Goal: Information Seeking & Learning: Learn about a topic

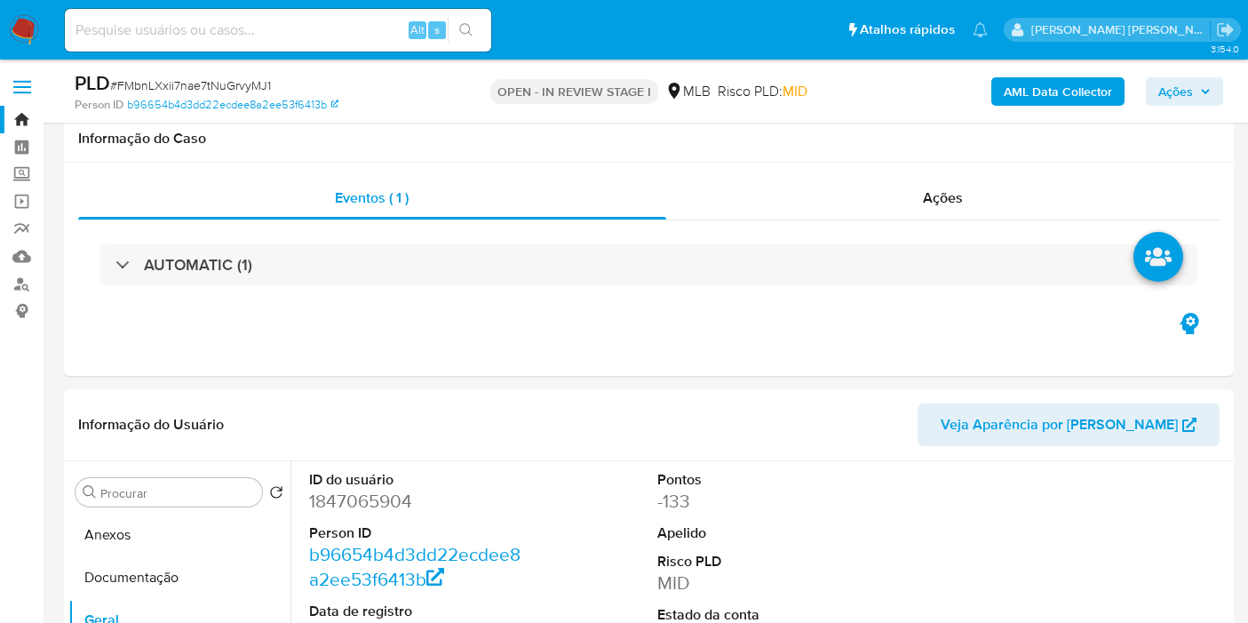
select select "10"
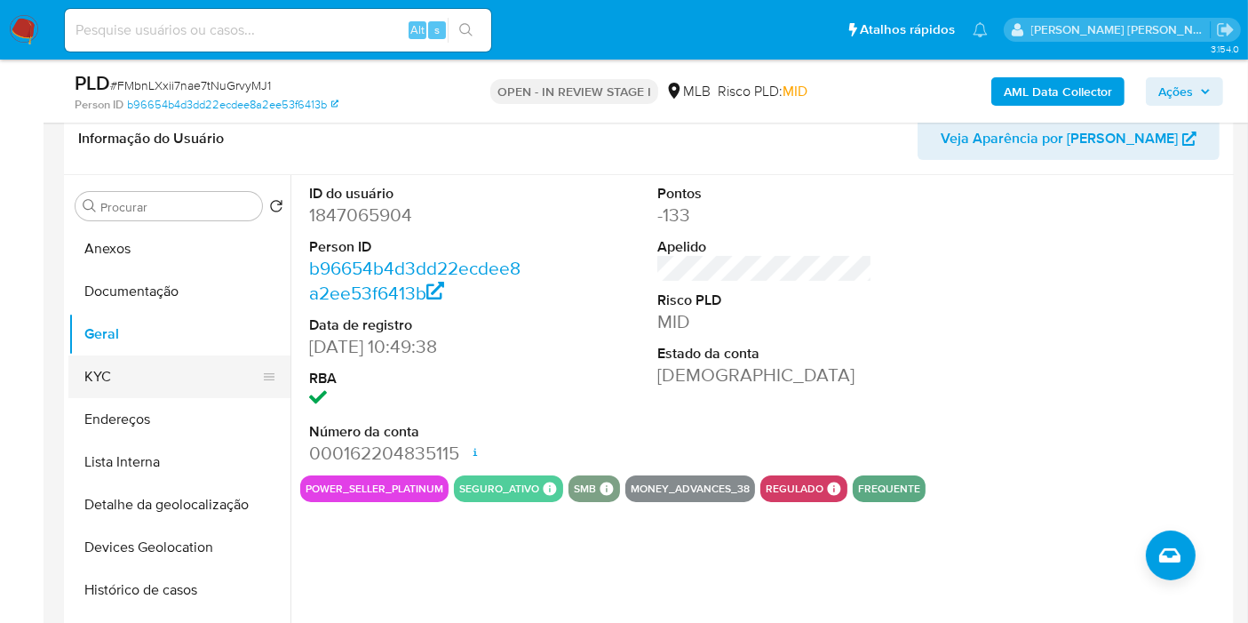
click at [116, 380] on button "KYC" at bounding box center [172, 376] width 208 height 43
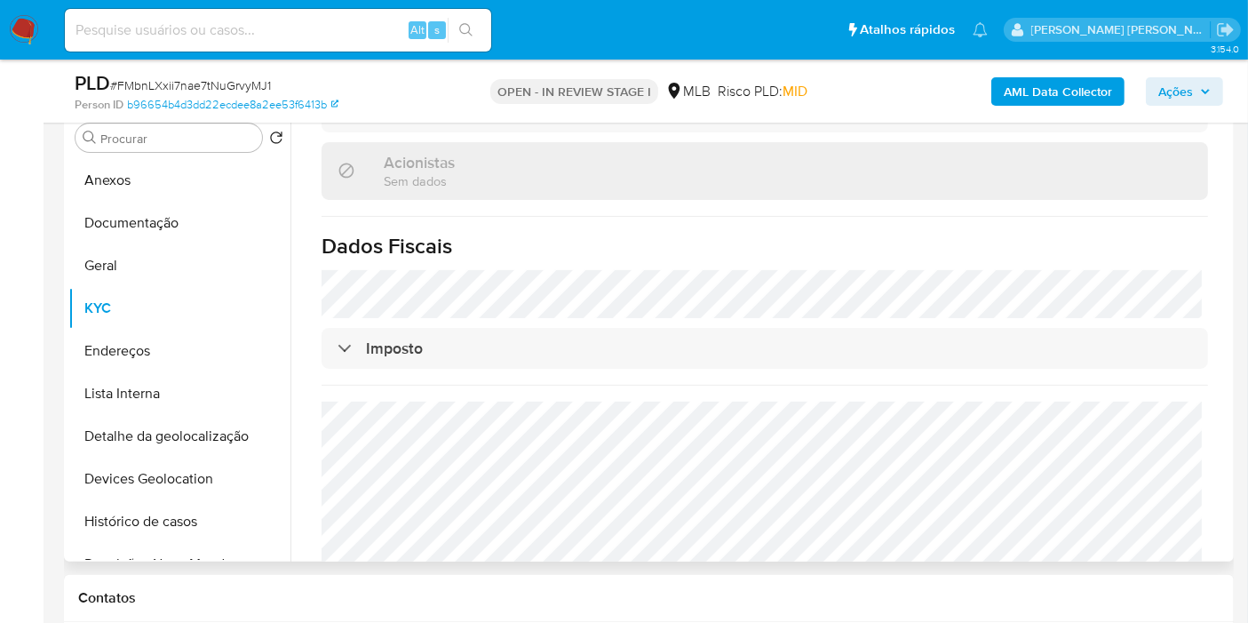
scroll to position [385, 0]
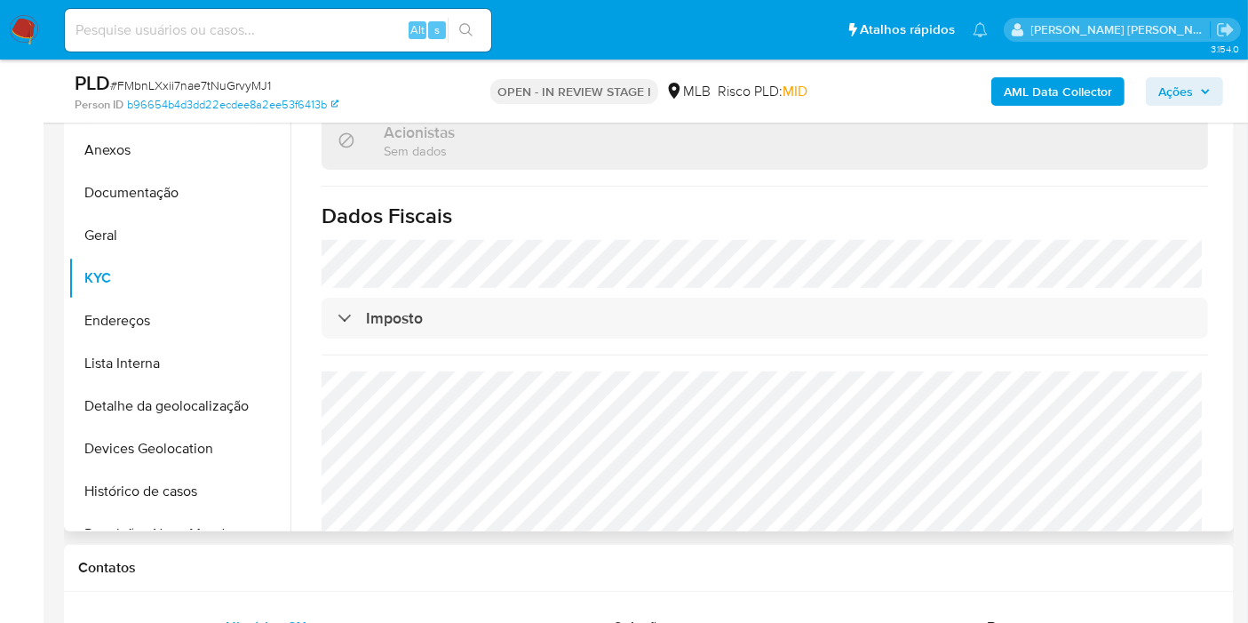
click at [144, 323] on button "Endereços" at bounding box center [179, 320] width 222 height 43
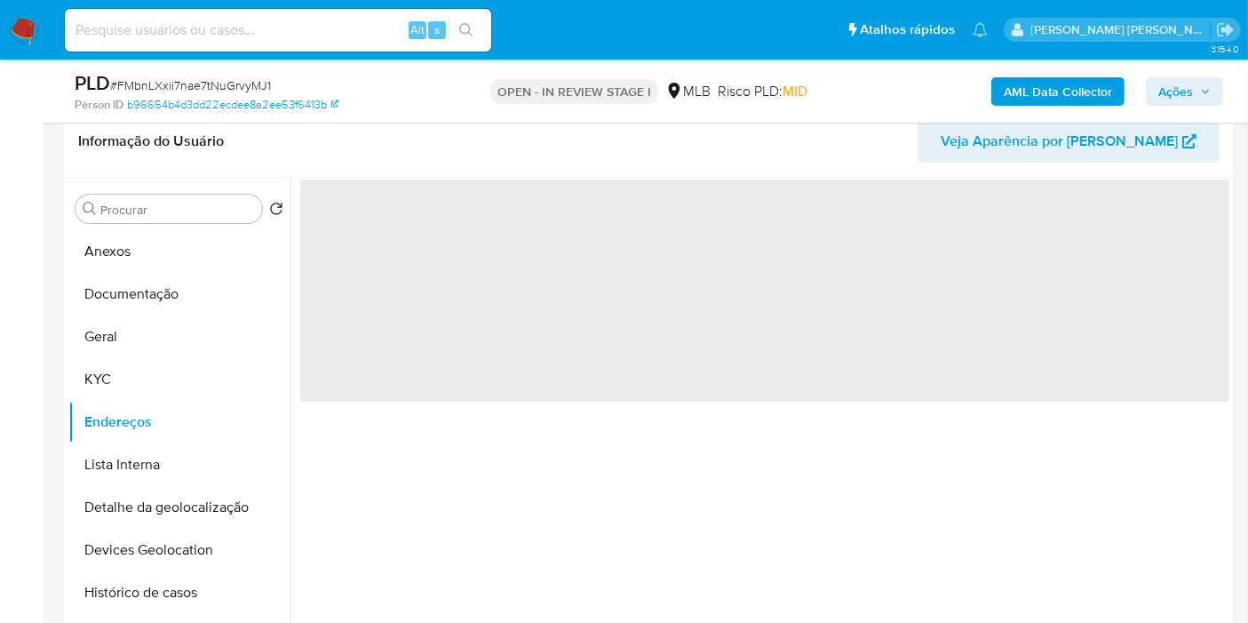
scroll to position [286, 0]
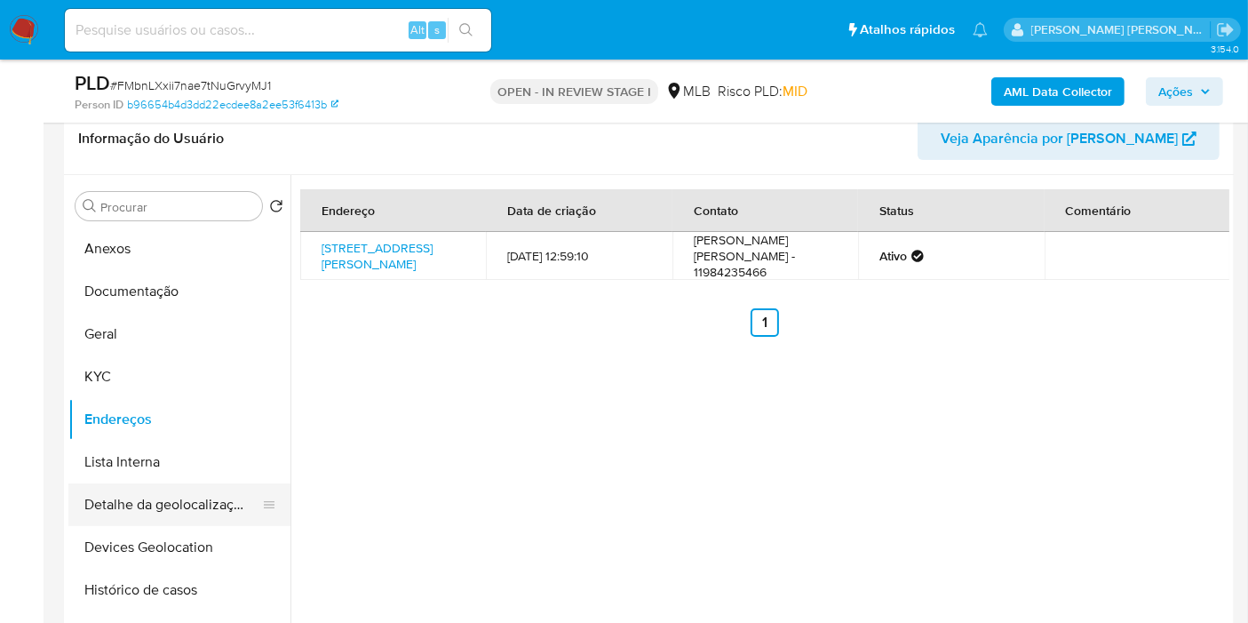
click at [180, 490] on button "Detalhe da geolocalização" at bounding box center [172, 504] width 208 height 43
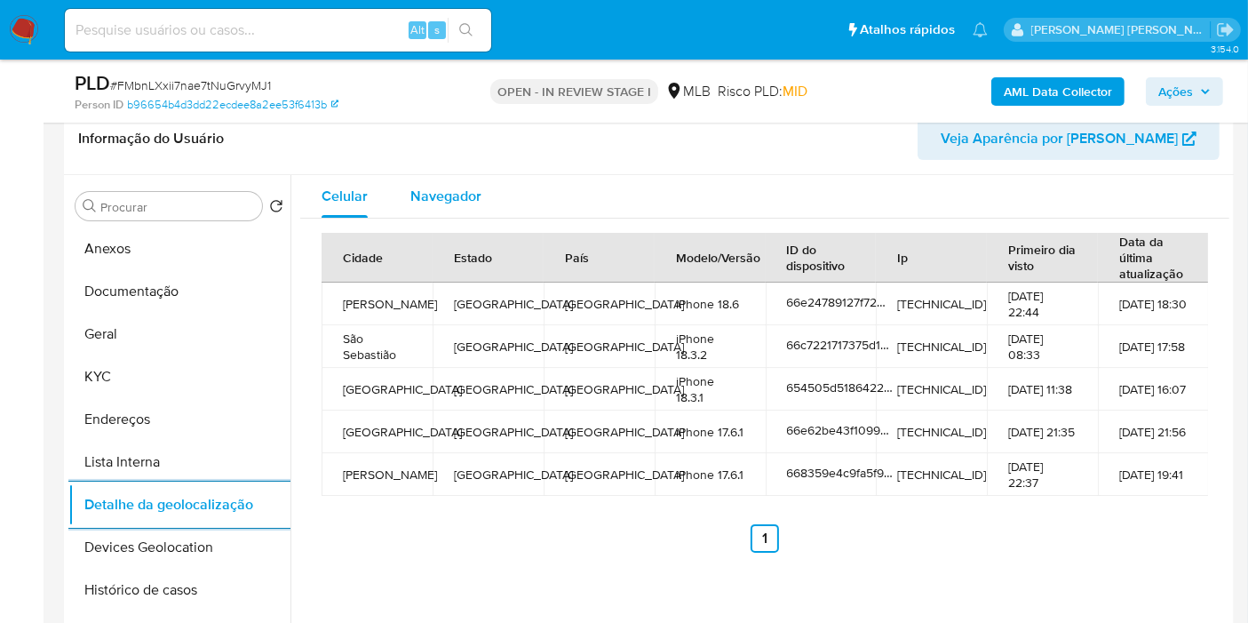
click at [468, 187] on span "Navegador" at bounding box center [445, 196] width 71 height 20
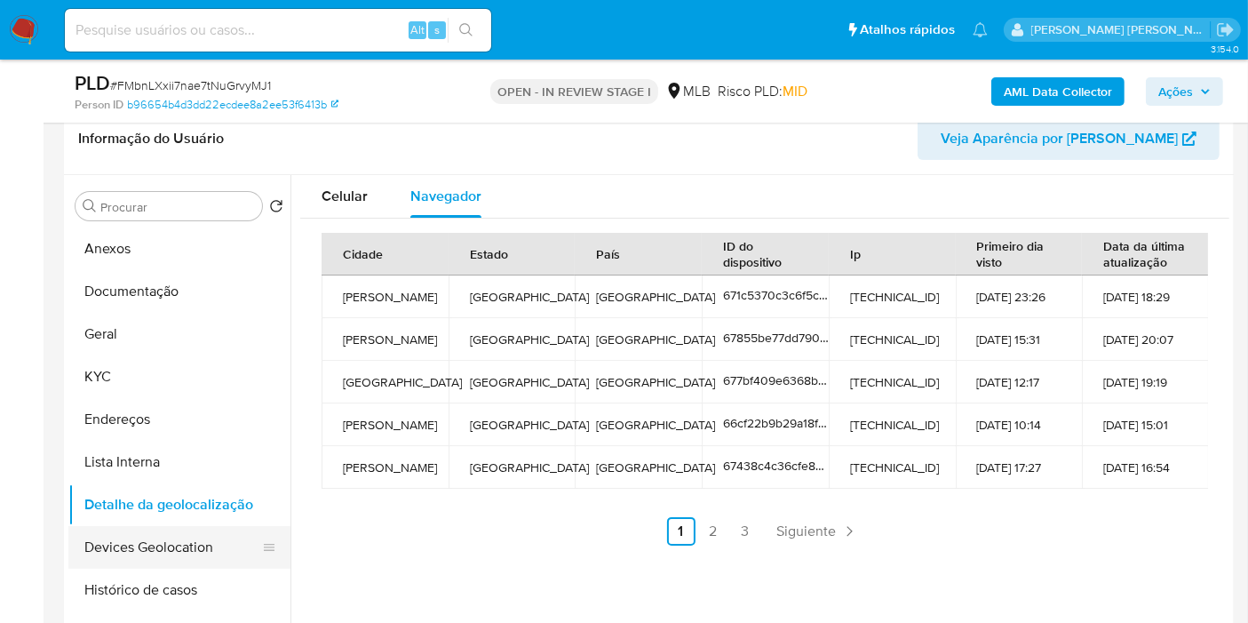
click at [147, 545] on button "Devices Geolocation" at bounding box center [172, 547] width 208 height 43
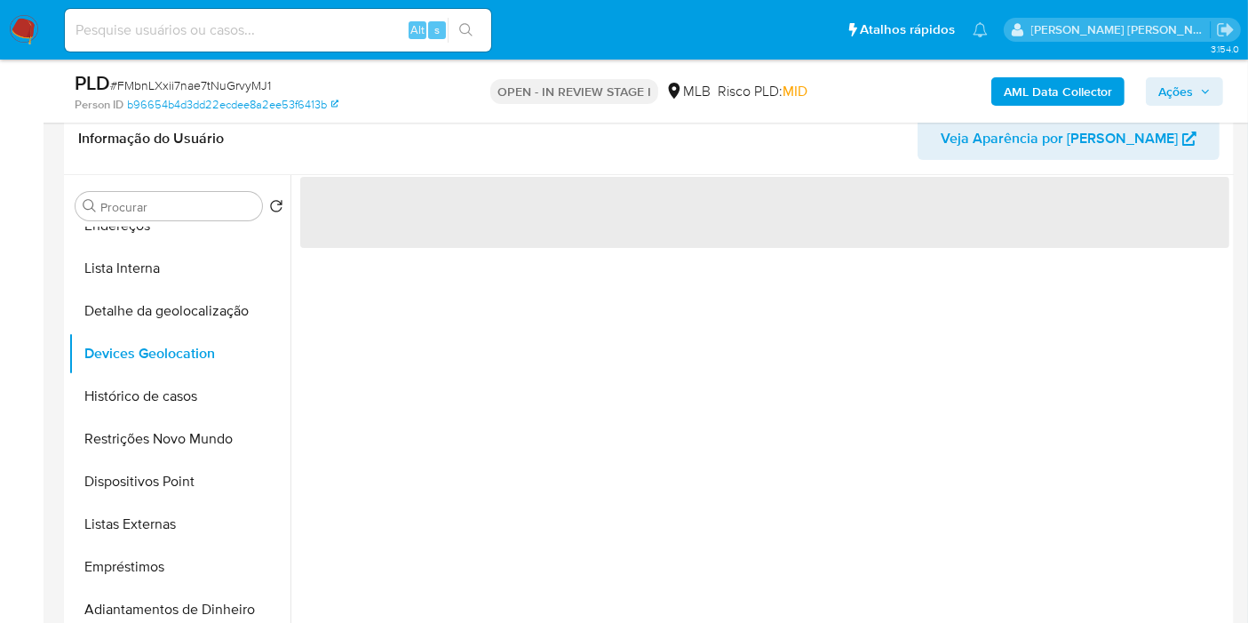
scroll to position [197, 0]
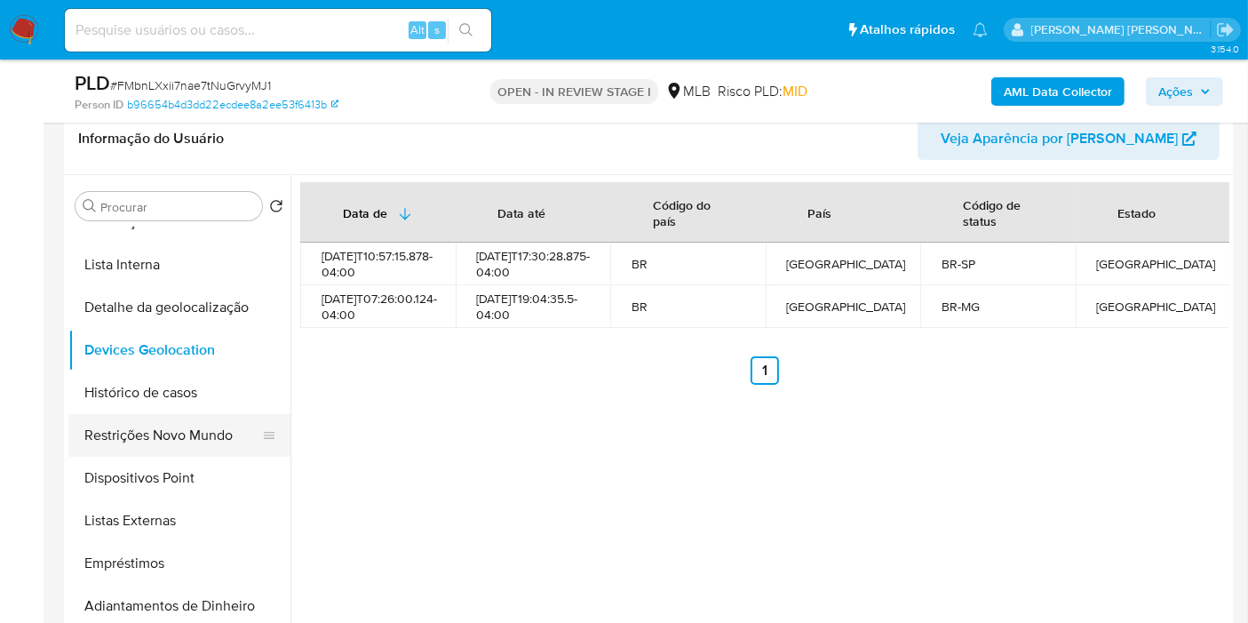
click at [170, 437] on button "Restrições Novo Mundo" at bounding box center [172, 435] width 208 height 43
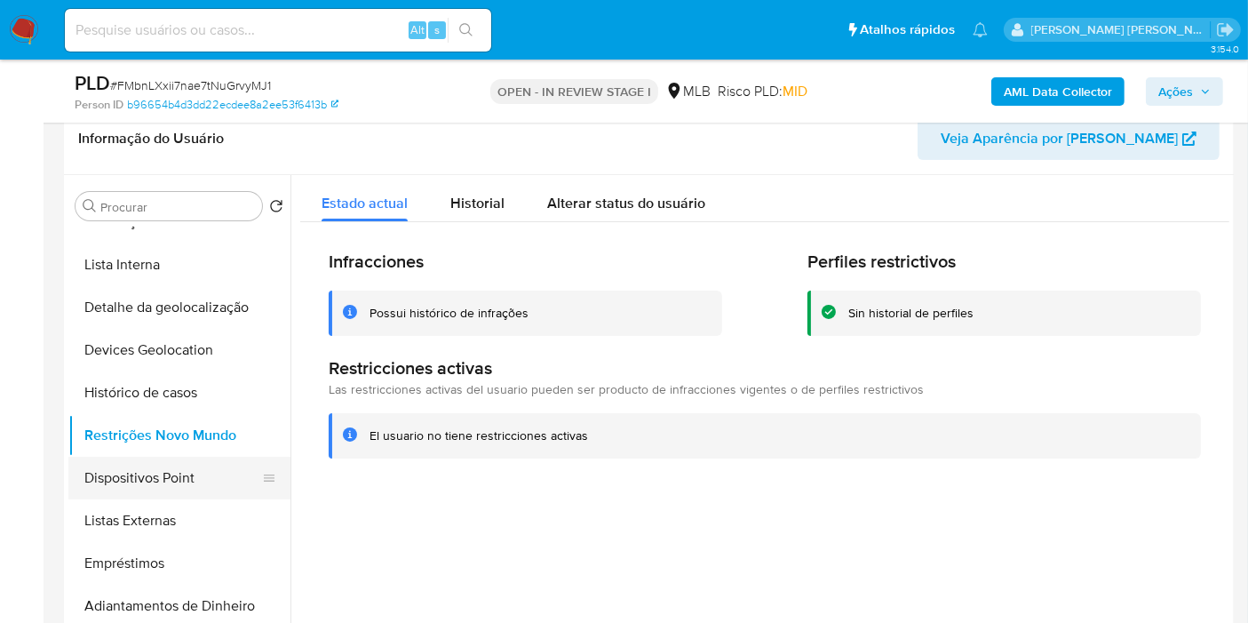
click at [178, 474] on button "Dispositivos Point" at bounding box center [172, 478] width 208 height 43
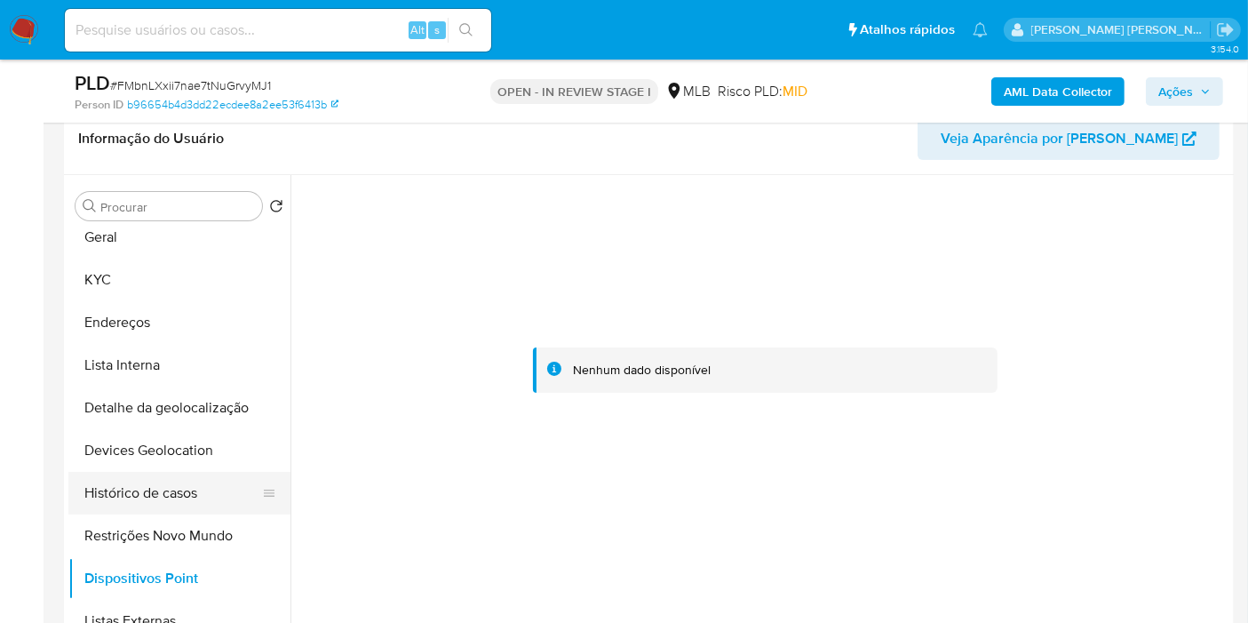
scroll to position [0, 0]
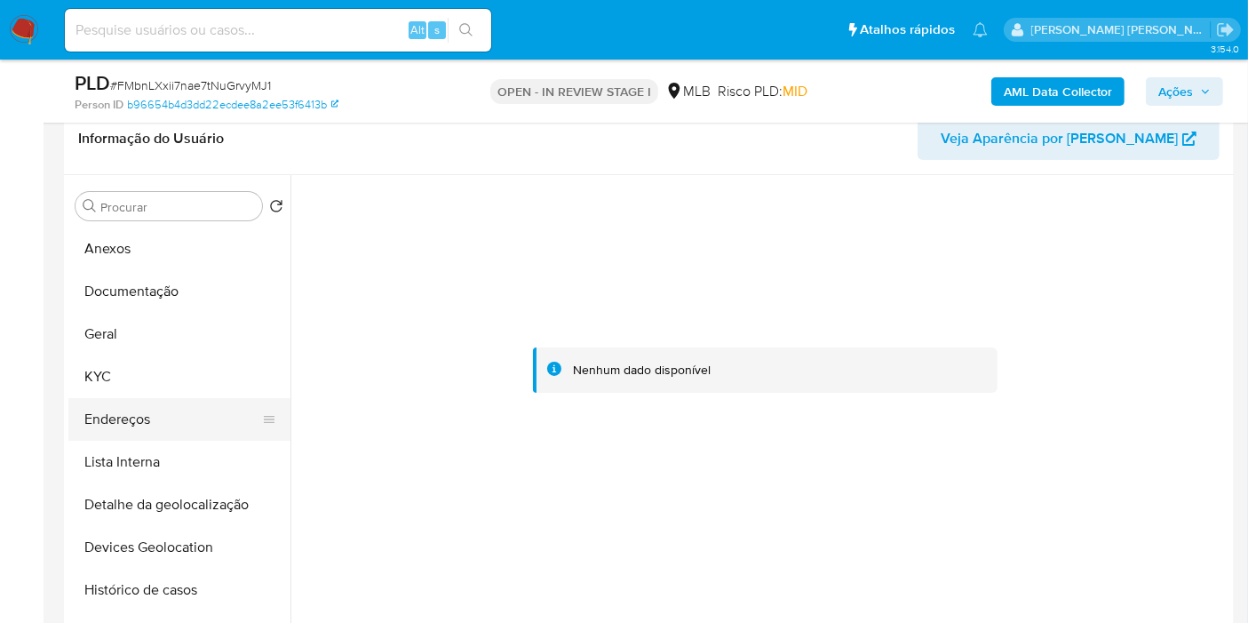
click at [149, 410] on button "Endereços" at bounding box center [172, 419] width 208 height 43
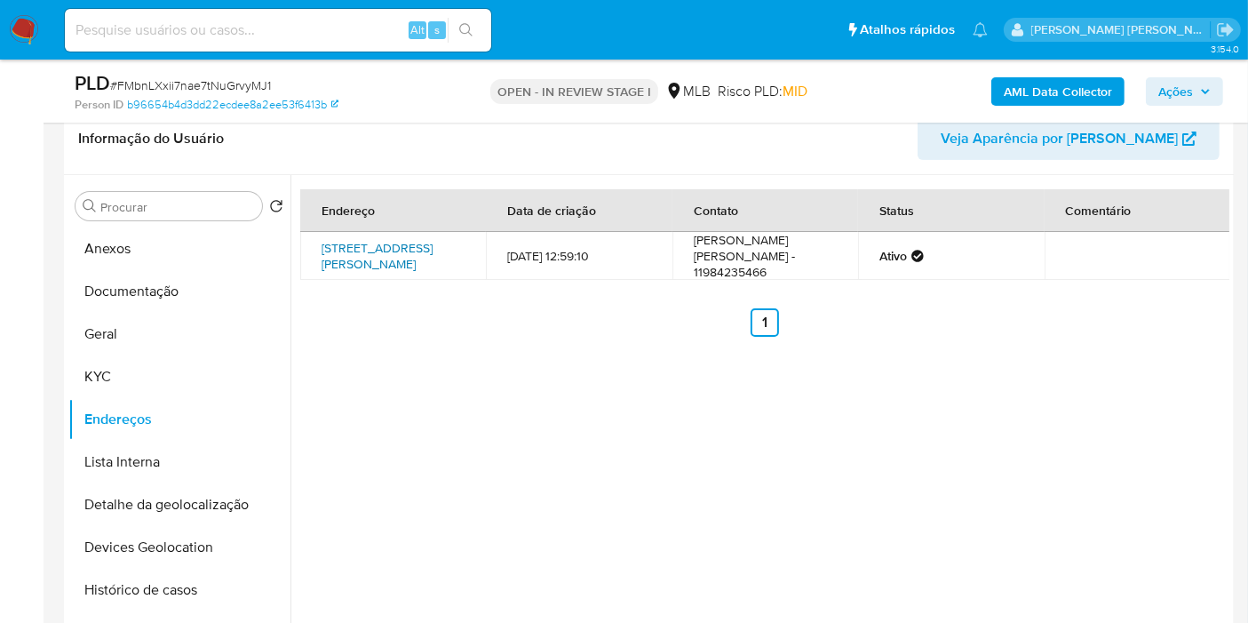
click at [346, 256] on link "Rua Atenas 122, Santo André, São Paulo, 09230020, Brasil 122" at bounding box center [377, 256] width 111 height 34
click at [117, 389] on button "KYC" at bounding box center [172, 376] width 208 height 43
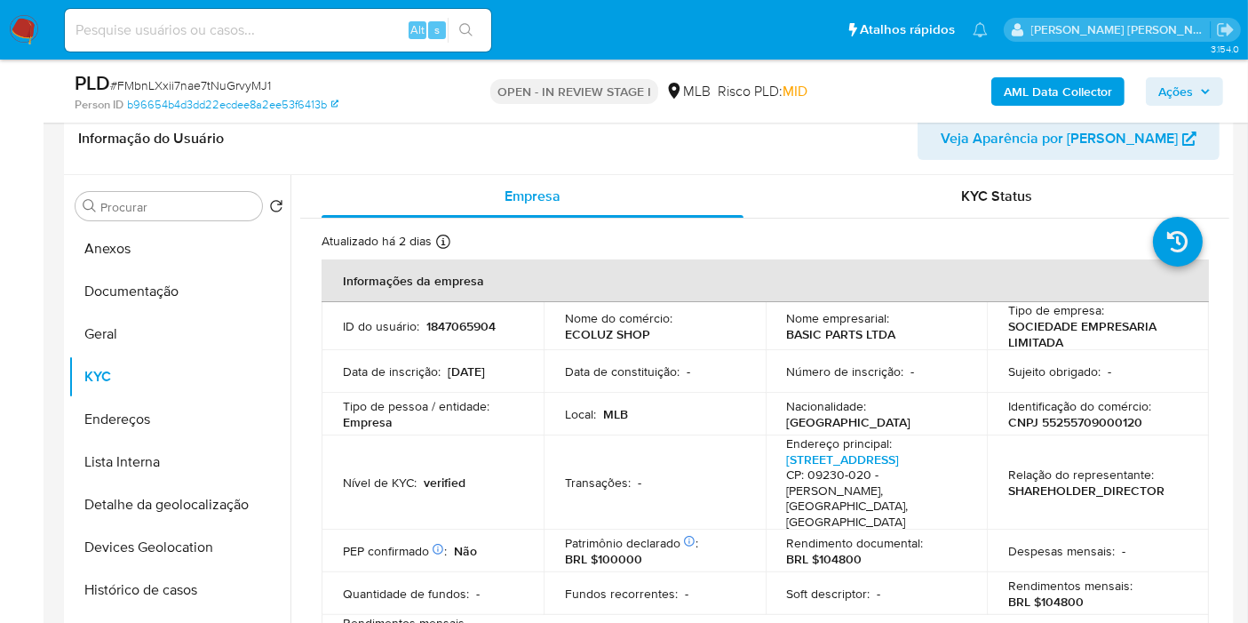
click at [1071, 425] on p "CNPJ 55255709000120" at bounding box center [1075, 422] width 134 height 16
copy p "55255709000120"
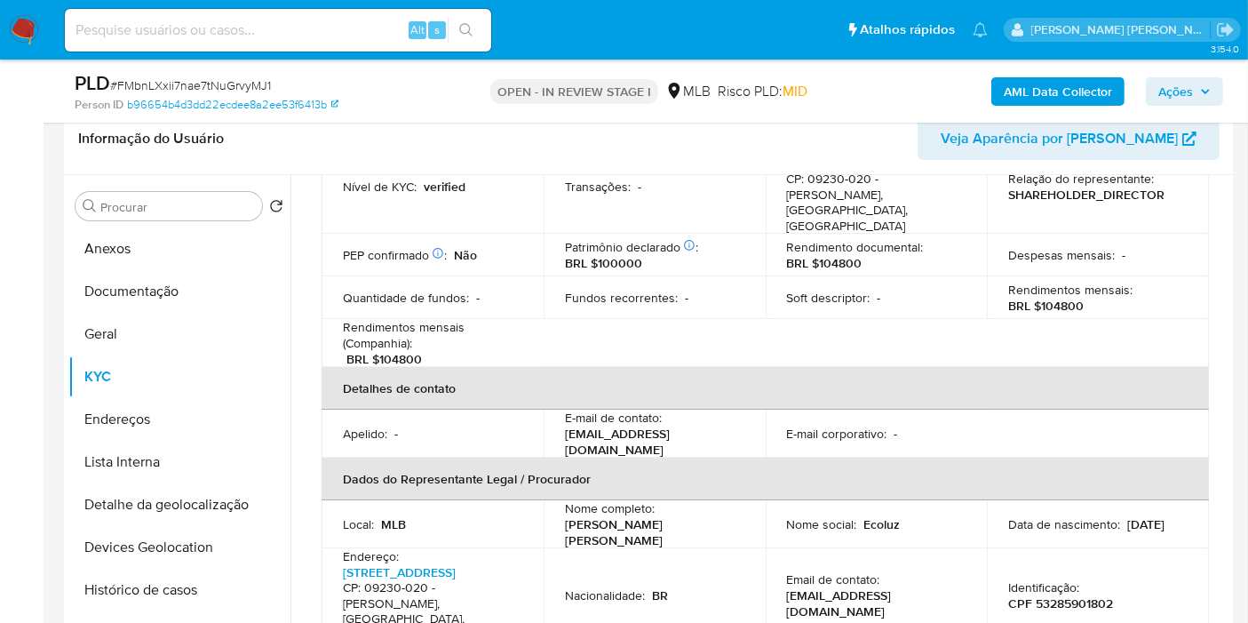
scroll to position [592, 0]
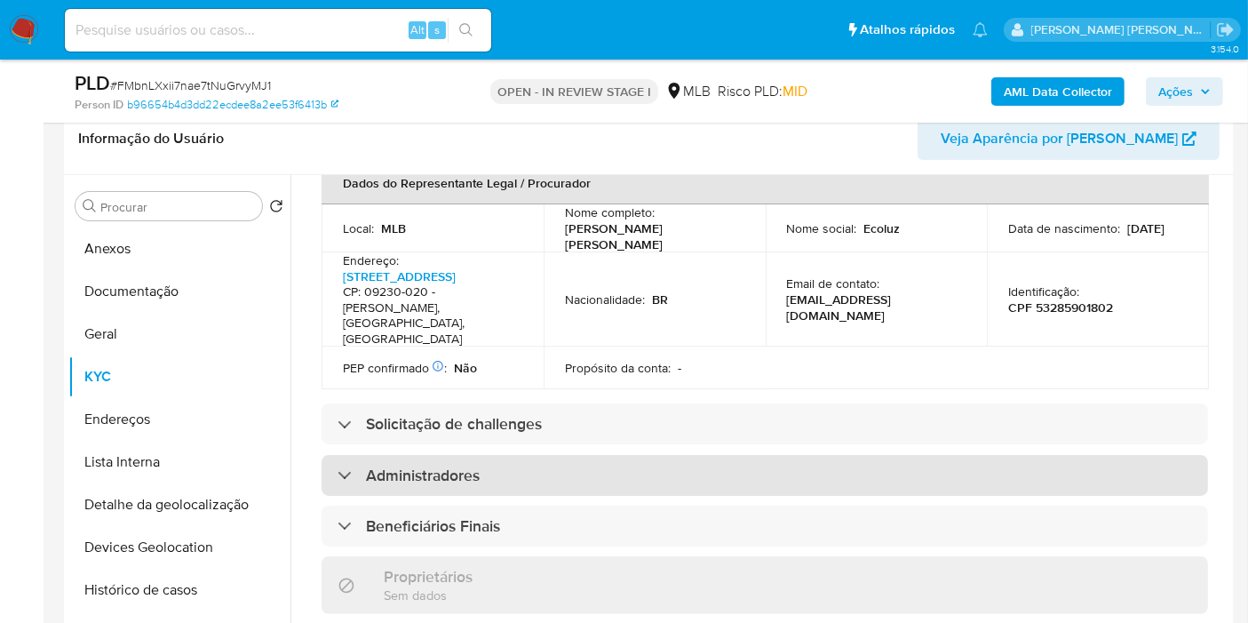
click at [570, 506] on div "Beneficiários Finais" at bounding box center [765, 526] width 887 height 41
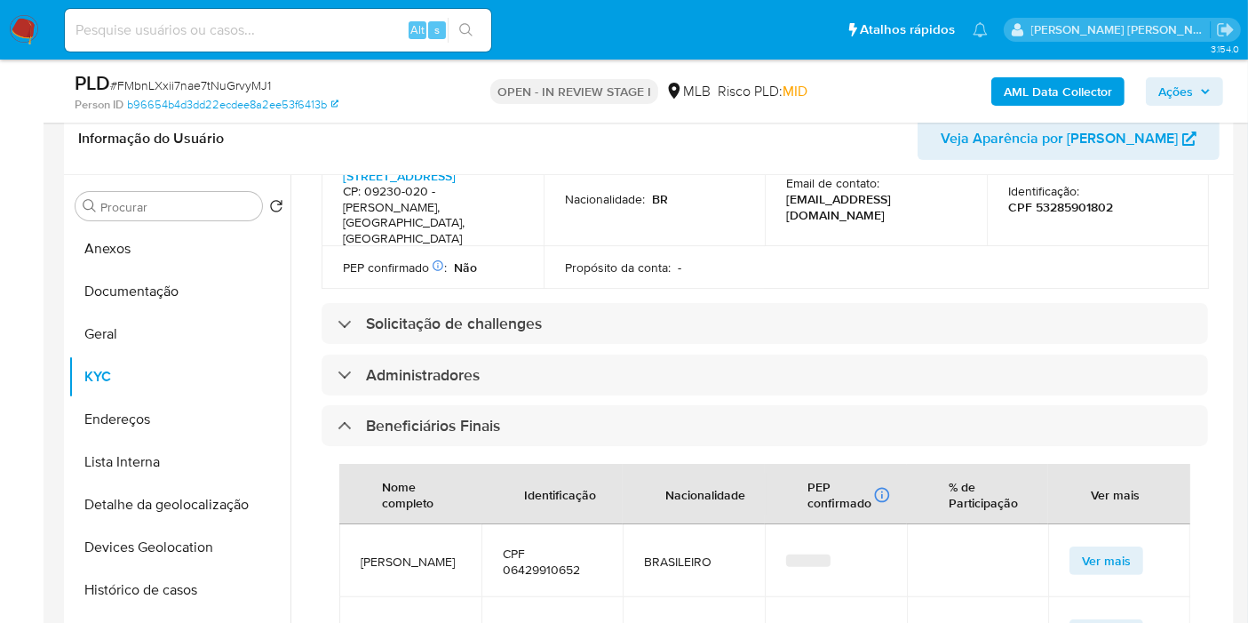
scroll to position [789, 0]
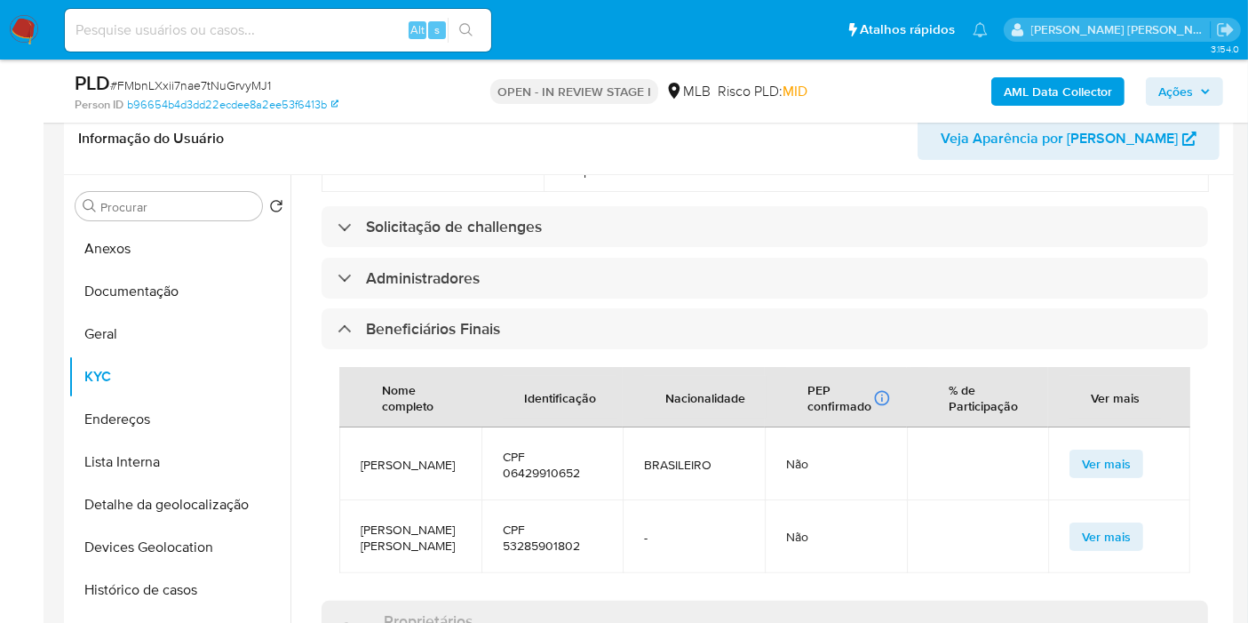
click at [558, 449] on span "CPF 06429910652" at bounding box center [553, 465] width 100 height 32
copy span "06429910652"
click at [544, 522] on span "CPF 53285901802" at bounding box center [553, 538] width 100 height 32
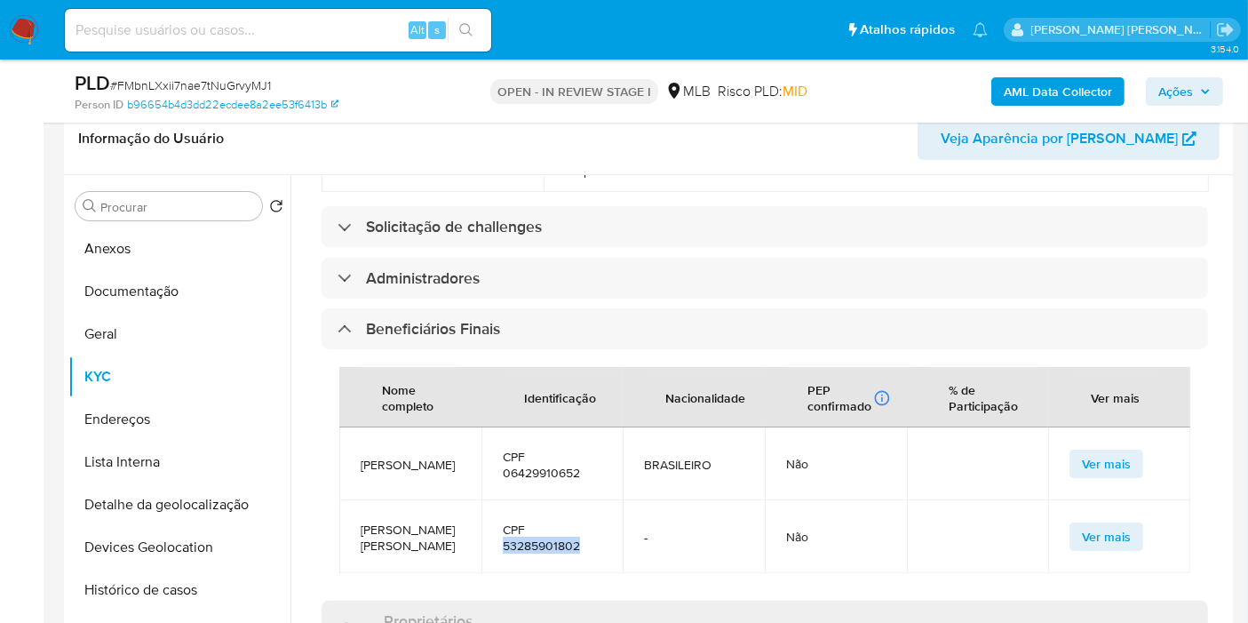
copy span "53285901802"
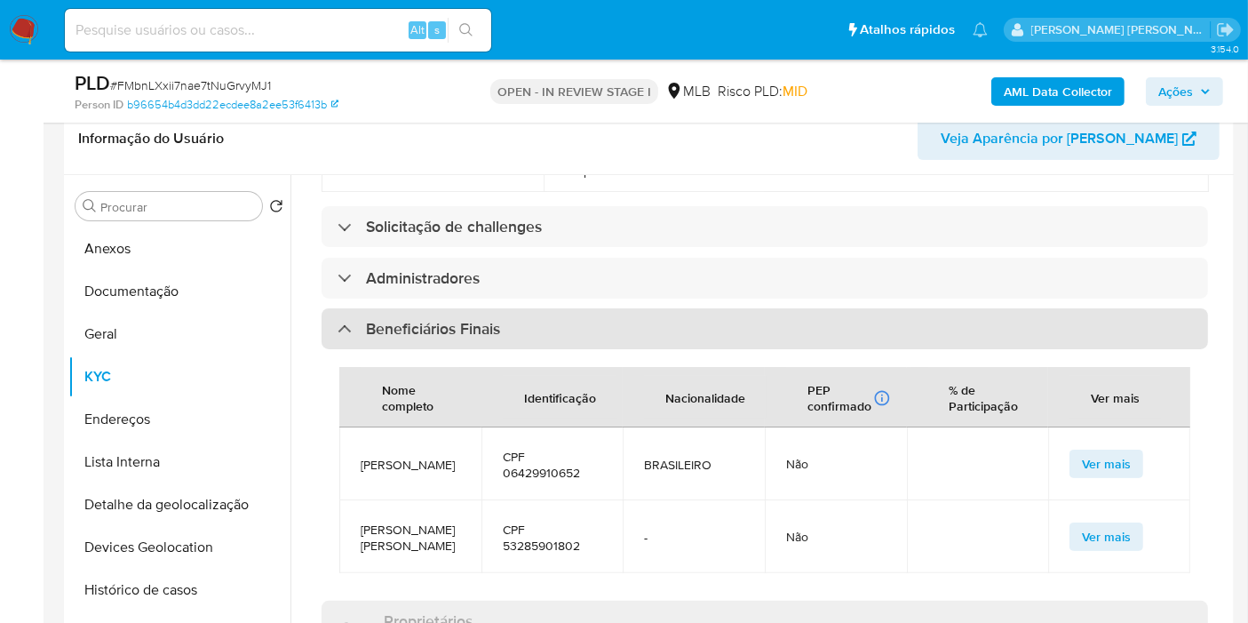
click at [543, 308] on div "Beneficiários Finais" at bounding box center [765, 328] width 887 height 41
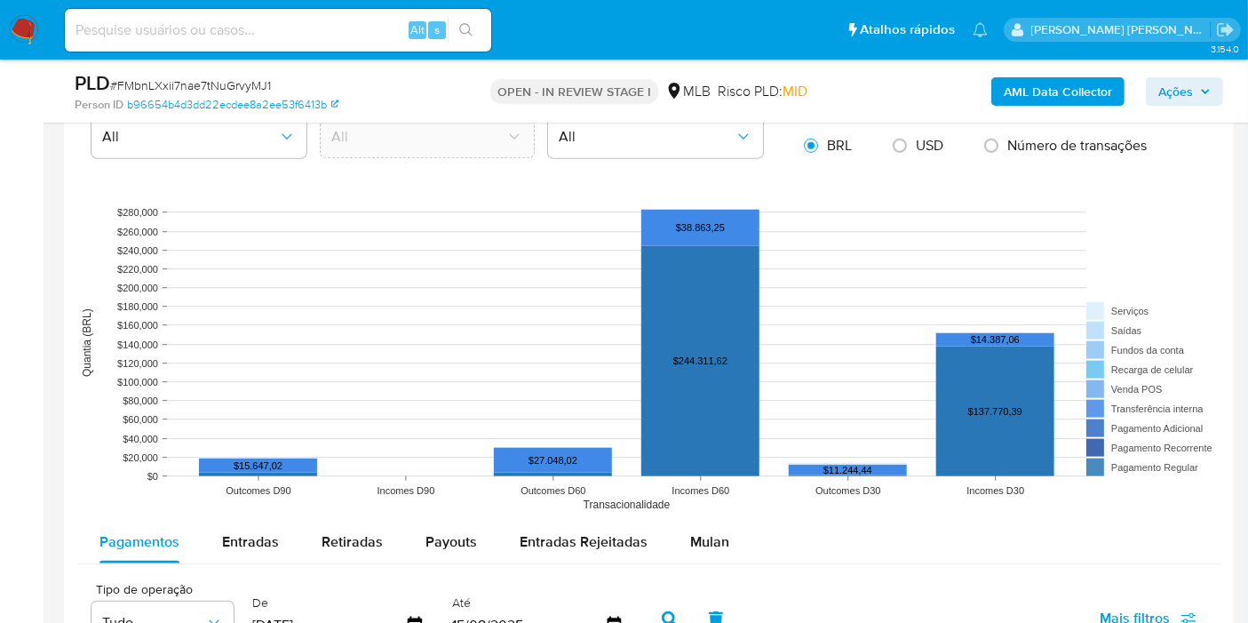
scroll to position [1866, 0]
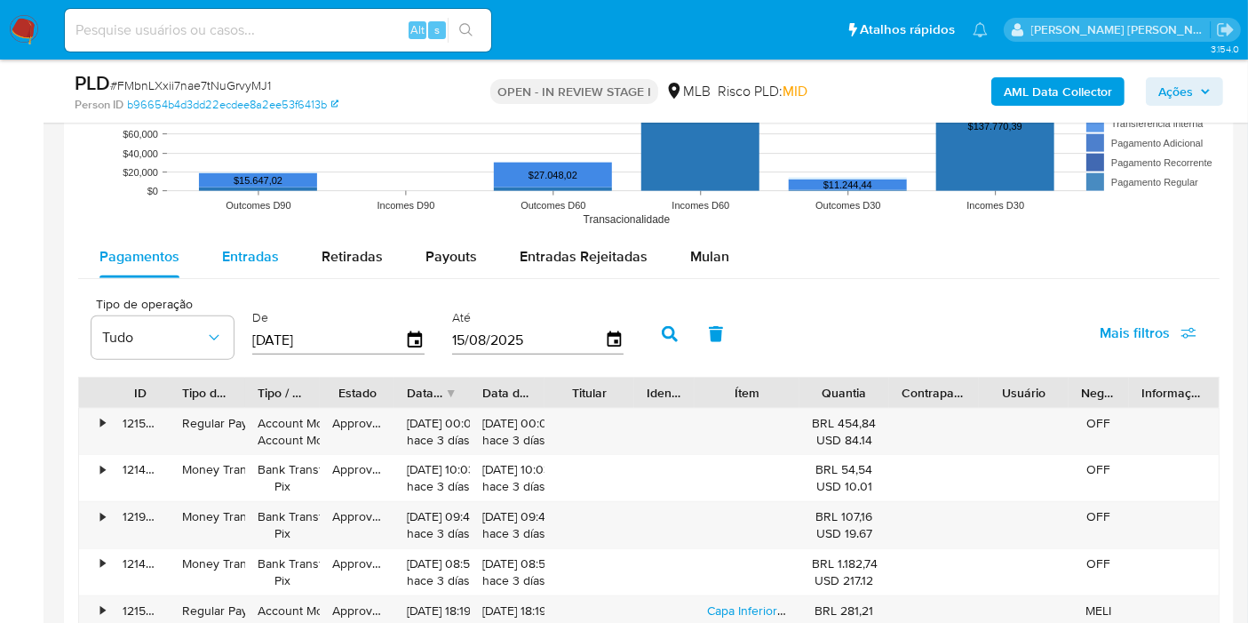
click at [239, 246] on span "Entradas" at bounding box center [250, 256] width 57 height 20
select select "10"
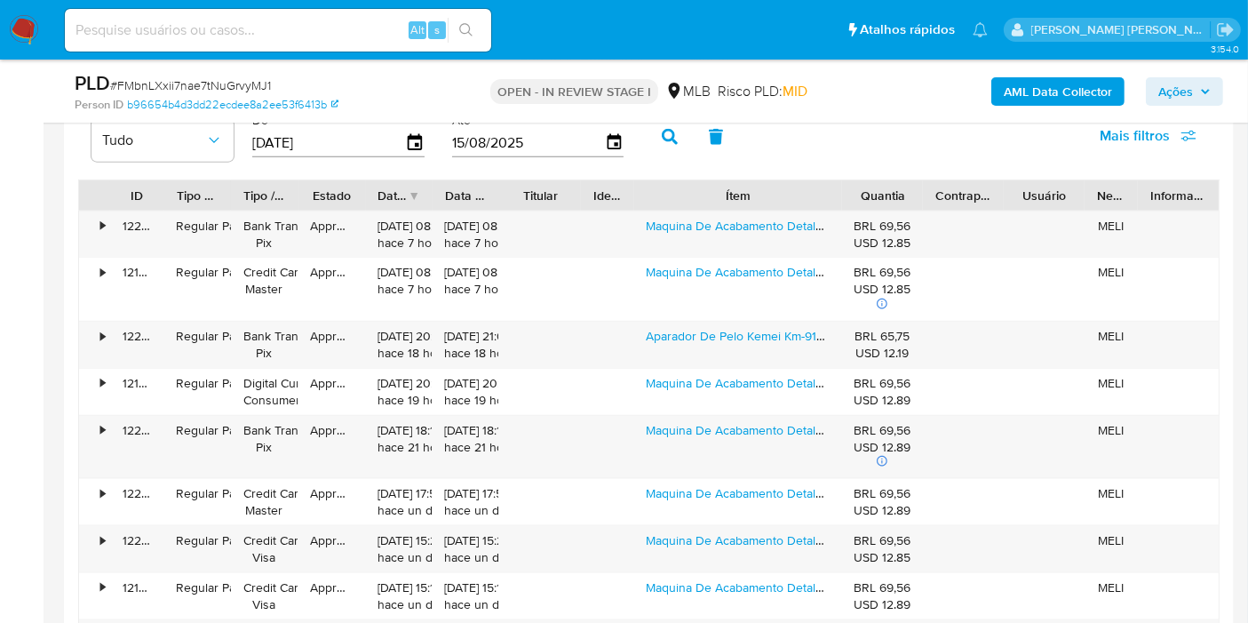
drag, startPoint x: 805, startPoint y: 185, endPoint x: 908, endPoint y: 181, distance: 103.1
click at [908, 181] on div "ID Tipo de operação Tipo / Método Estado Data de criação Data de aprovação Titu…" at bounding box center [649, 195] width 1140 height 30
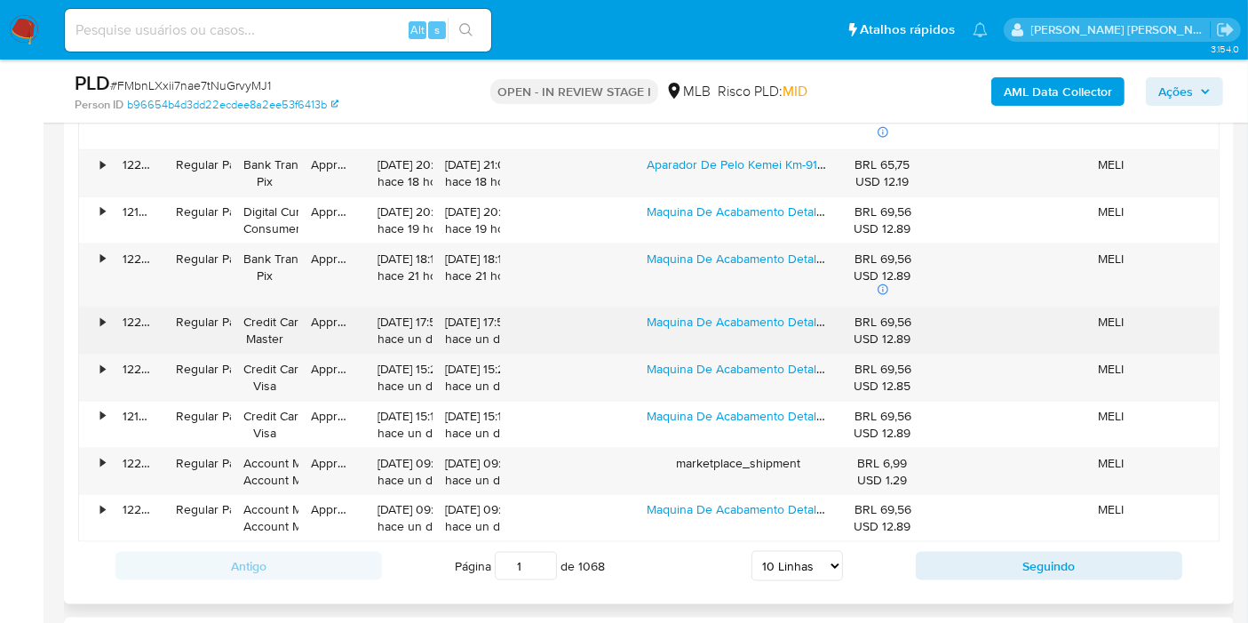
scroll to position [2260, 0]
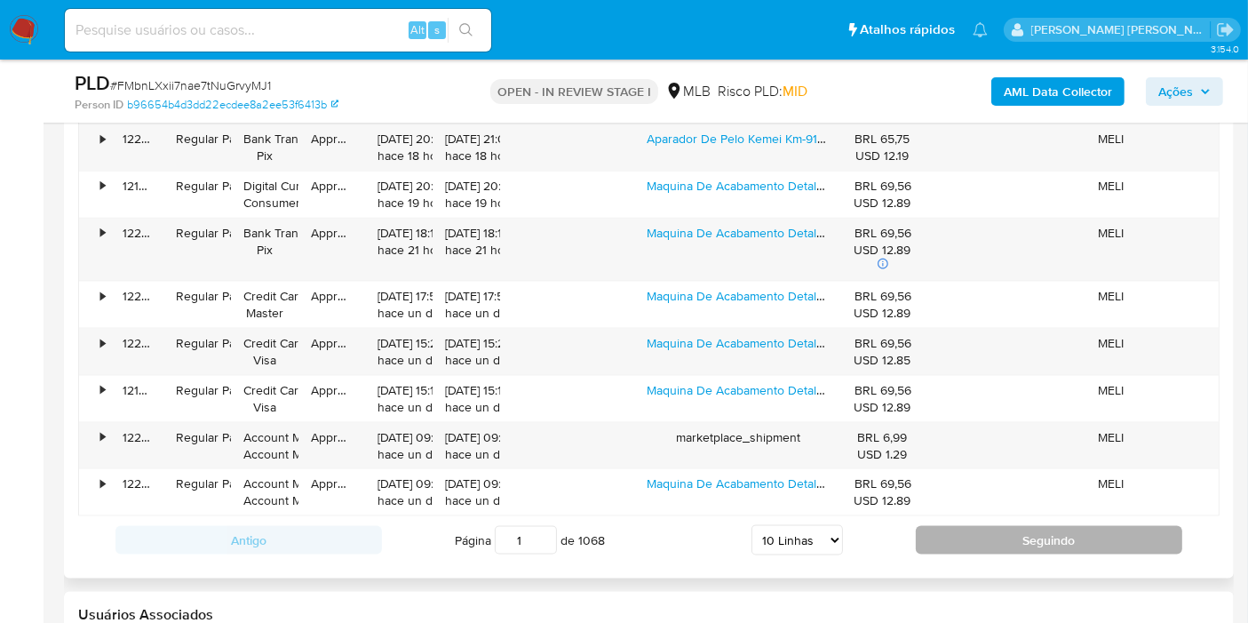
click at [959, 526] on button "Seguindo" at bounding box center [1049, 540] width 267 height 28
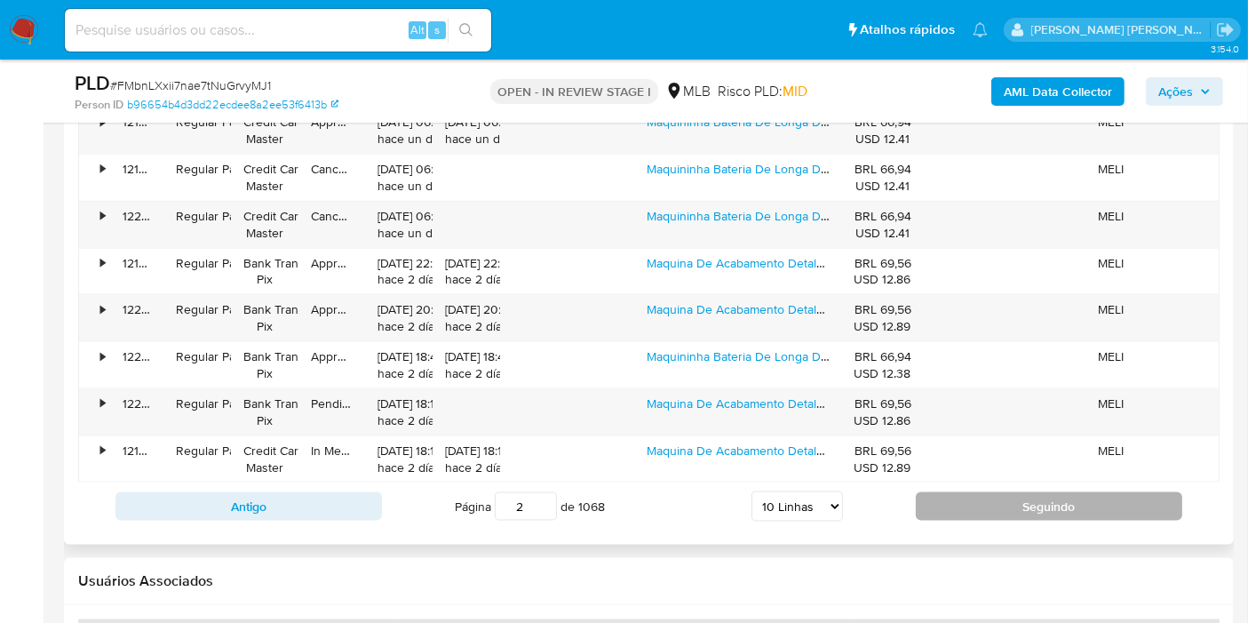
scroll to position [2162, 0]
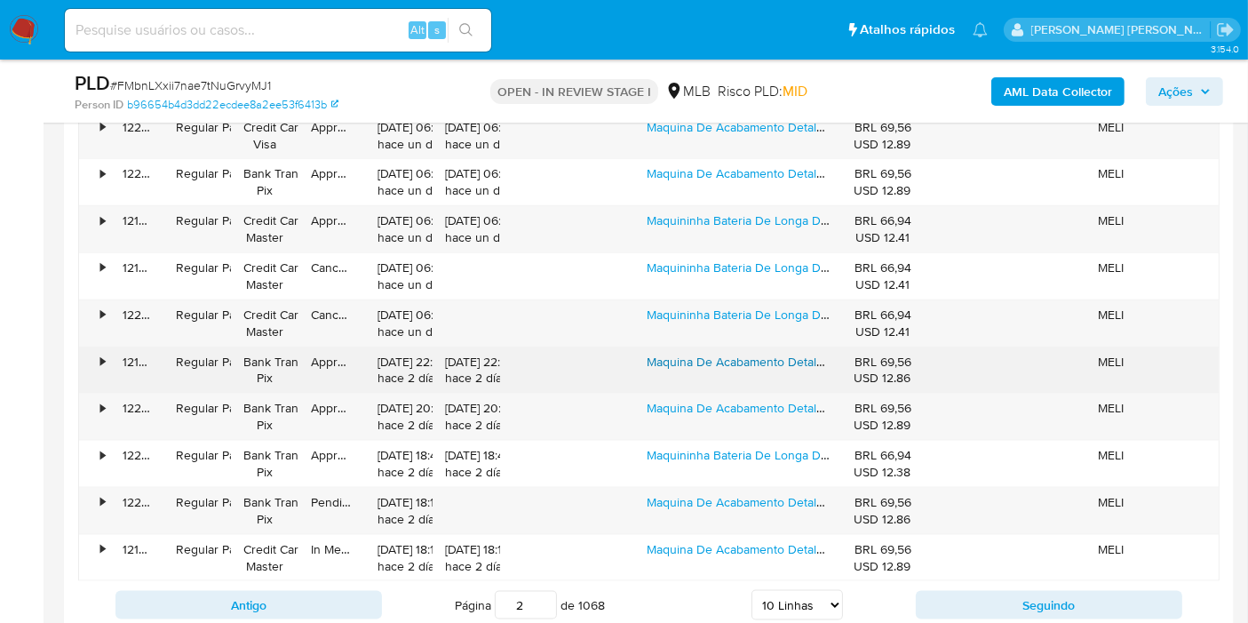
click at [703, 358] on link "Maquina De Acabamento Detalhes Cabelo Barba Kemei Km-9163 Cor Prateado" at bounding box center [898, 362] width 502 height 18
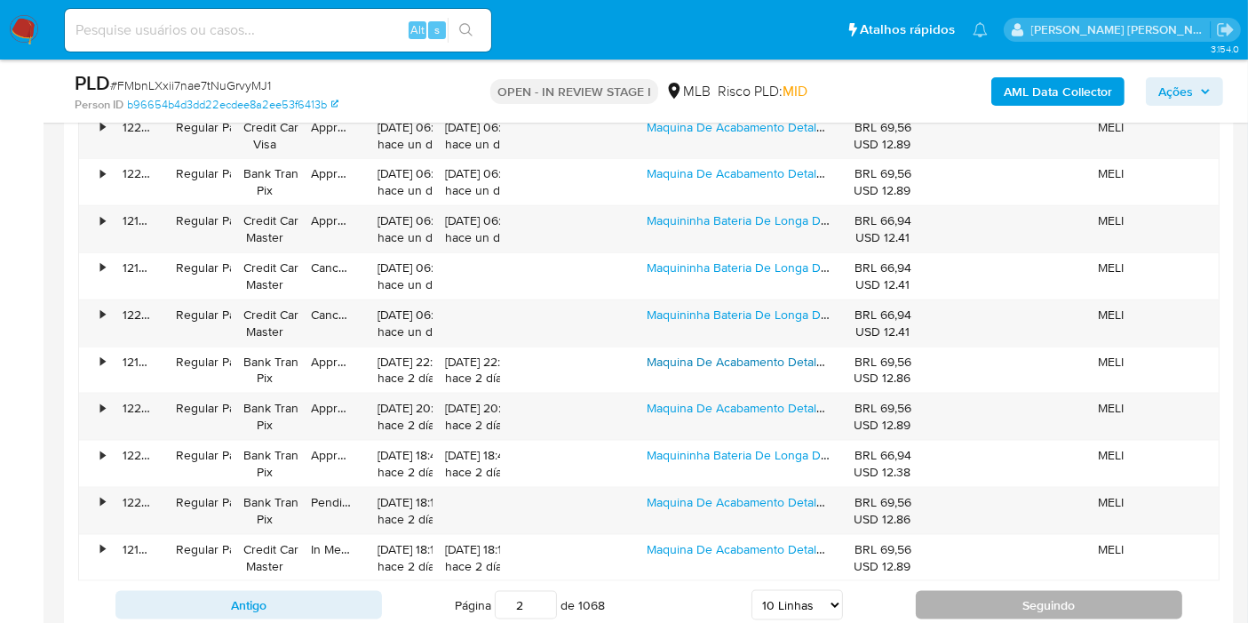
click at [983, 597] on button "Seguindo" at bounding box center [1049, 605] width 267 height 28
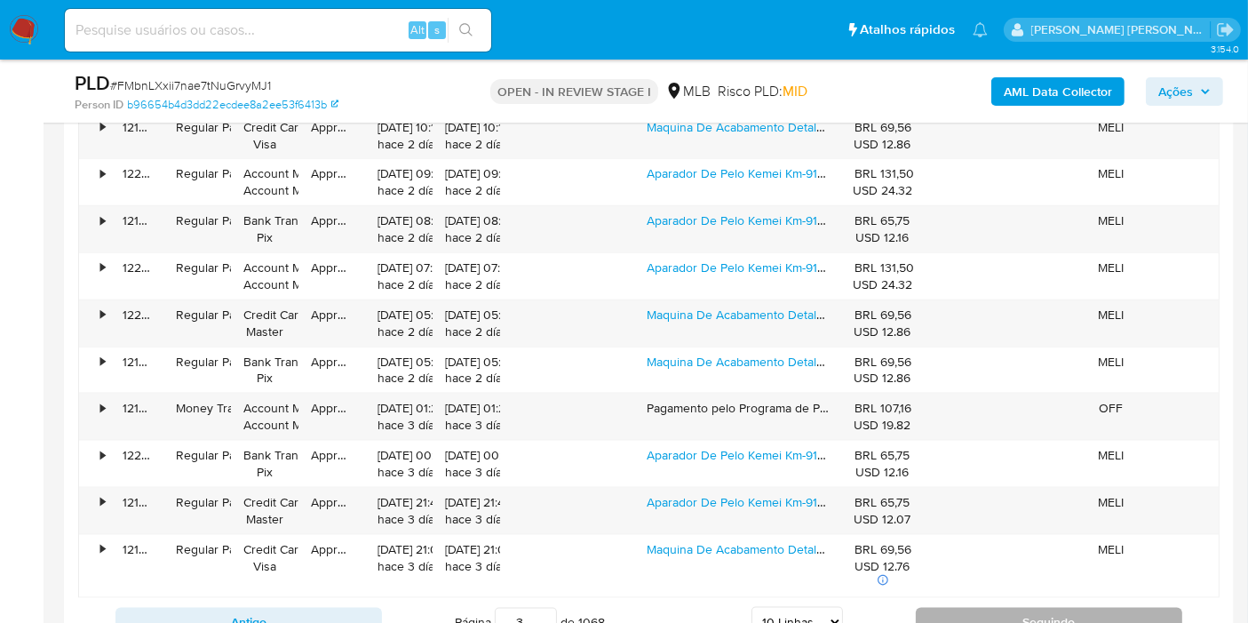
click at [985, 610] on button "Seguindo" at bounding box center [1049, 622] width 267 height 28
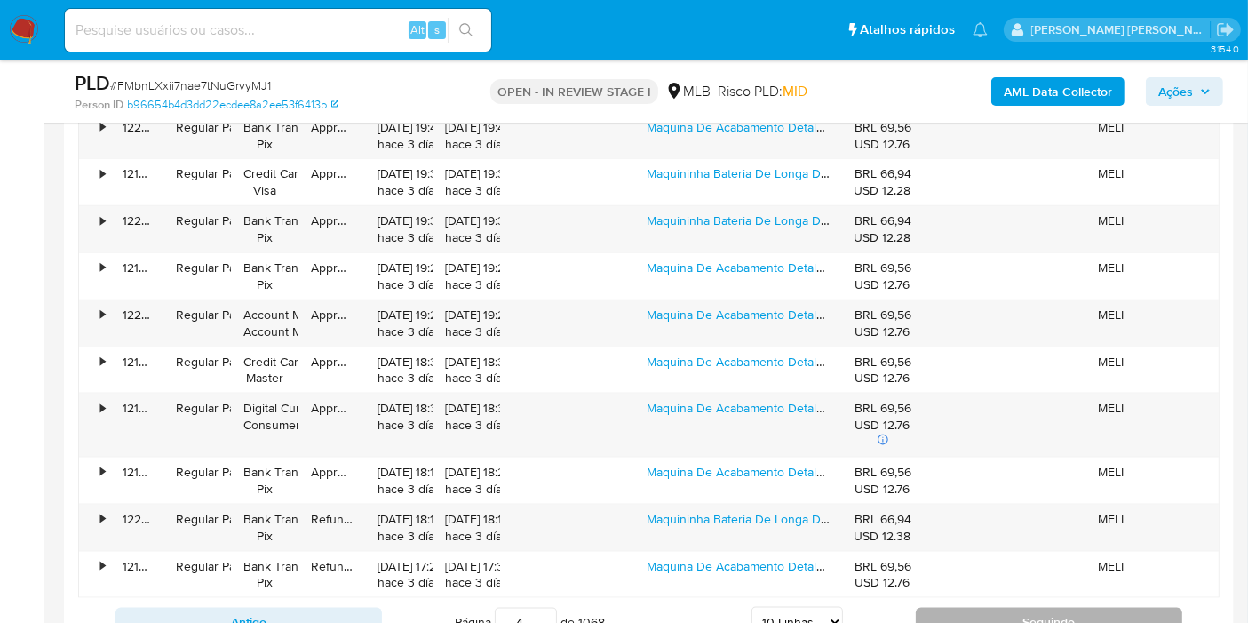
click at [943, 608] on button "Seguindo" at bounding box center [1049, 622] width 267 height 28
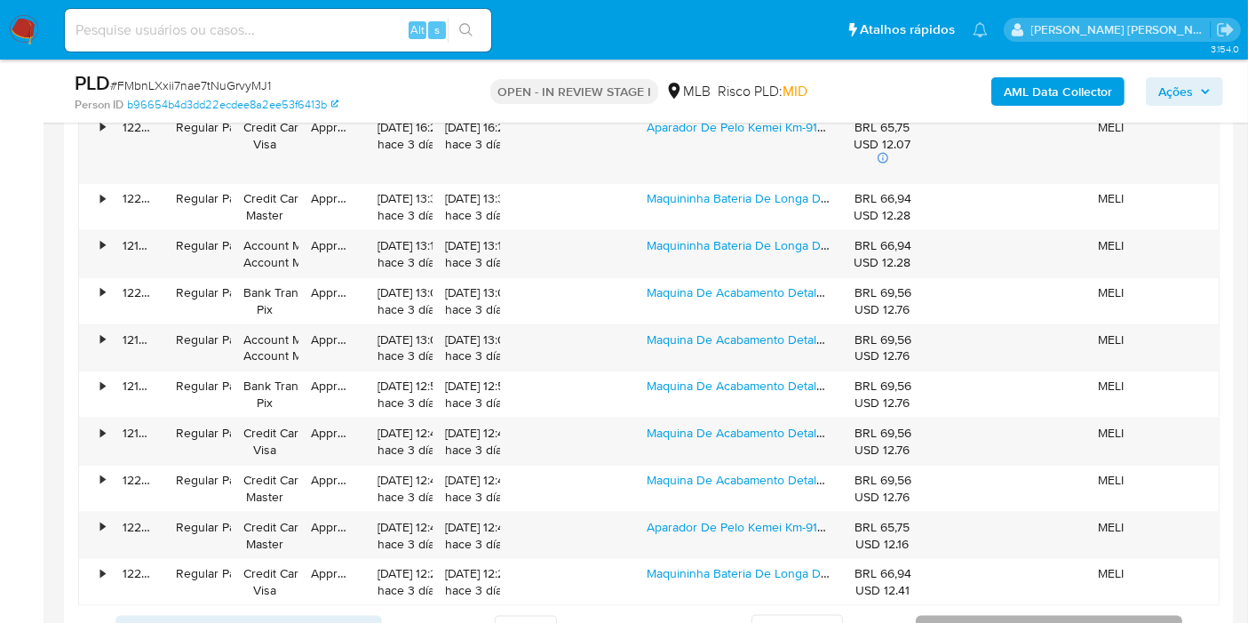
click at [949, 616] on button "Seguindo" at bounding box center [1049, 630] width 267 height 28
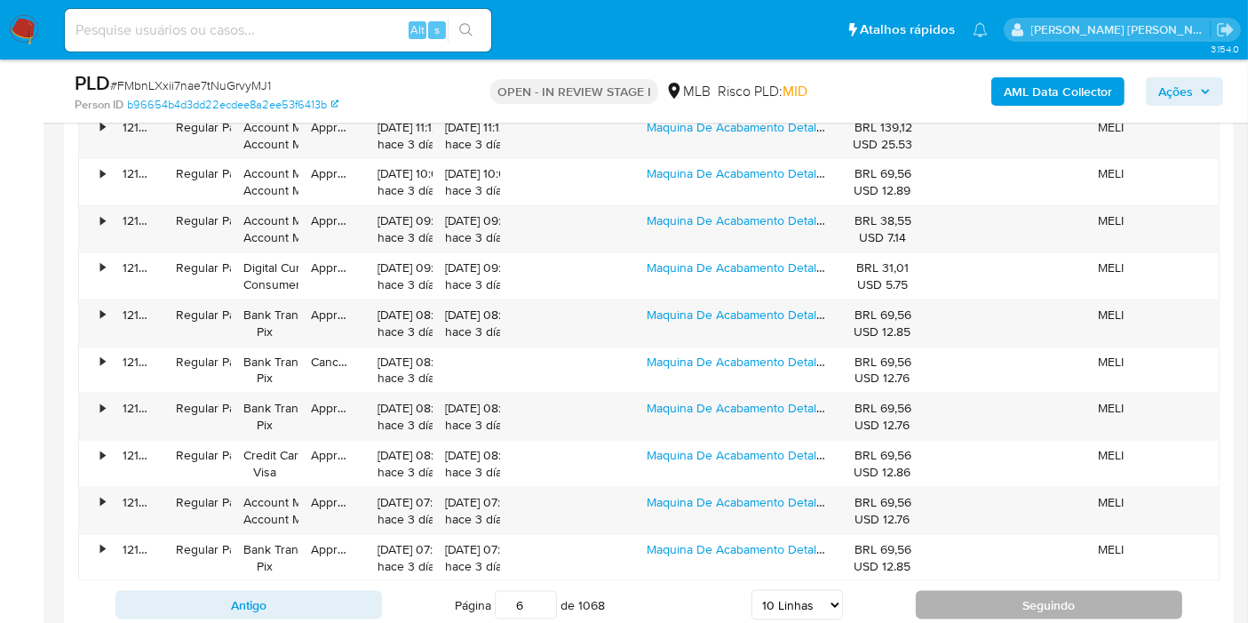
click at [953, 596] on button "Seguindo" at bounding box center [1049, 605] width 267 height 28
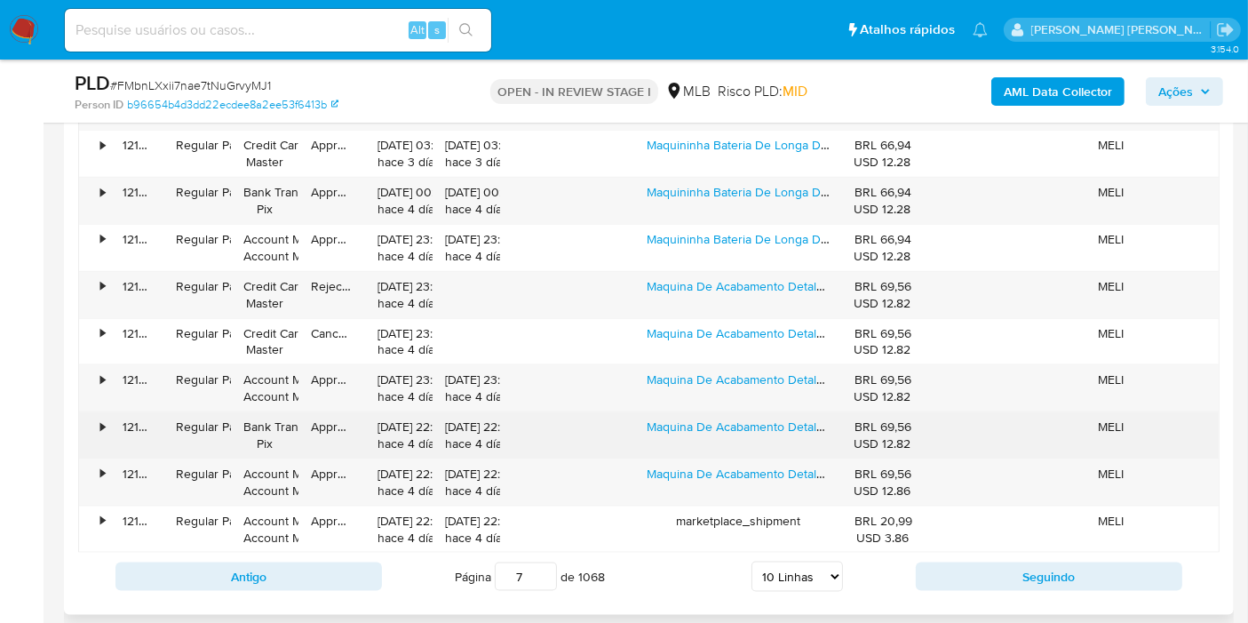
scroll to position [2260, 0]
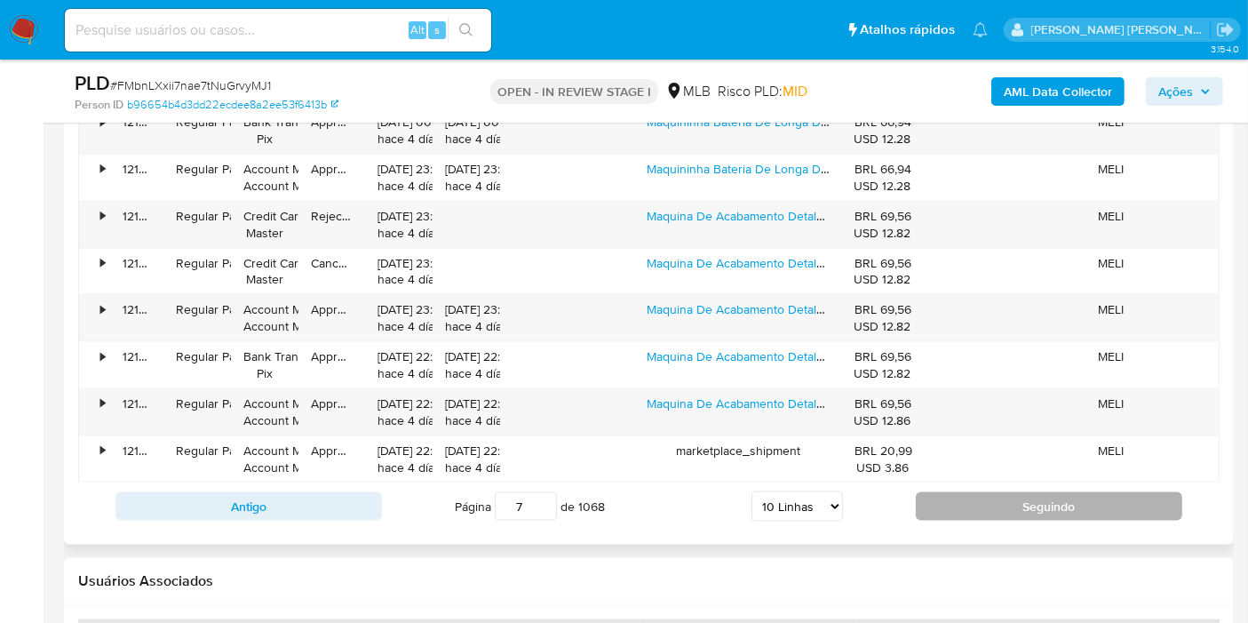
click at [943, 492] on button "Seguindo" at bounding box center [1049, 506] width 267 height 28
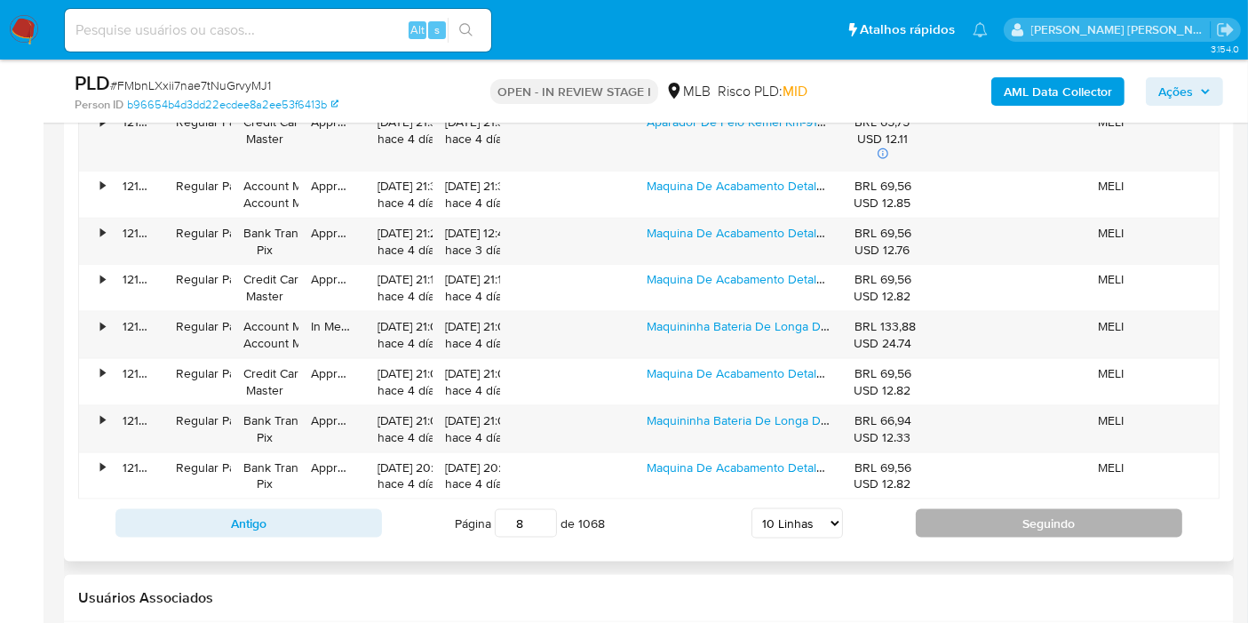
click at [957, 514] on button "Seguindo" at bounding box center [1049, 523] width 267 height 28
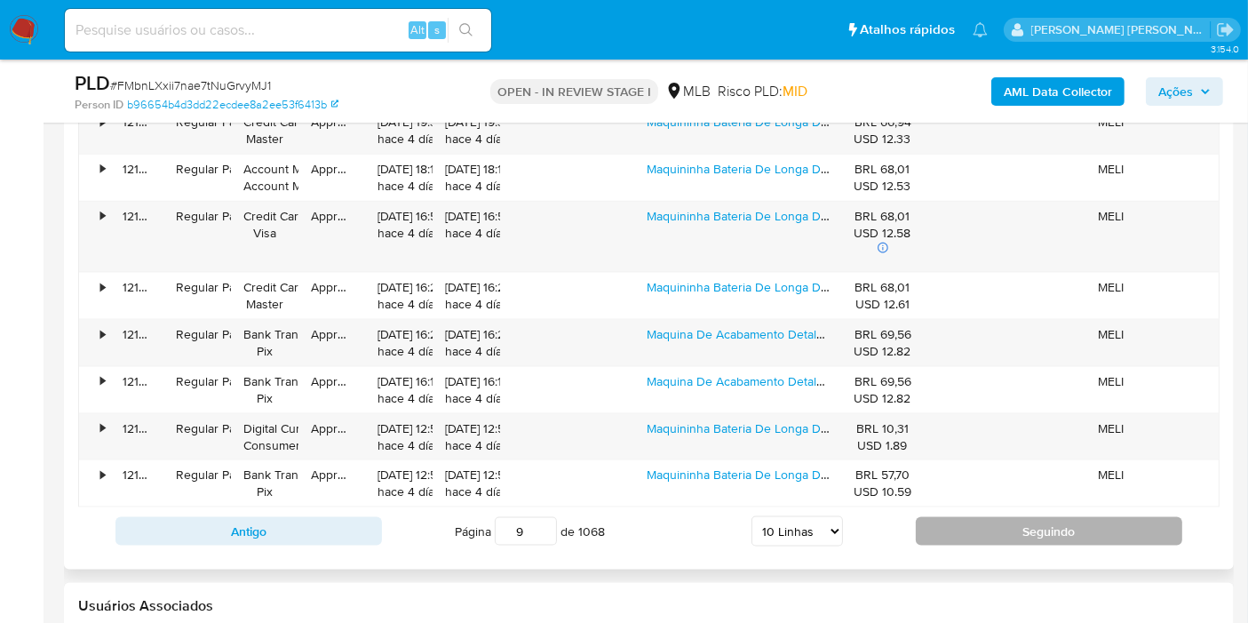
click at [957, 517] on button "Seguindo" at bounding box center [1049, 531] width 267 height 28
type input "10"
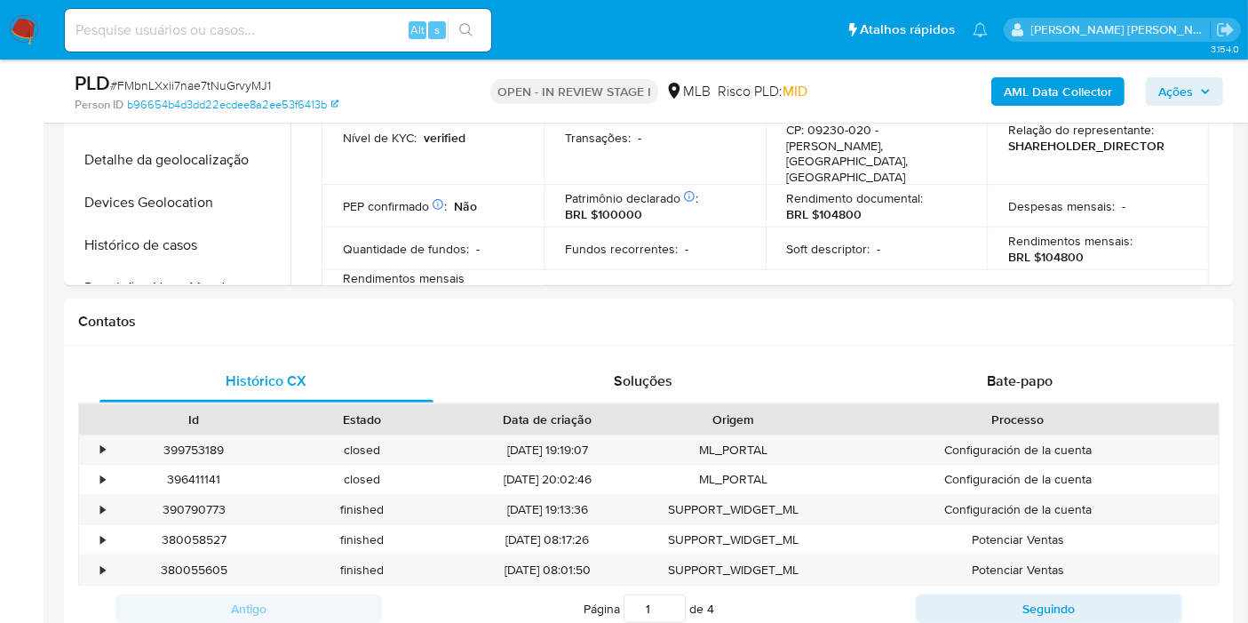
scroll to position [286, 0]
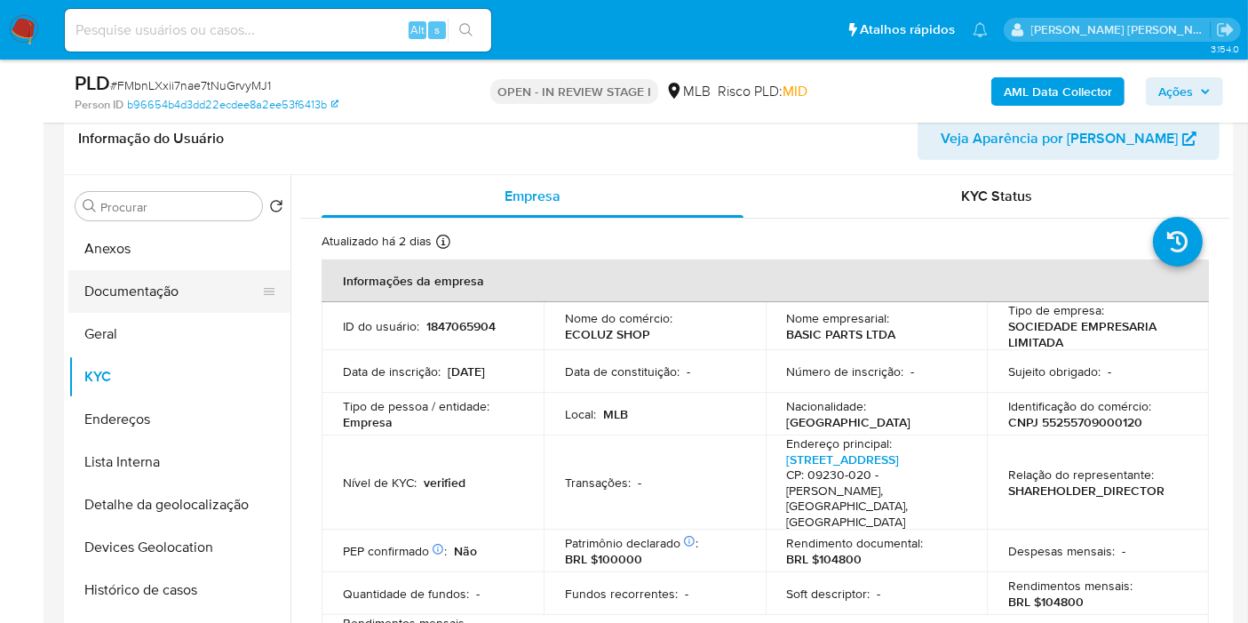
click at [151, 277] on button "Documentação" at bounding box center [172, 291] width 208 height 43
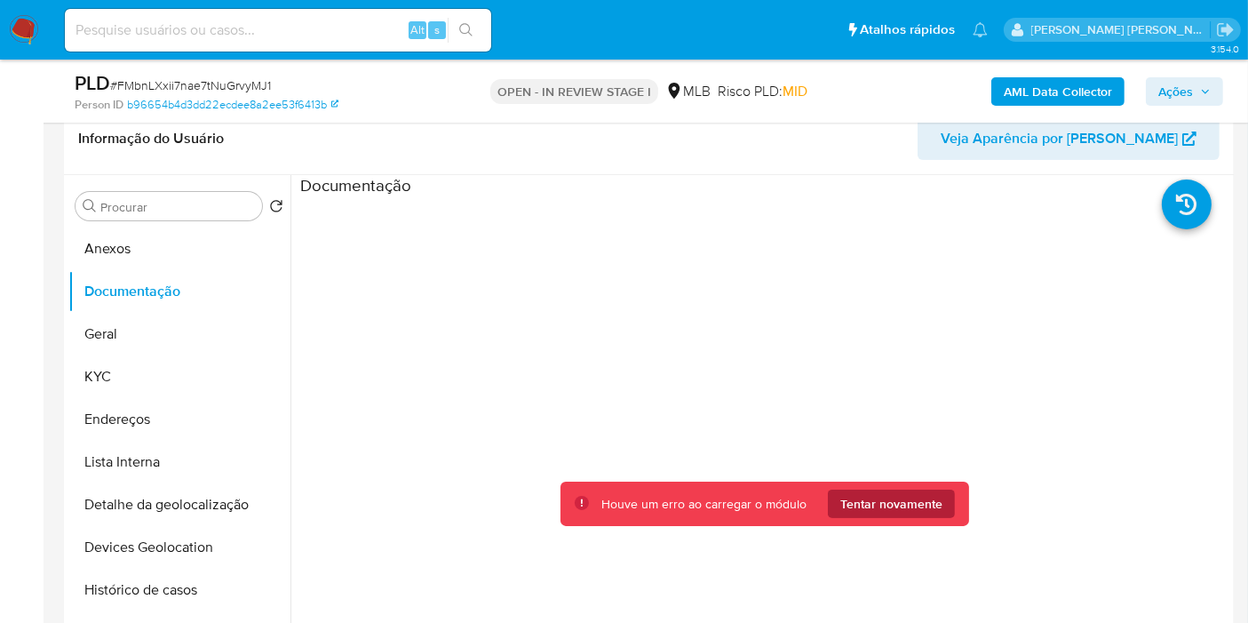
click at [880, 507] on span "Tentar novamente" at bounding box center [891, 504] width 102 height 28
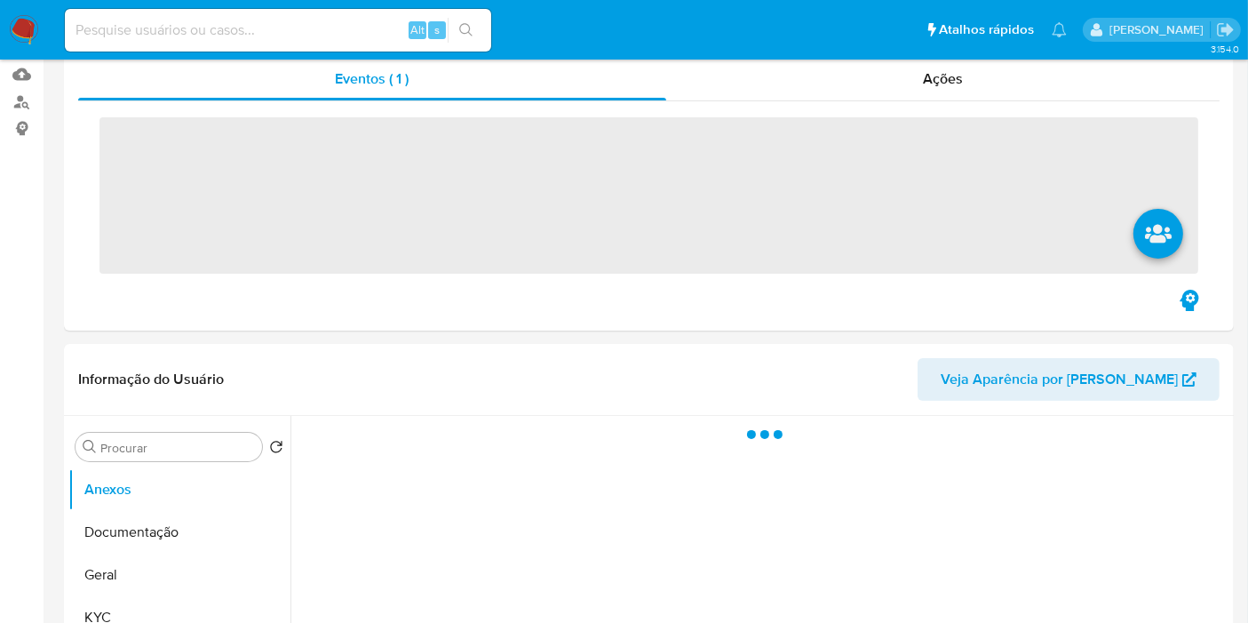
scroll to position [197, 0]
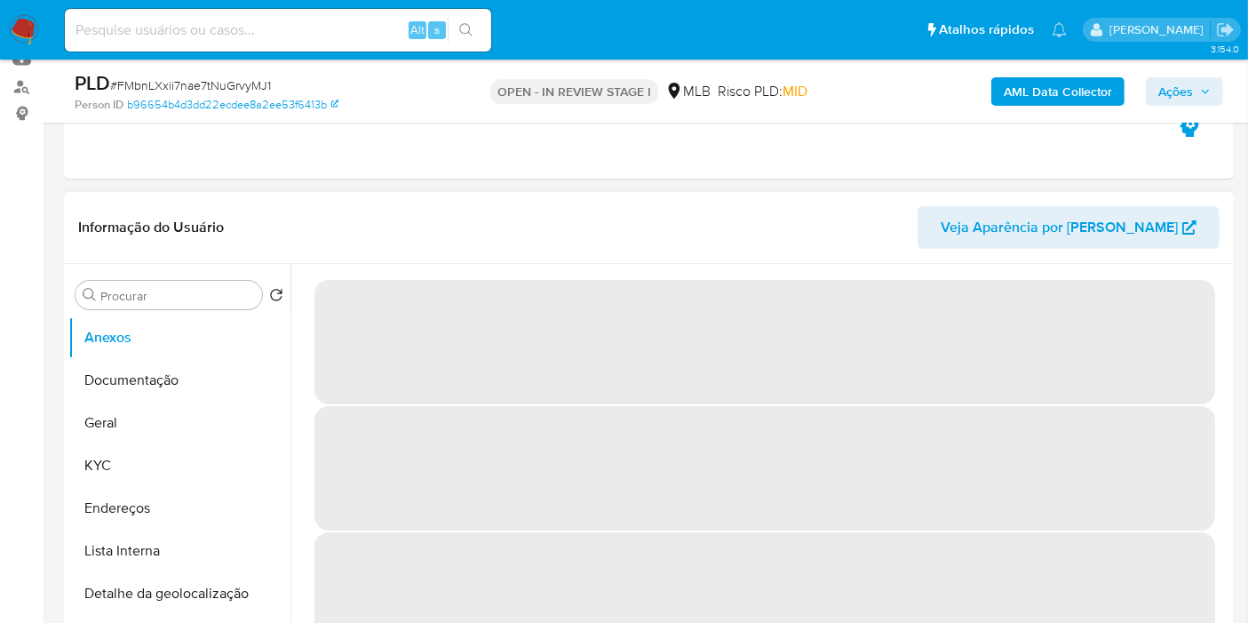
select select "10"
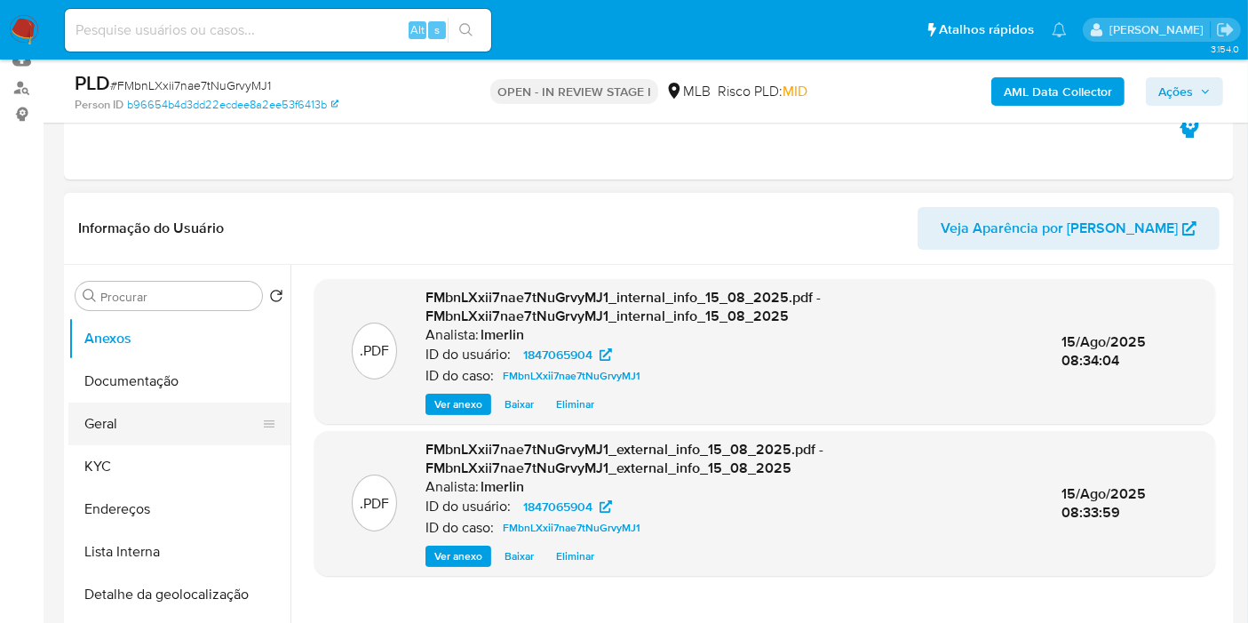
scroll to position [296, 0]
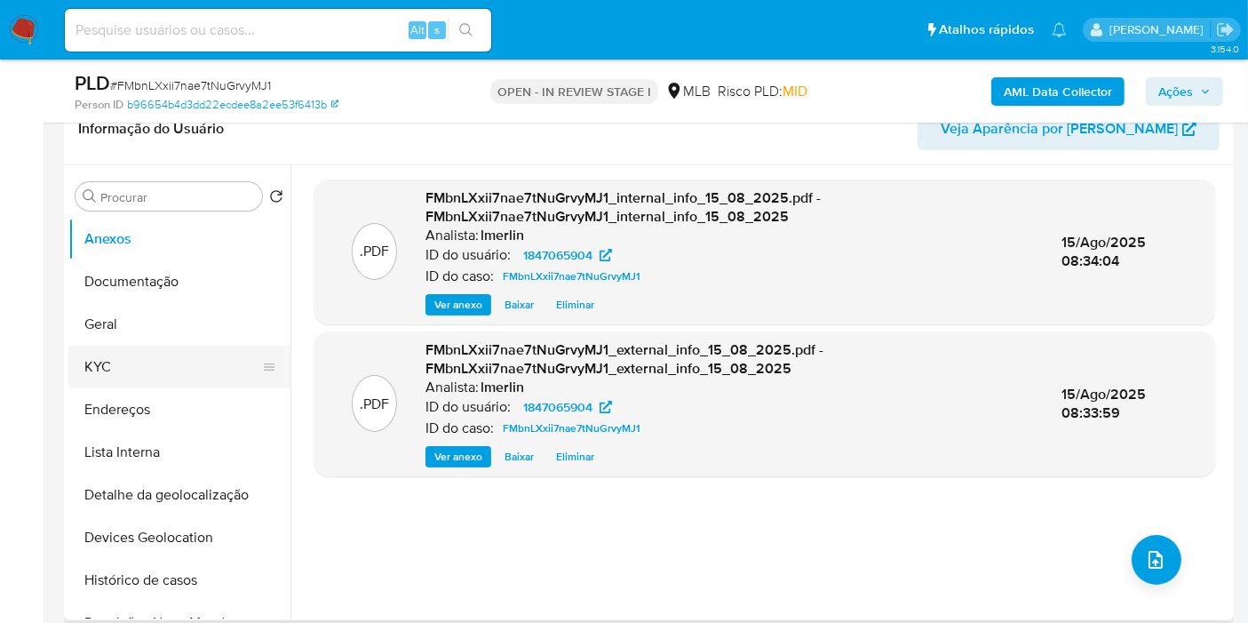
click at [149, 368] on button "KYC" at bounding box center [172, 367] width 208 height 43
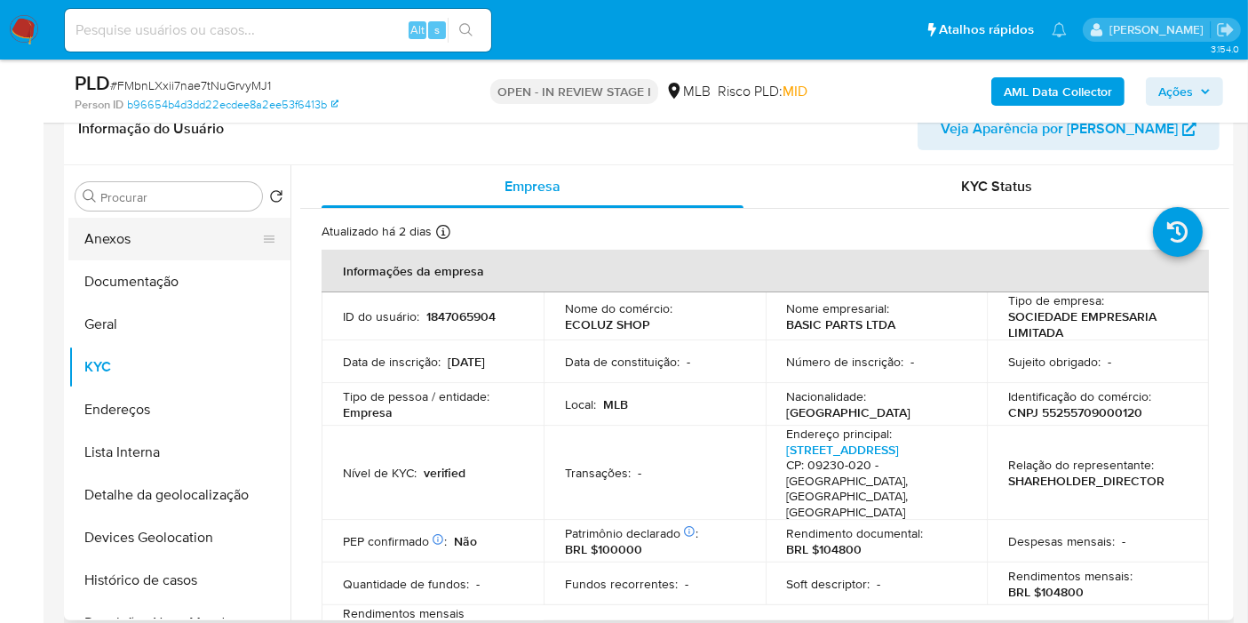
click at [149, 247] on button "Anexos" at bounding box center [172, 239] width 208 height 43
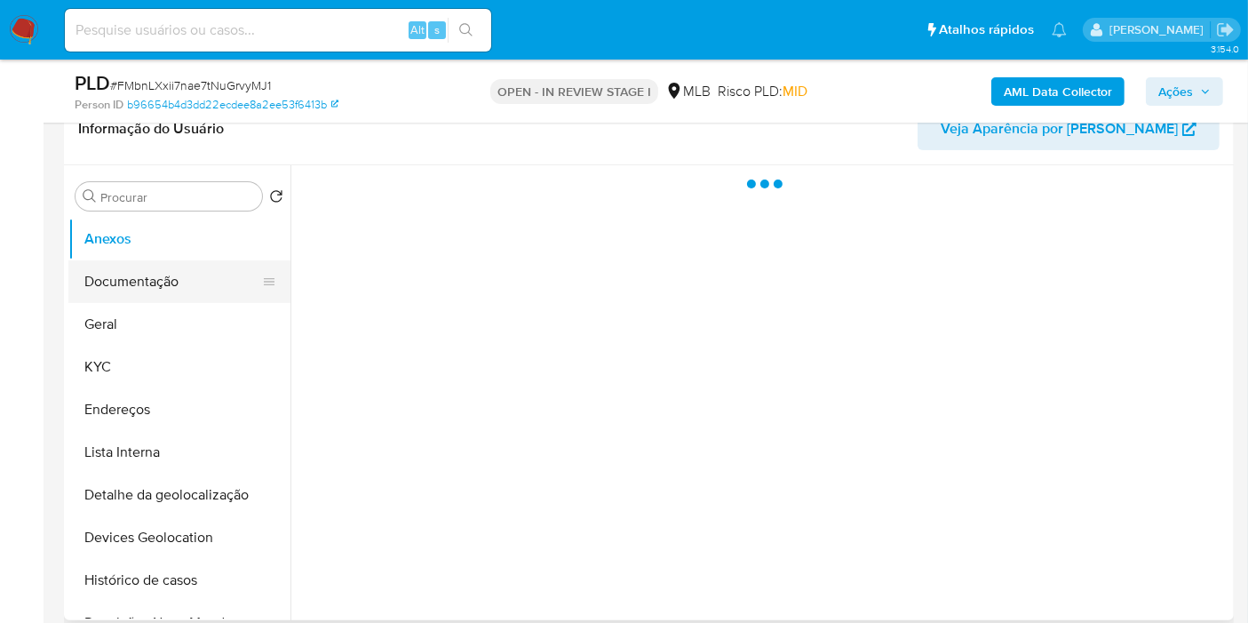
click at [162, 267] on button "Documentação" at bounding box center [172, 281] width 208 height 43
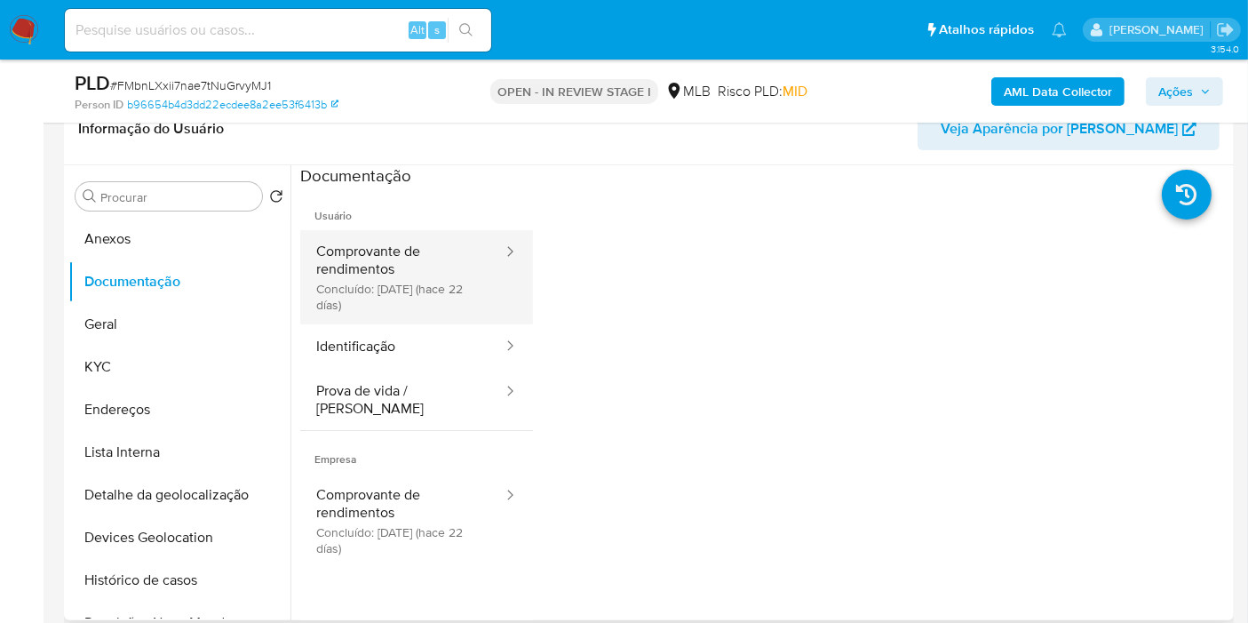
click at [348, 267] on button "Comprovante de rendimentos Concluído: 24/07/2025 (hace 22 días)" at bounding box center [402, 277] width 204 height 94
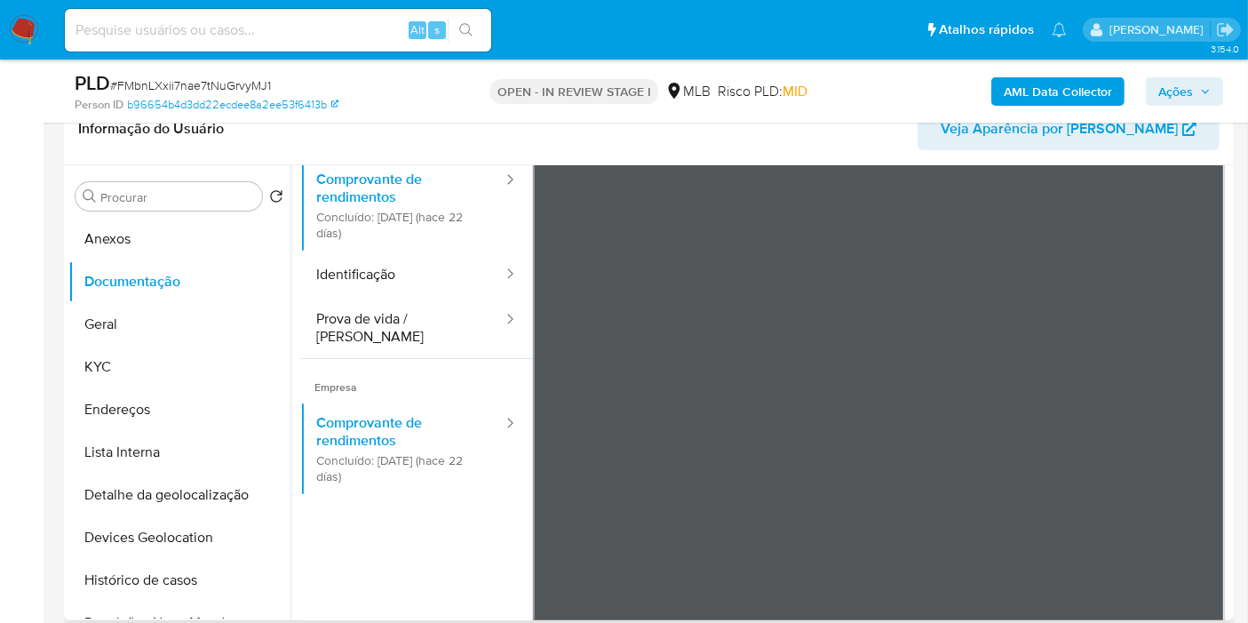
scroll to position [99, 0]
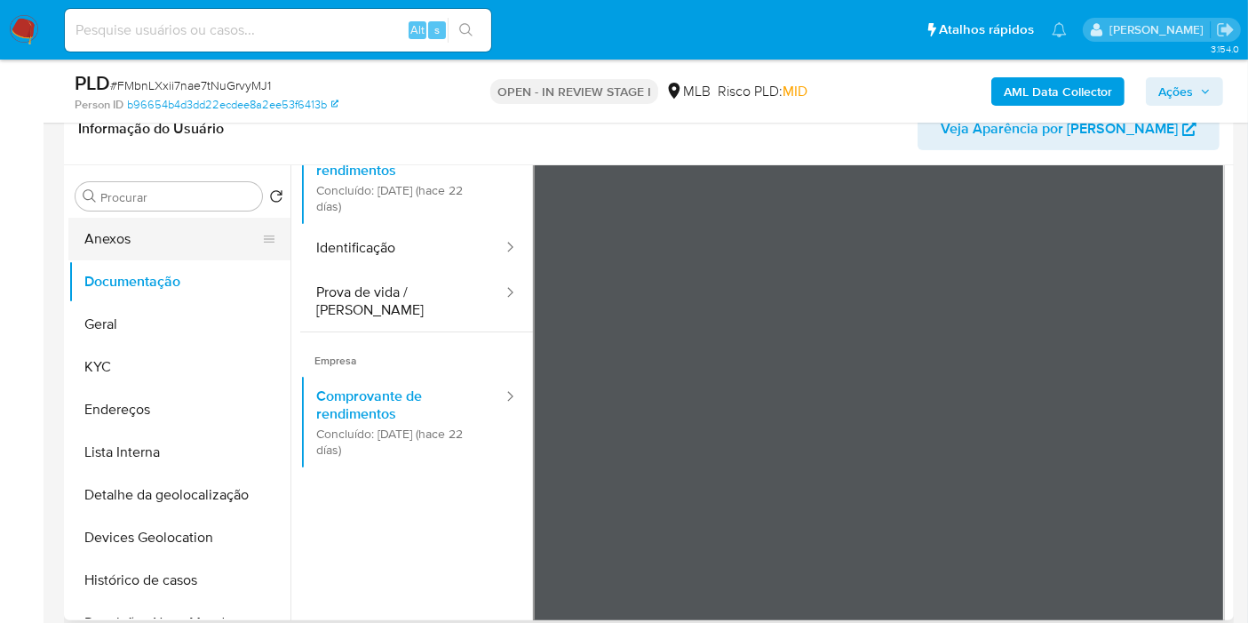
click at [179, 229] on button "Anexos" at bounding box center [172, 239] width 208 height 43
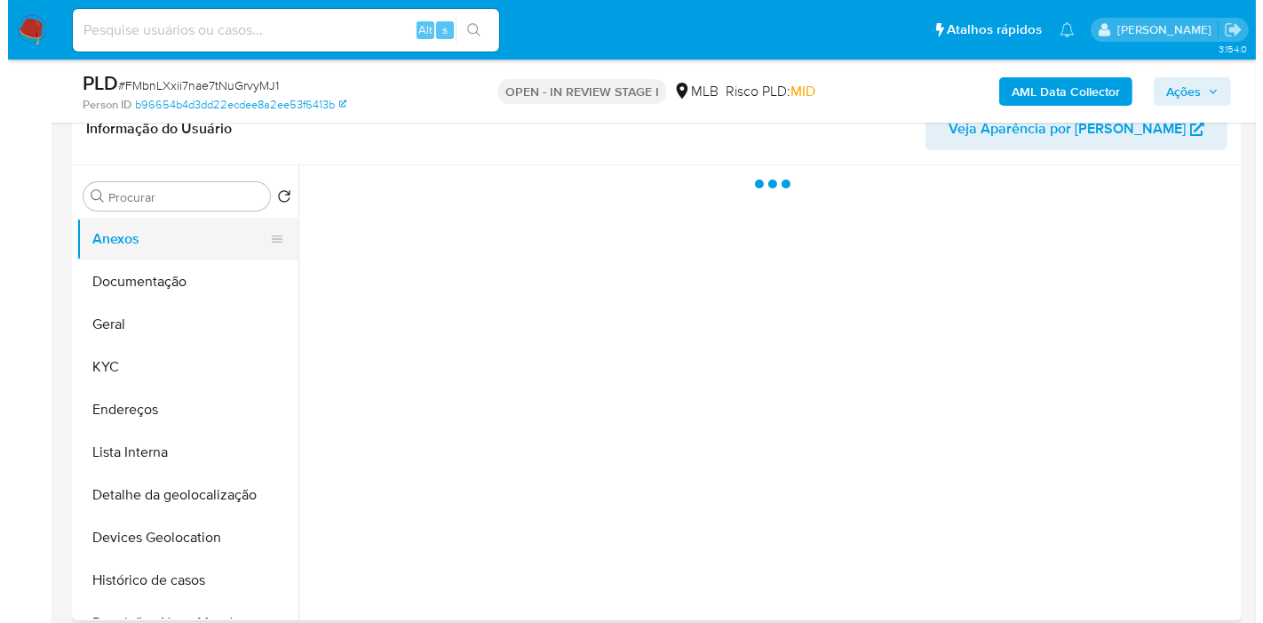
scroll to position [0, 0]
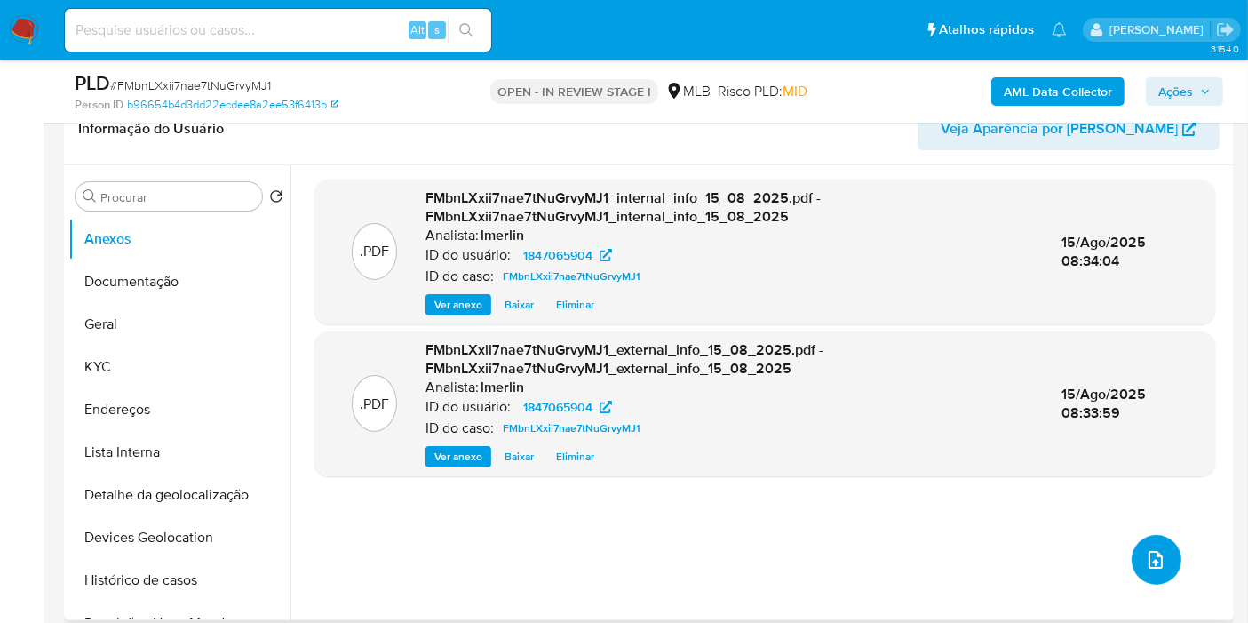
click at [1165, 552] on button "upload-file" at bounding box center [1157, 560] width 50 height 50
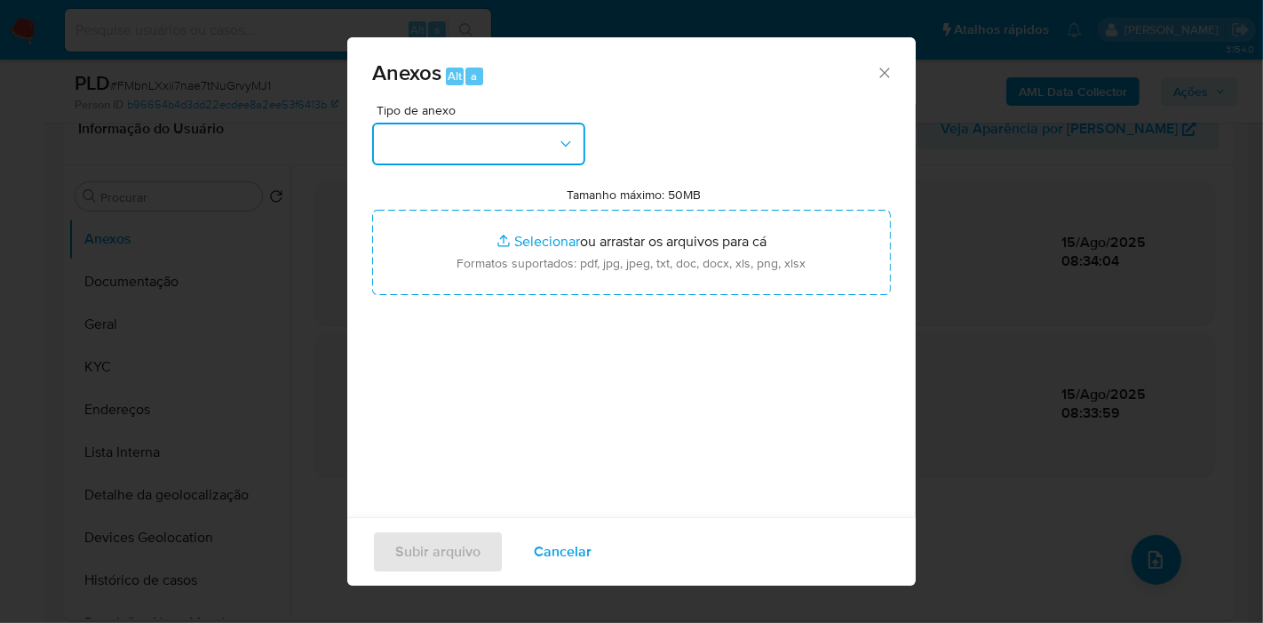
click at [513, 140] on button "button" at bounding box center [478, 144] width 213 height 43
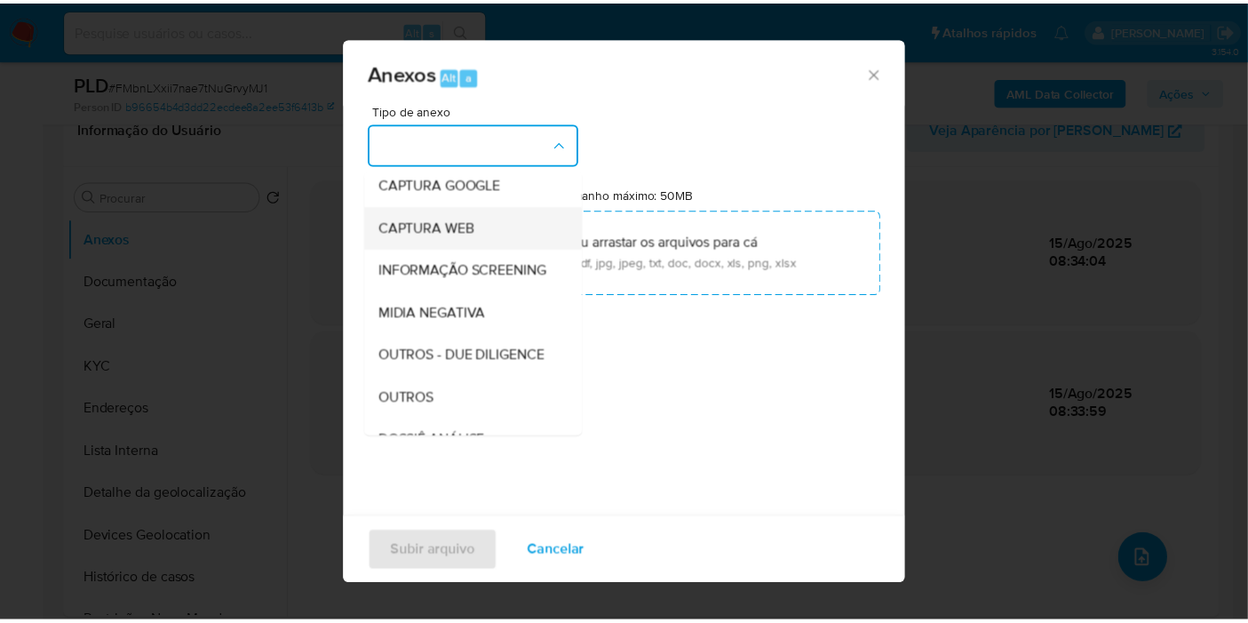
scroll to position [197, 0]
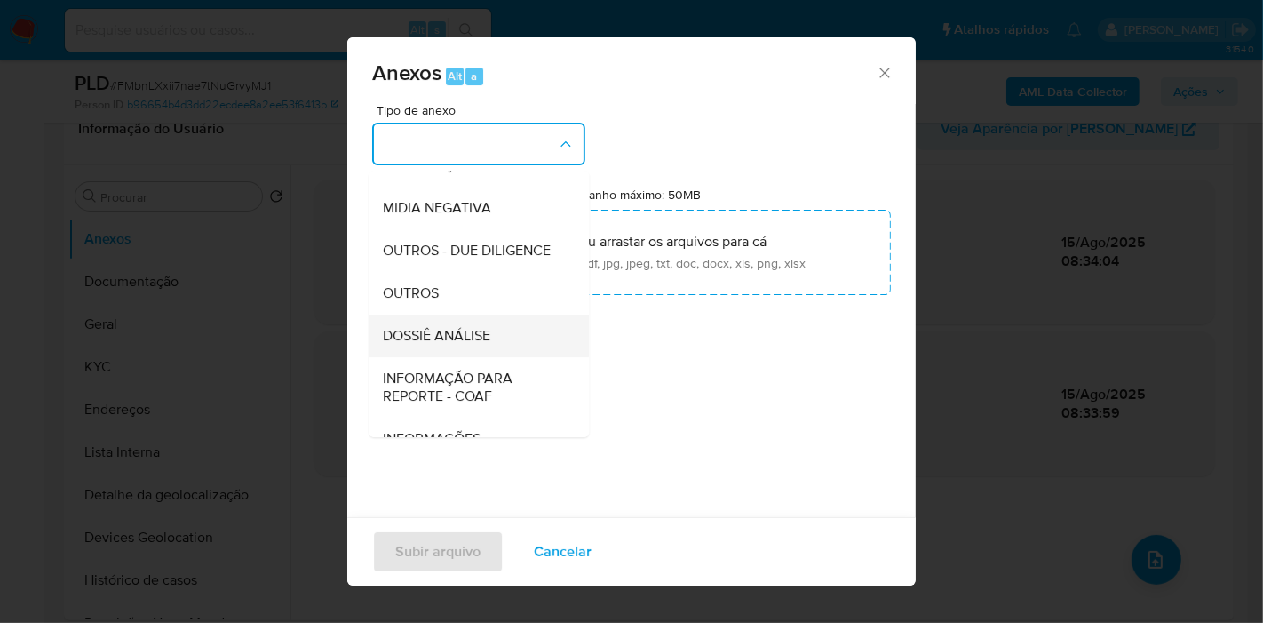
click at [490, 357] on div "DOSSIÊ ANÁLISE" at bounding box center [473, 336] width 181 height 43
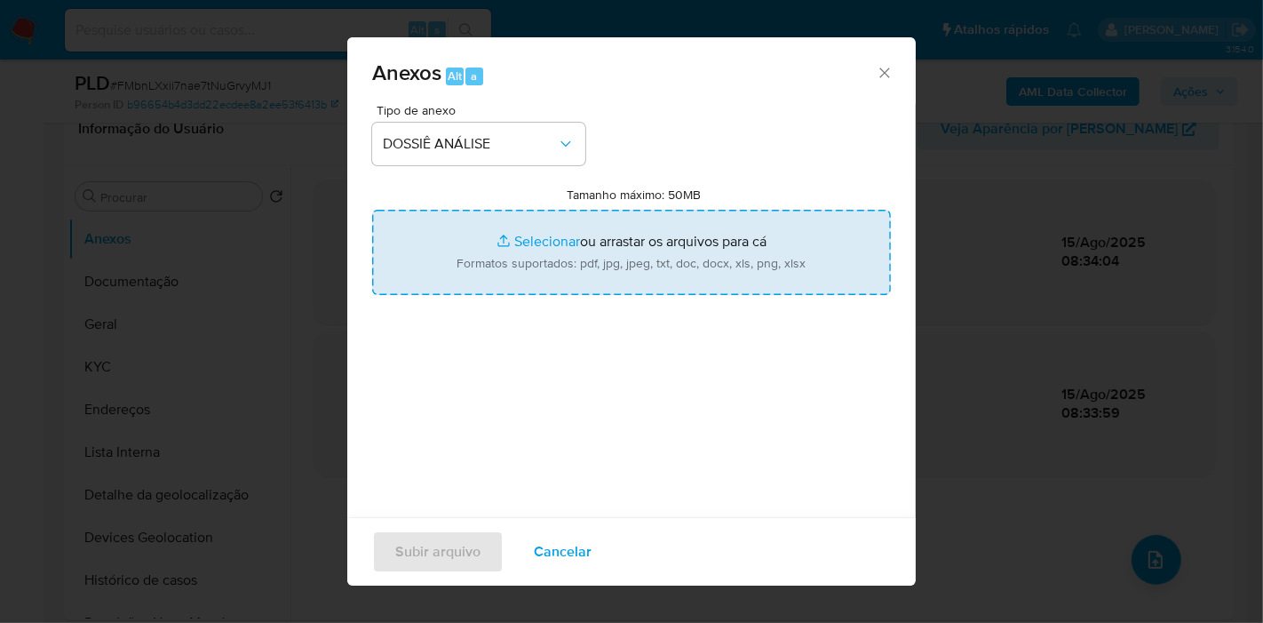
click at [555, 216] on input "Tamanho máximo: 50MB Selecionar arquivos" at bounding box center [631, 252] width 519 height 85
type input "C:\fakepath\Mulan 1847065904_2025_08_15_07_46_01.xlsx"
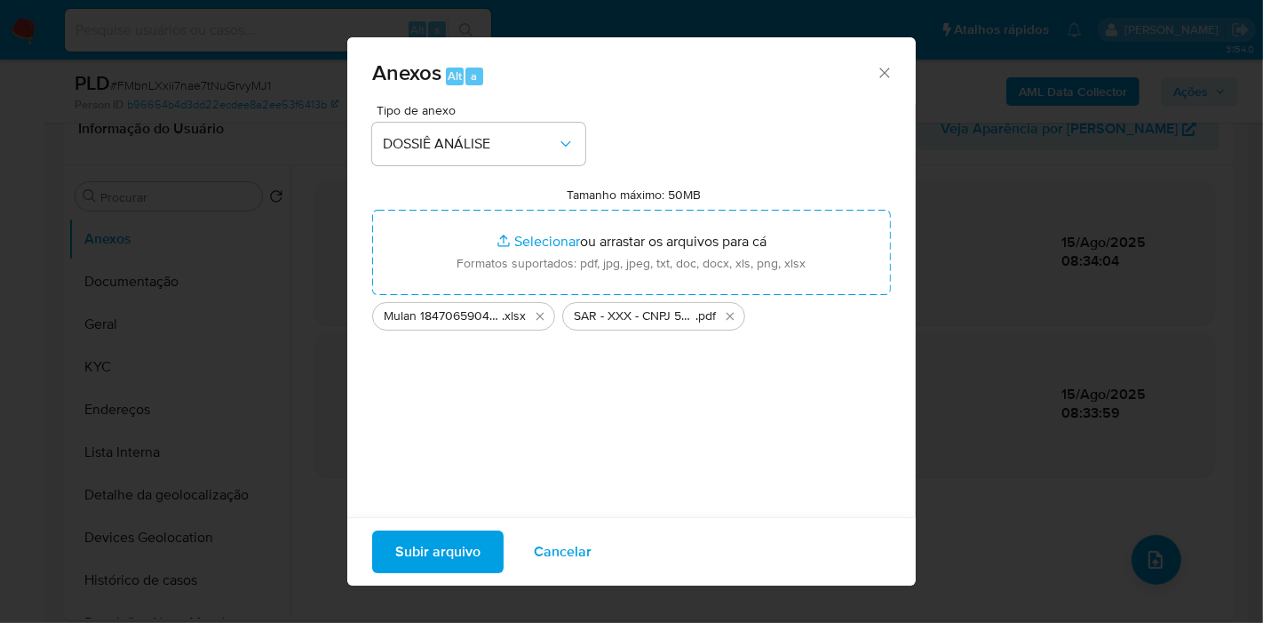
click at [439, 541] on span "Subir arquivo" at bounding box center [437, 551] width 85 height 39
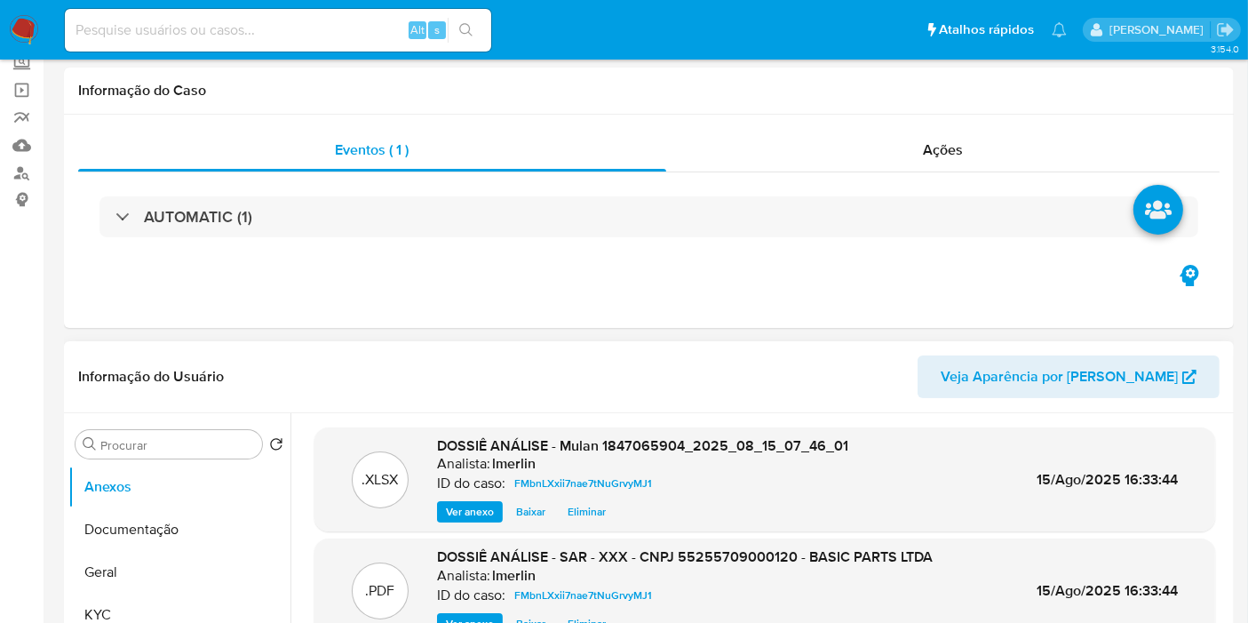
scroll to position [0, 0]
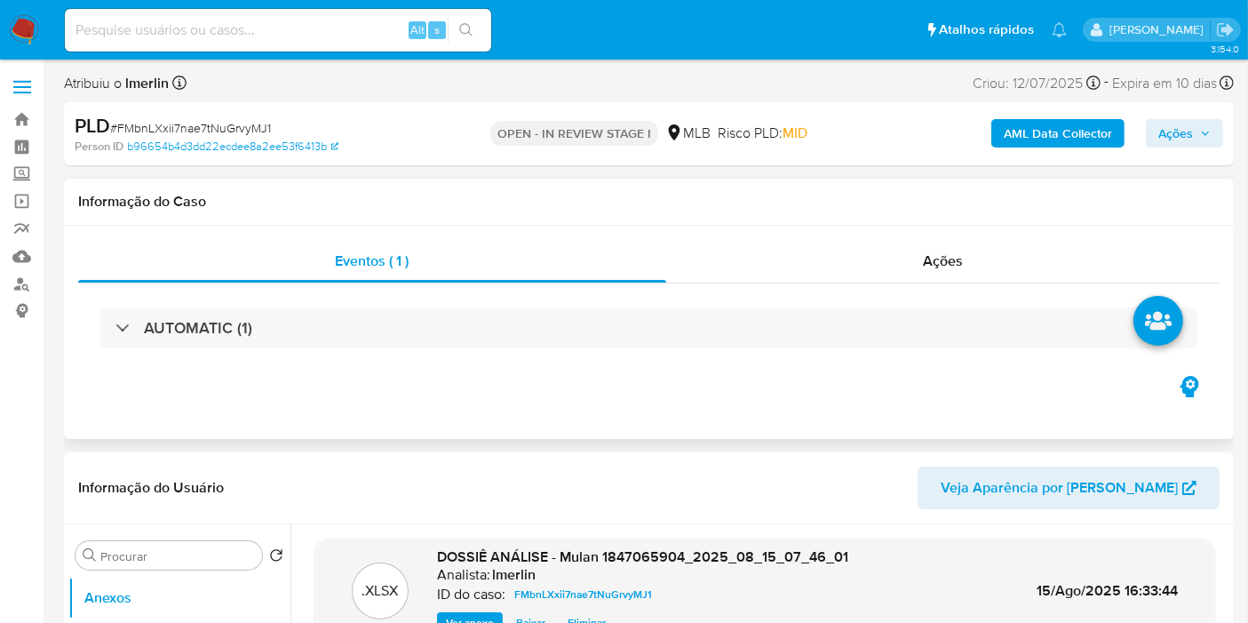
click at [999, 303] on div "AUTOMATIC (1)" at bounding box center [649, 327] width 1142 height 89
click at [1001, 275] on div "Ações" at bounding box center [943, 261] width 554 height 43
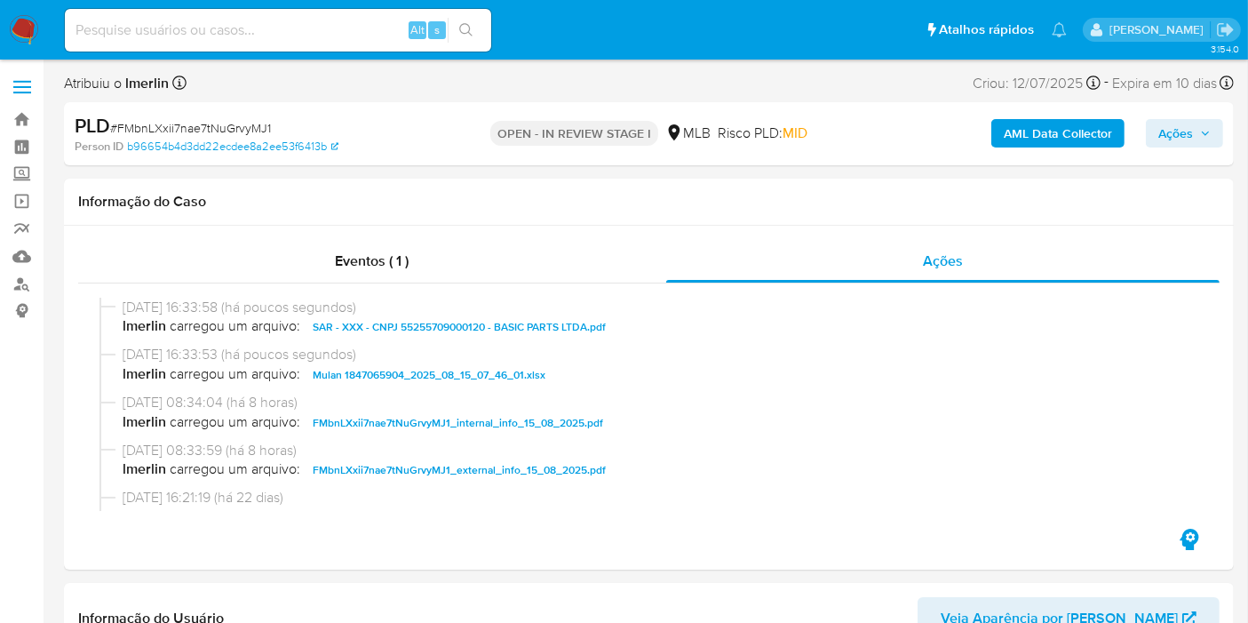
click at [1182, 135] on span "Ações" at bounding box center [1176, 133] width 35 height 28
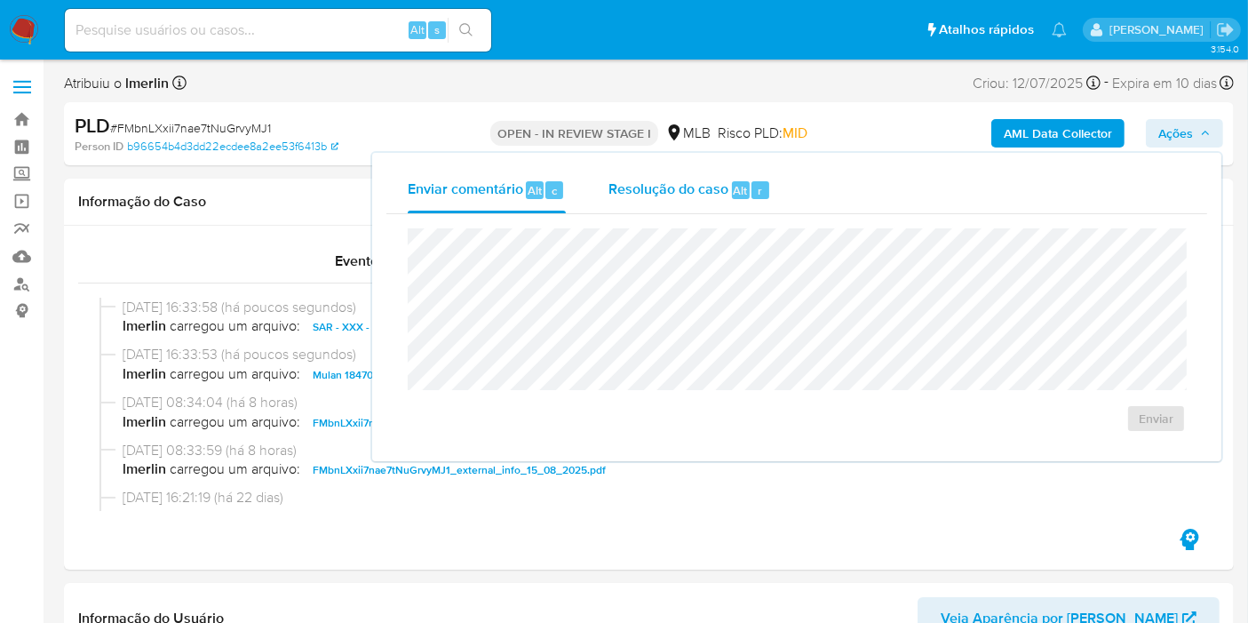
click at [673, 204] on div "Resolução do caso Alt r" at bounding box center [690, 190] width 163 height 46
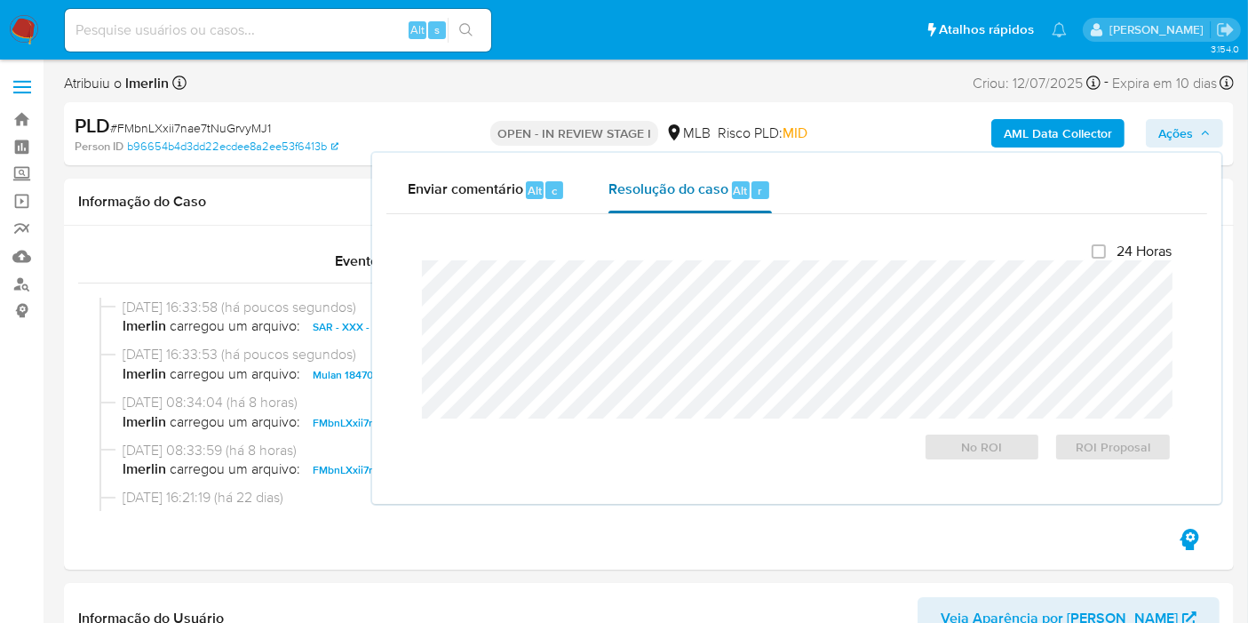
click at [682, 188] on span "Resolução do caso" at bounding box center [669, 189] width 120 height 20
click at [1127, 442] on span "ROI Proposal" at bounding box center [1113, 446] width 92 height 25
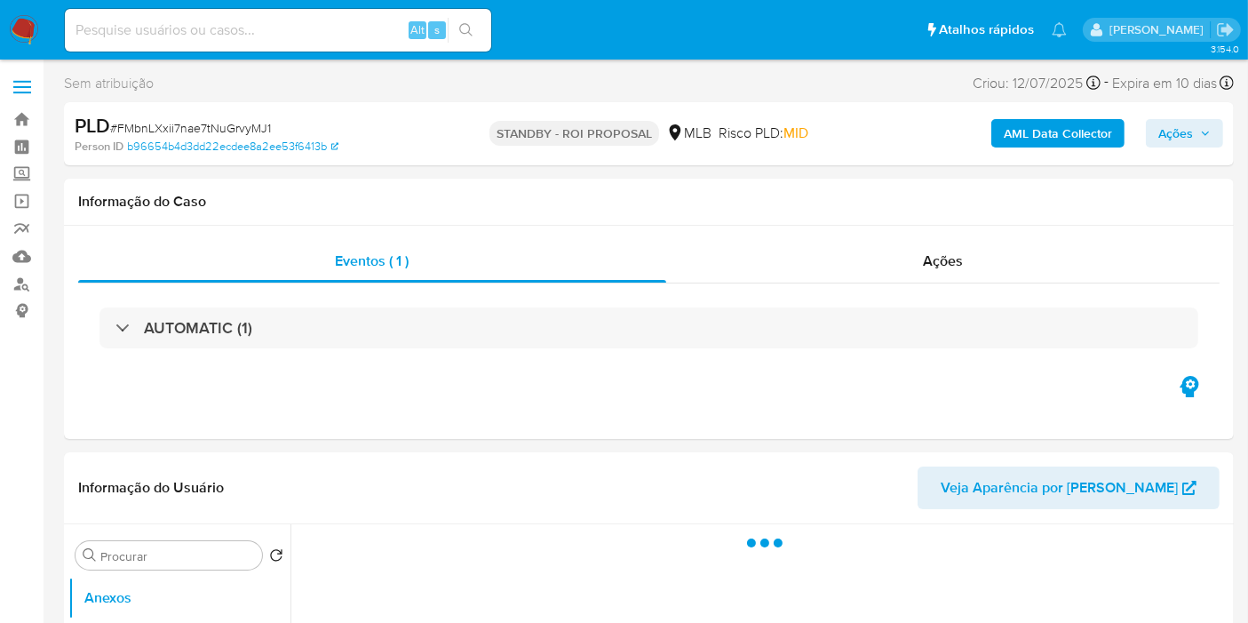
click at [30, 29] on img at bounding box center [24, 30] width 30 height 30
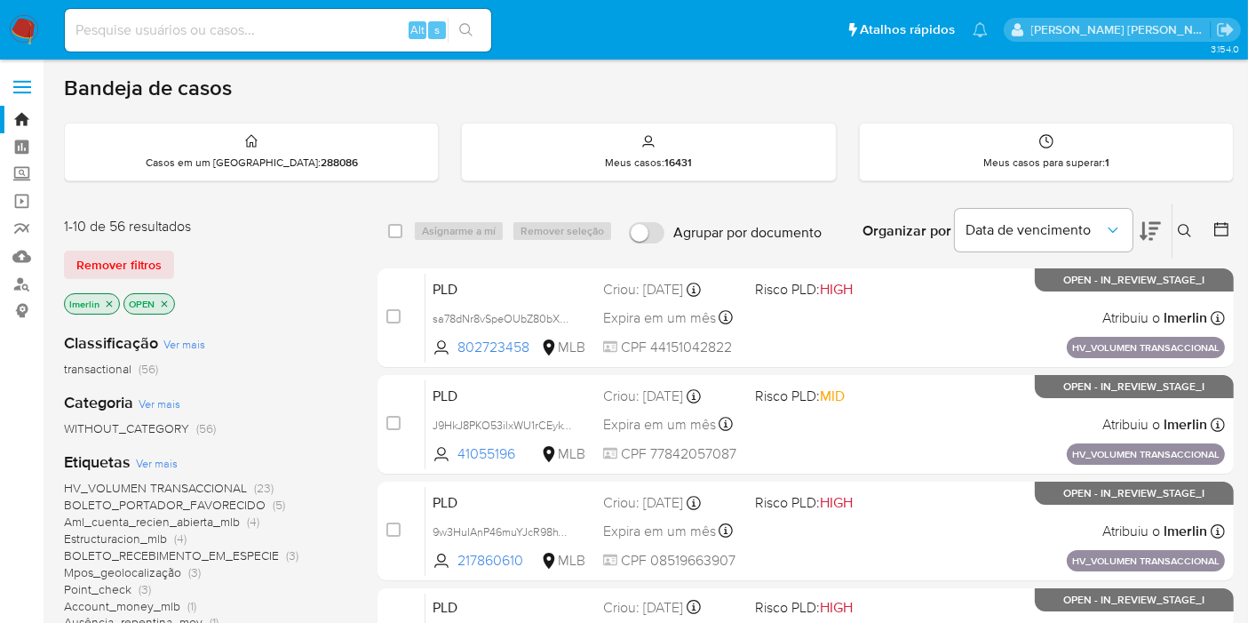
click at [227, 280] on div "1-10 de 56 resultados Remover filtros lmerlin OPEN" at bounding box center [206, 267] width 284 height 101
click at [108, 304] on icon "close-filter" at bounding box center [109, 304] width 11 height 11
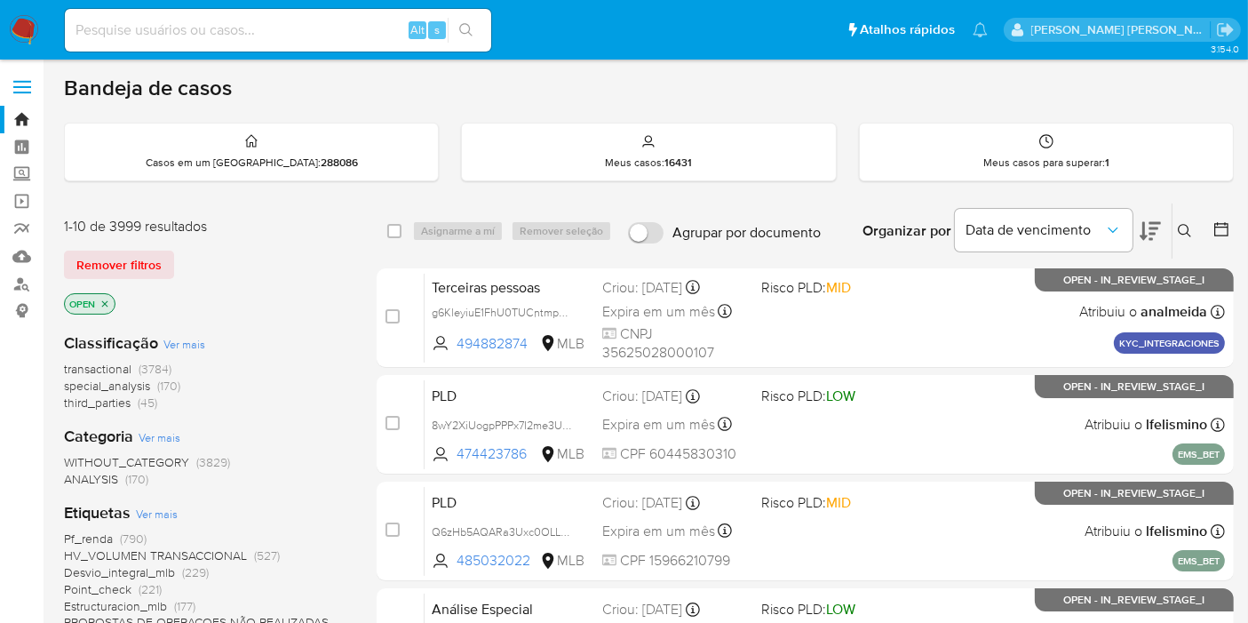
click at [353, 31] on input at bounding box center [278, 30] width 426 height 23
paste input "OiEGAcmQFAO9ZomfdZYGW2yO"
type input "OiEGAcmQFAO9ZomfdZYGW2yO"
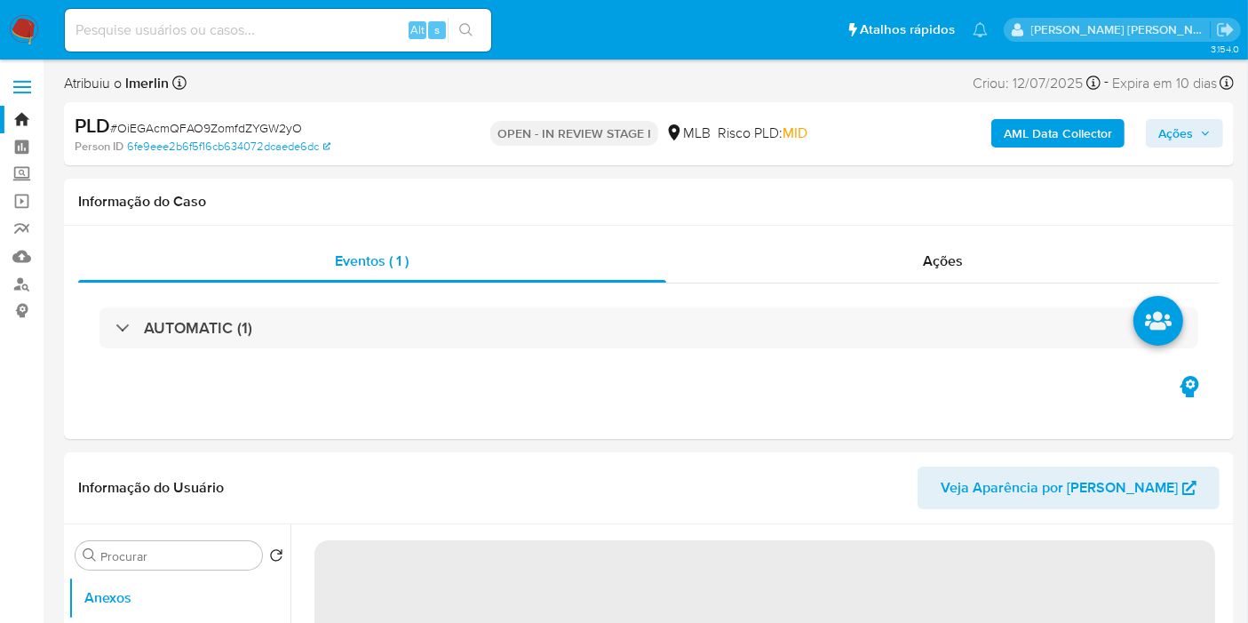
select select "10"
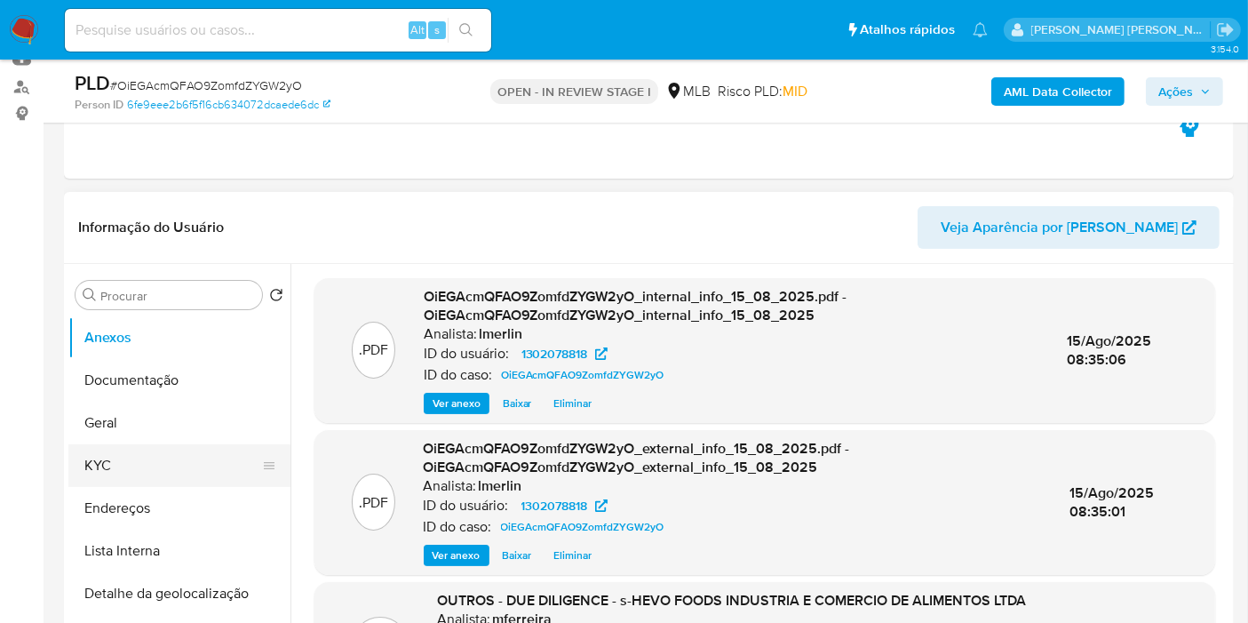
click at [120, 473] on button "KYC" at bounding box center [172, 465] width 208 height 43
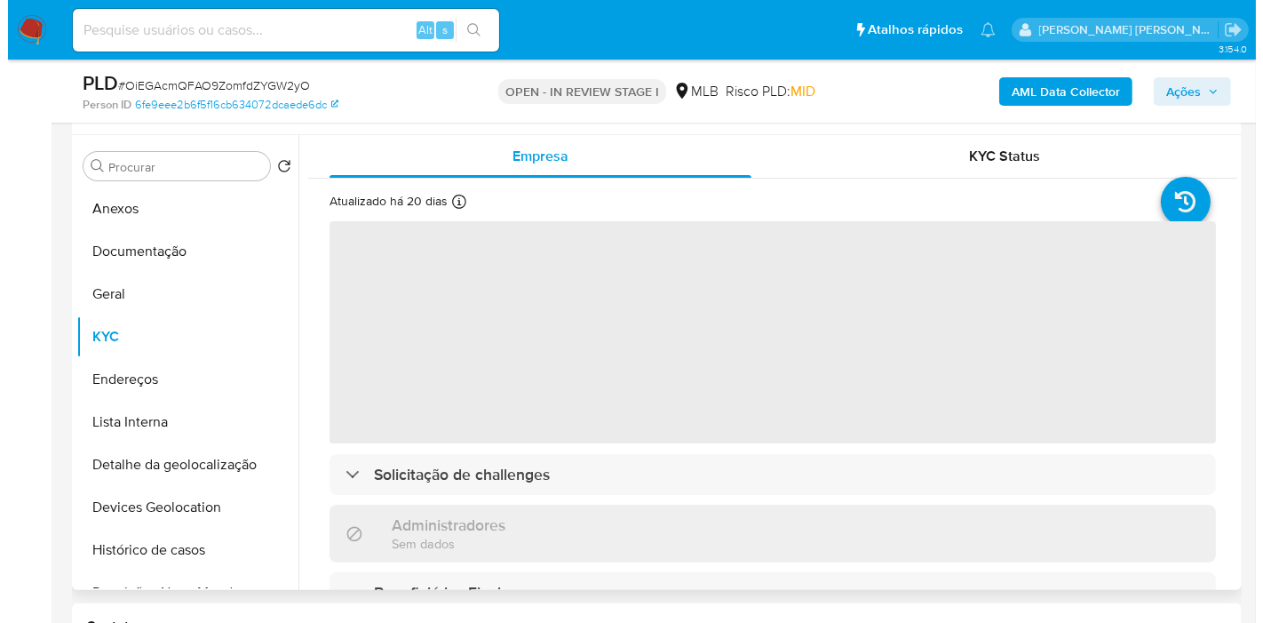
scroll to position [296, 0]
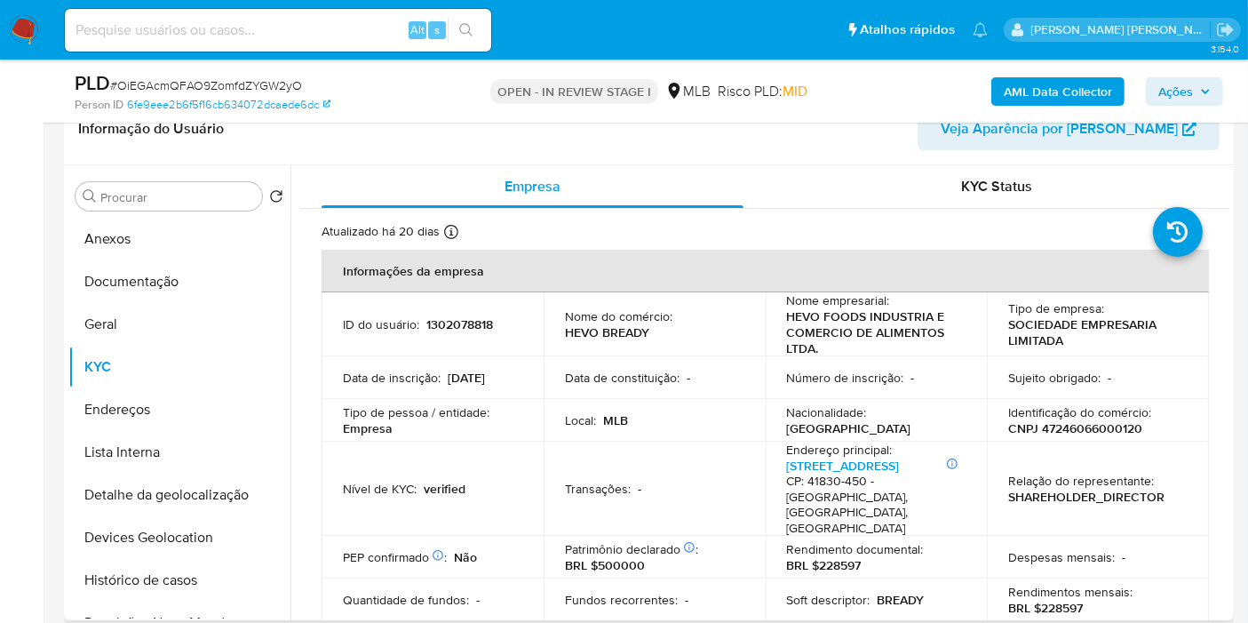
click at [1112, 435] on p "CNPJ 47246066000120" at bounding box center [1075, 428] width 134 height 16
copy p "47246066000120"
click at [175, 565] on button "Histórico de casos" at bounding box center [172, 580] width 208 height 43
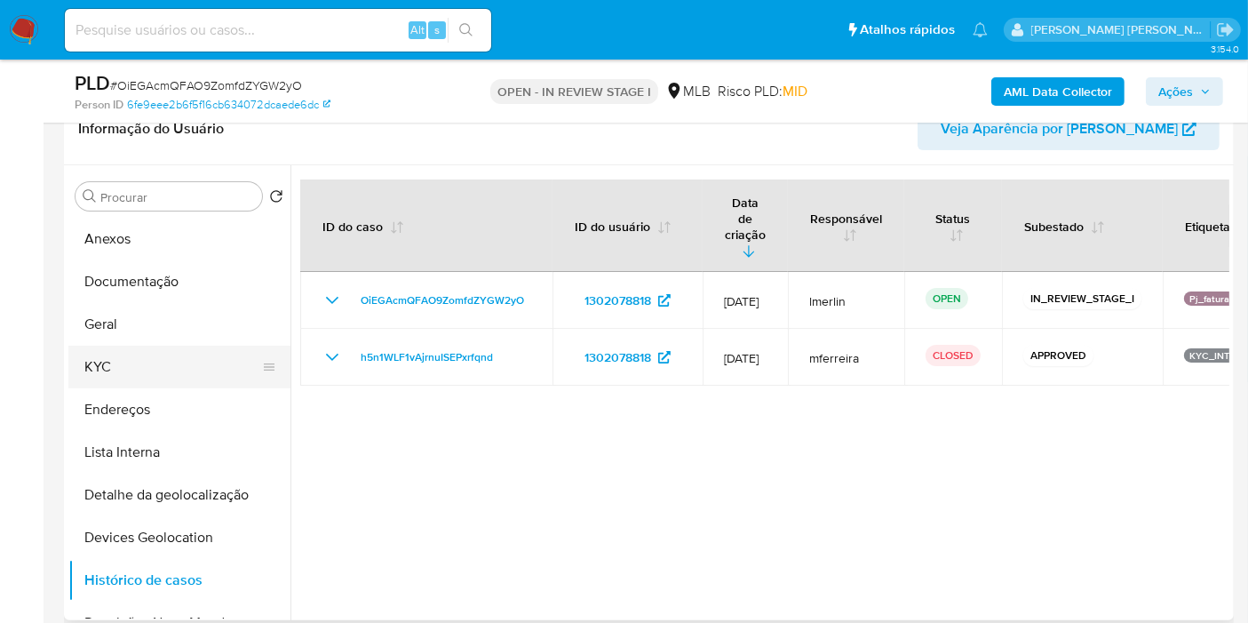
click at [164, 370] on button "KYC" at bounding box center [172, 367] width 208 height 43
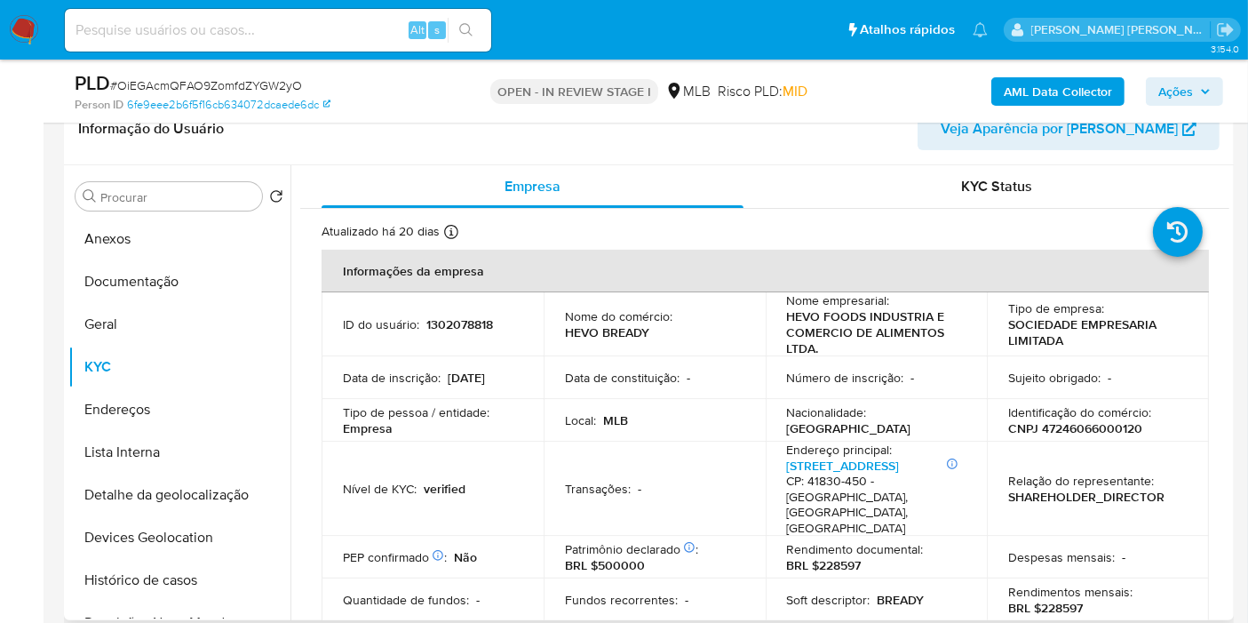
click at [1062, 600] on p "BRL $228597" at bounding box center [1045, 608] width 75 height 16
copy p "228597"
click at [1079, 83] on b "AML Data Collector" at bounding box center [1058, 91] width 108 height 28
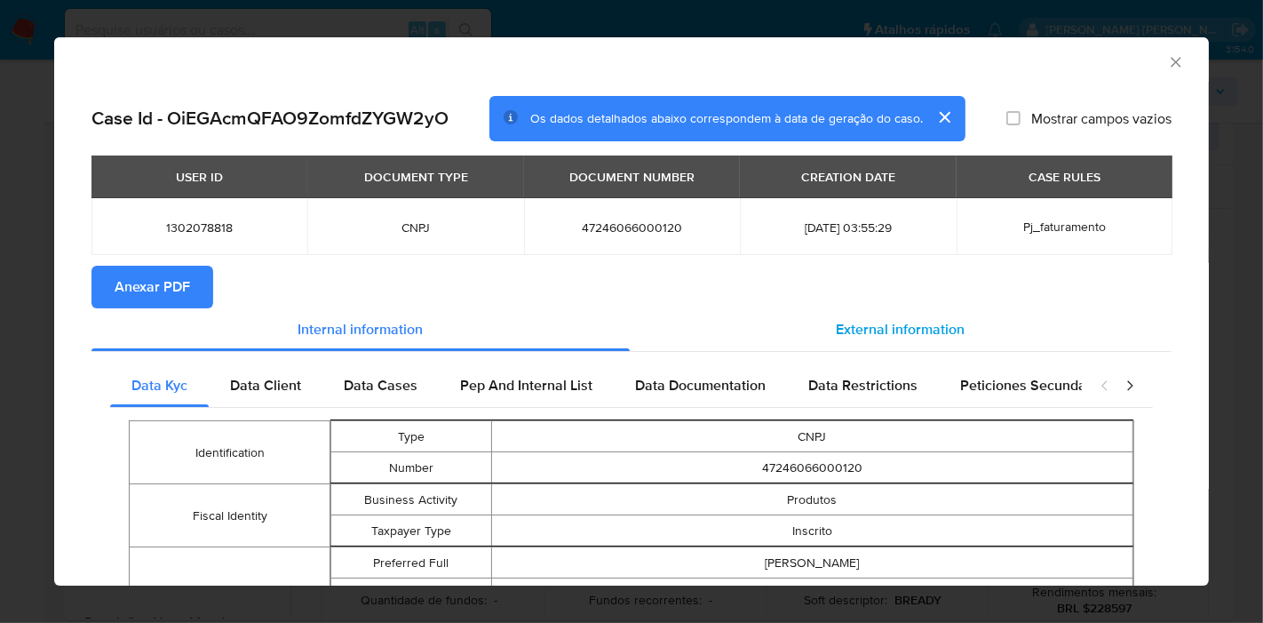
click at [880, 330] on span "External information" at bounding box center [901, 329] width 129 height 20
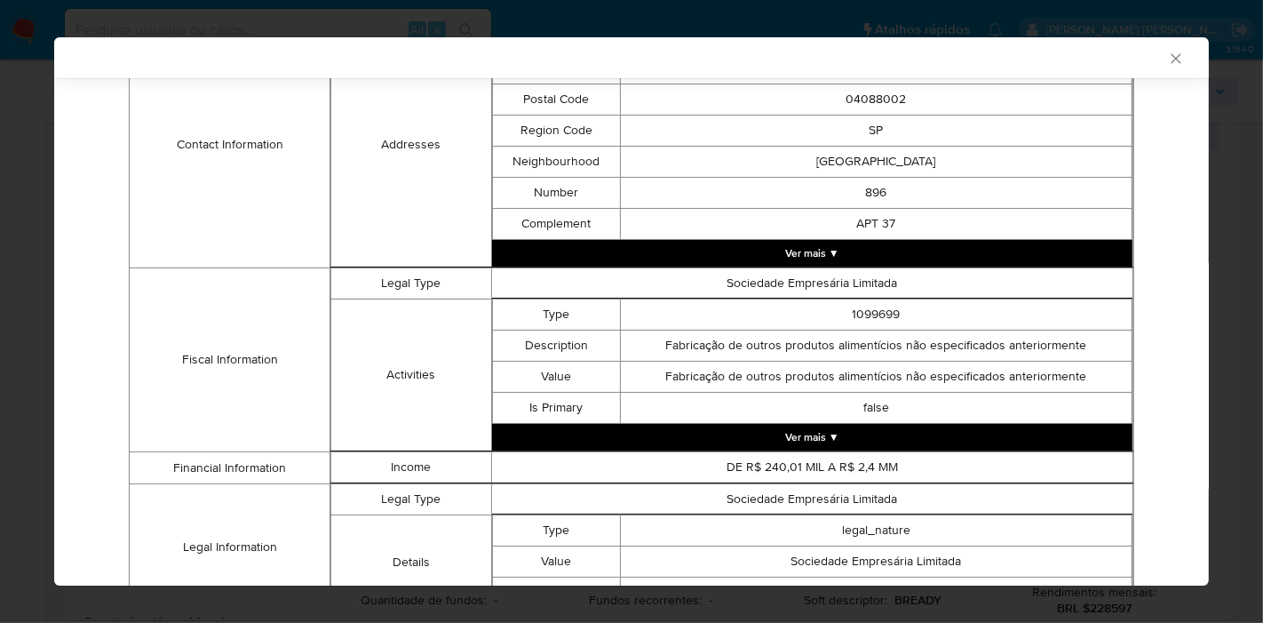
scroll to position [794, 0]
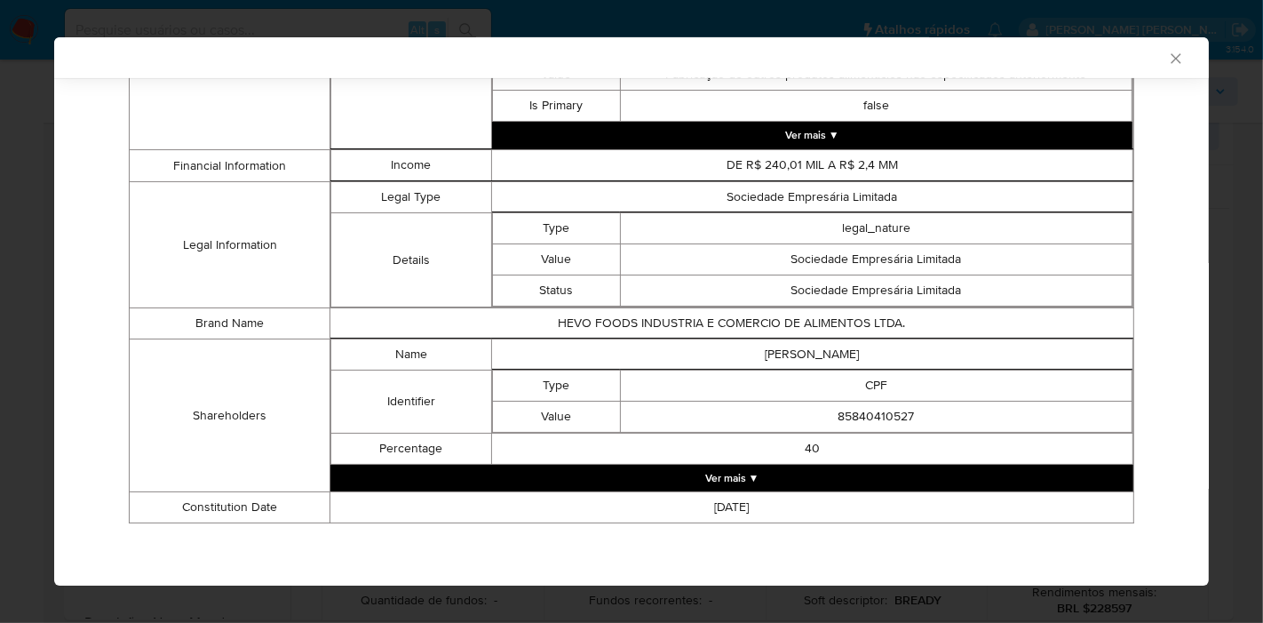
click at [797, 462] on td "40" at bounding box center [811, 449] width 641 height 31
click at [792, 470] on button "Ver mais ▼" at bounding box center [731, 478] width 803 height 27
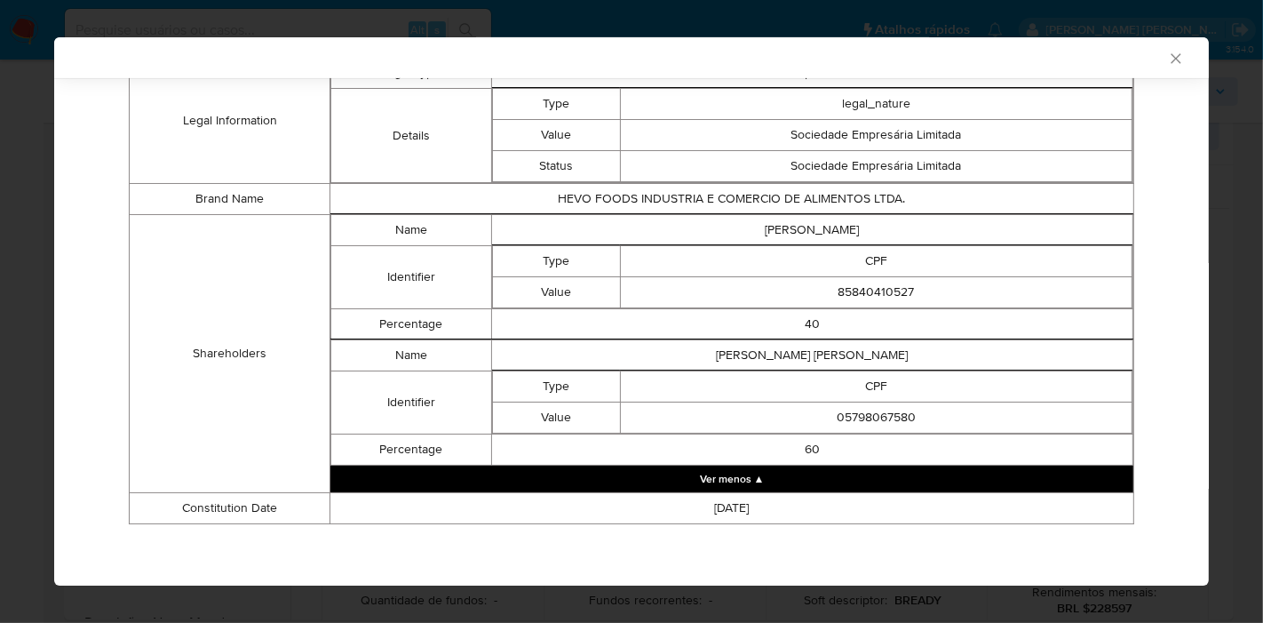
scroll to position [920, 0]
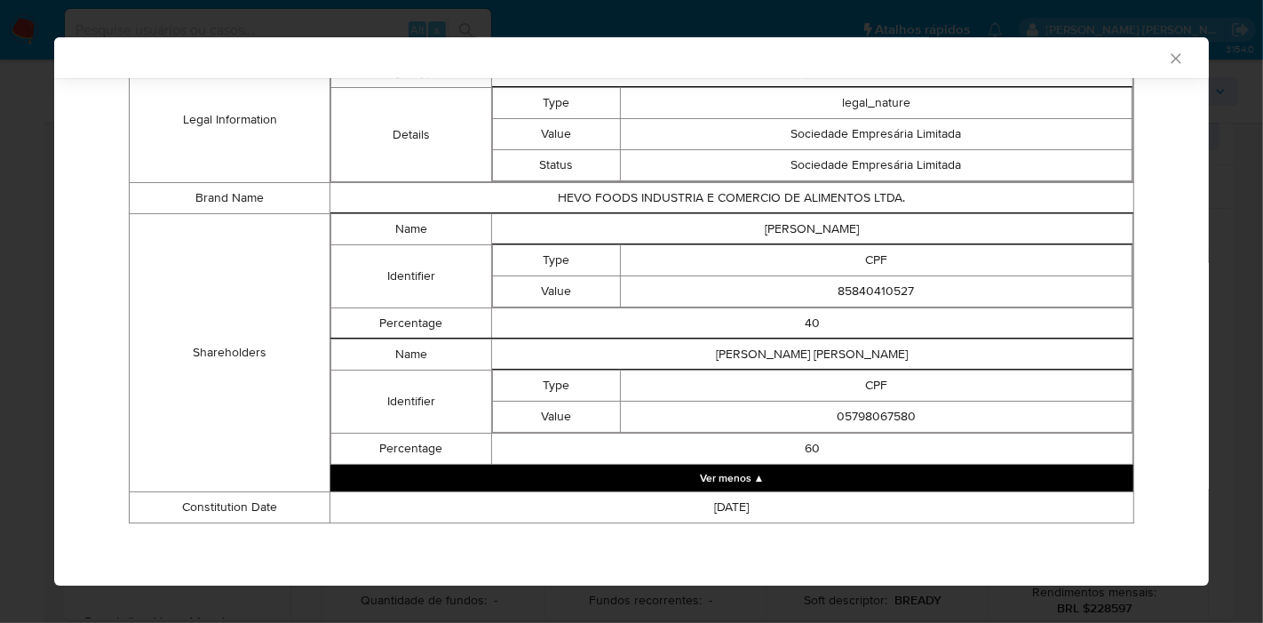
click at [819, 231] on td "PEDRO FONSECA DE MENEZES" at bounding box center [811, 229] width 641 height 31
copy td "PEDRO FONSECA DE MENEZES"
drag, startPoint x: 670, startPoint y: 467, endPoint x: 699, endPoint y: 450, distance: 34.3
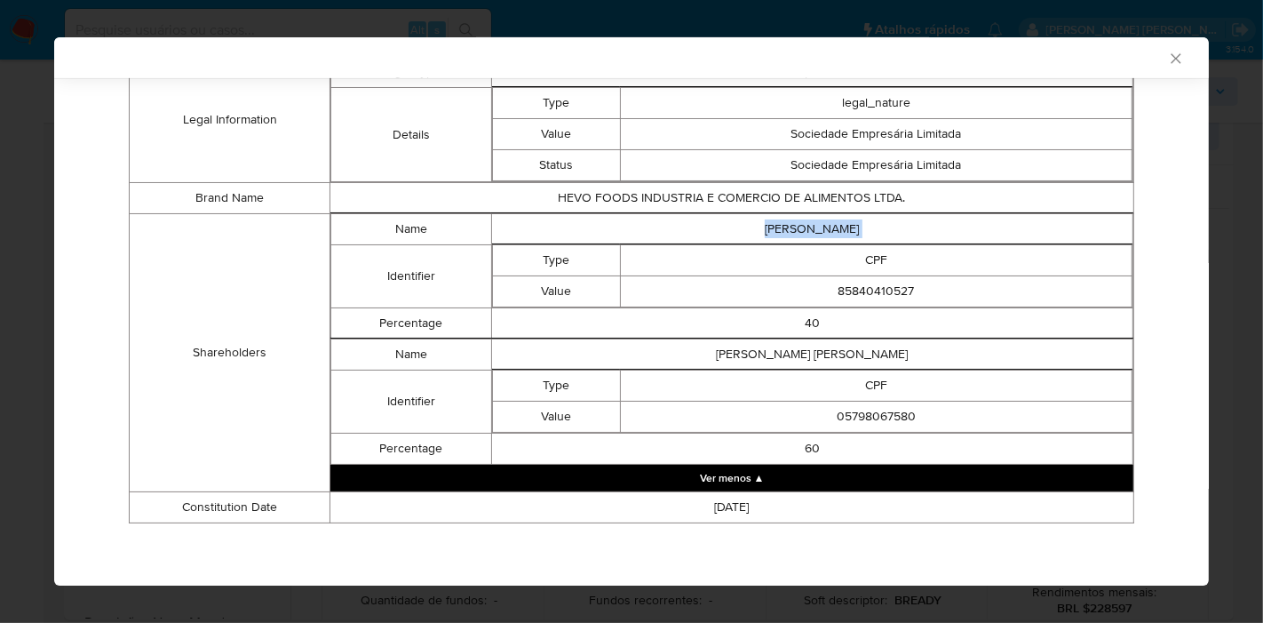
click at [670, 466] on button "Ver menos ▲" at bounding box center [731, 478] width 803 height 27
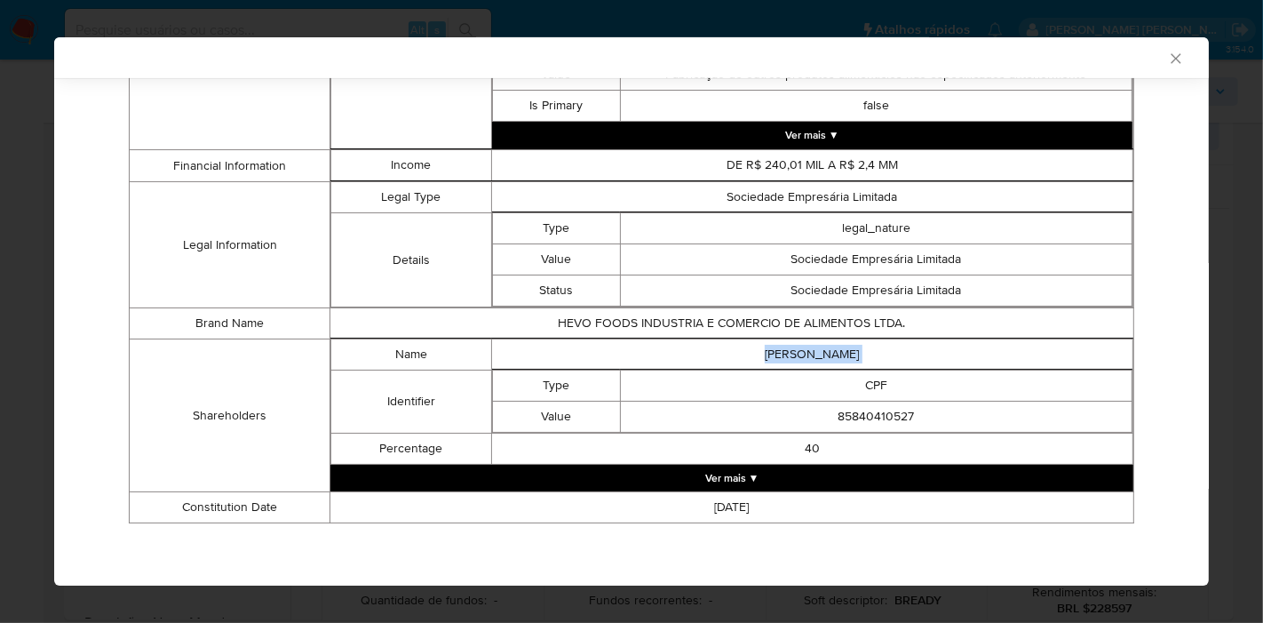
scroll to position [794, 0]
click at [823, 468] on button "Ver mais ▼" at bounding box center [731, 478] width 803 height 27
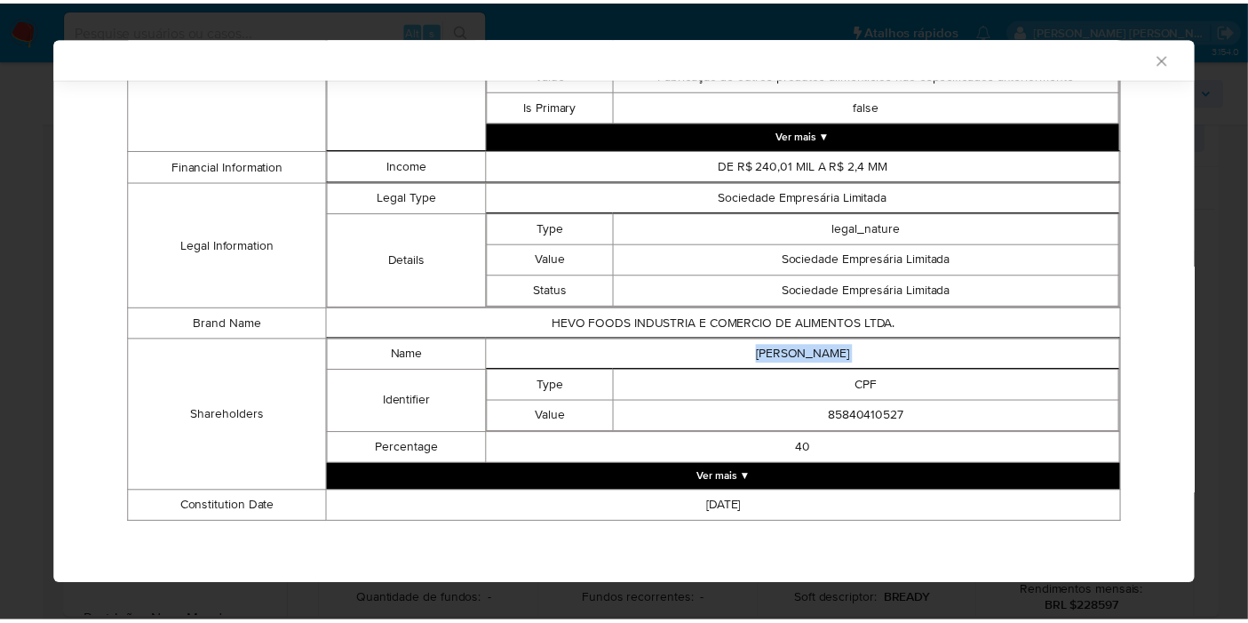
scroll to position [920, 0]
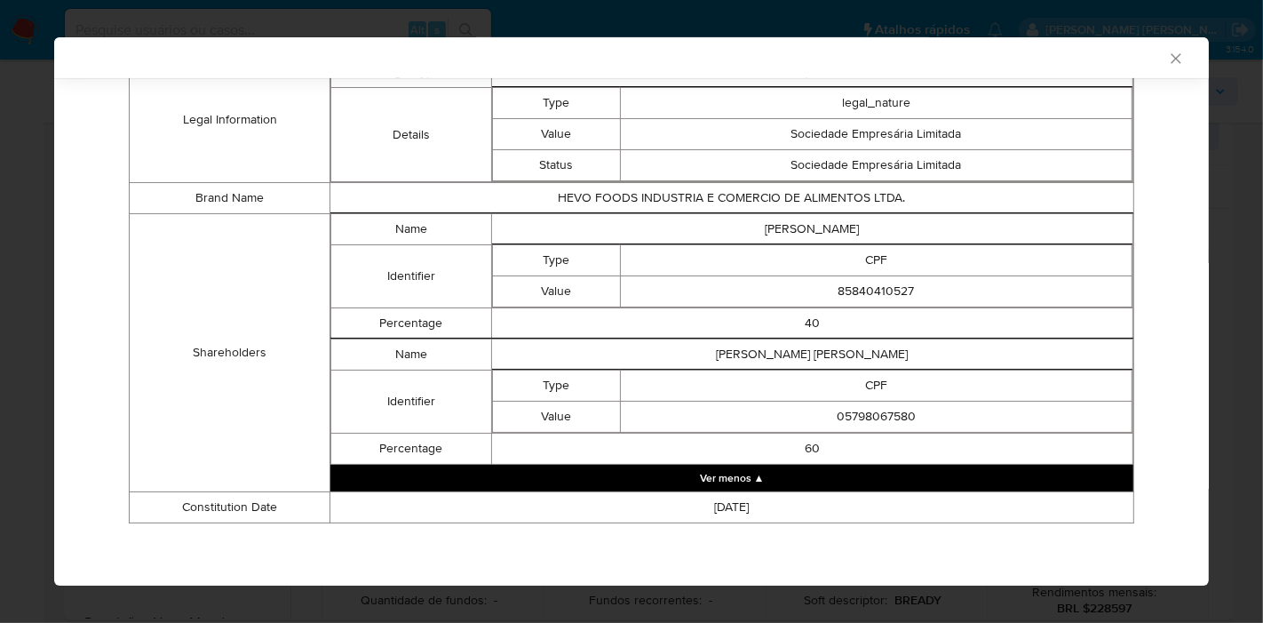
click at [854, 288] on td "85840410527" at bounding box center [876, 291] width 512 height 31
copy td "85840410527"
click at [733, 349] on td "JOAO VITOR SARNO FONSECA" at bounding box center [811, 354] width 641 height 31
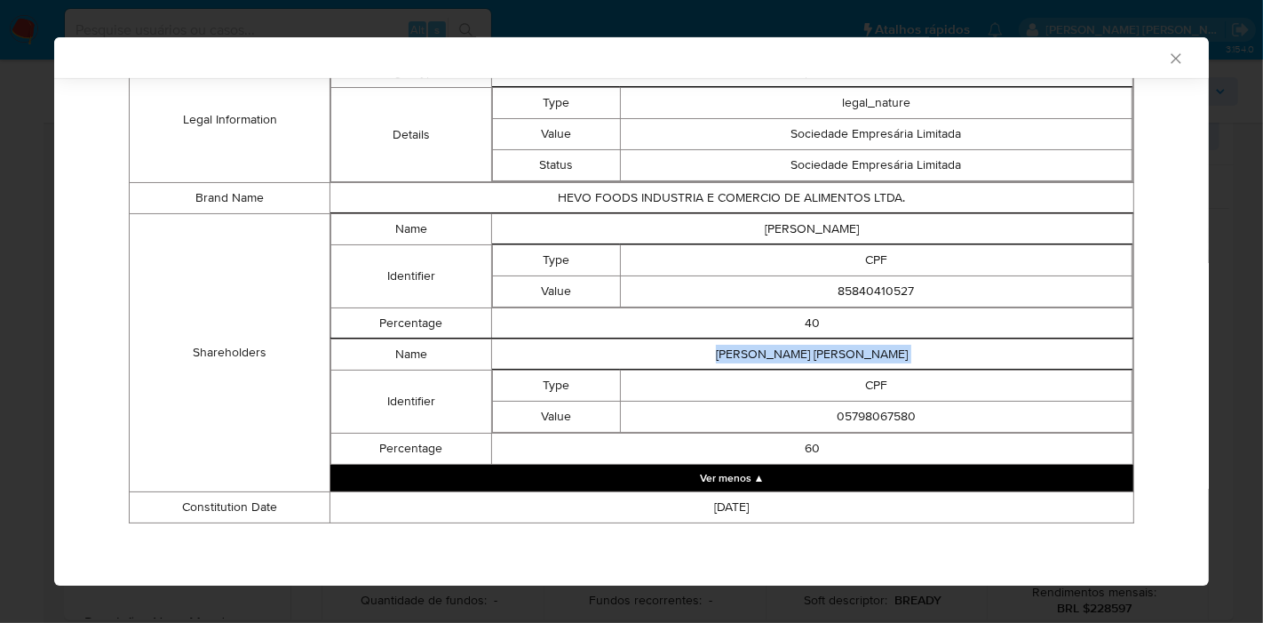
click at [733, 349] on td "JOAO VITOR SARNO FONSECA" at bounding box center [811, 354] width 641 height 31
copy td "JOAO VITOR SARNO FONSECA"
drag, startPoint x: 674, startPoint y: 402, endPoint x: 756, endPoint y: 431, distance: 86.8
click at [674, 402] on td "05798067580" at bounding box center [876, 417] width 512 height 31
click at [886, 407] on td "05798067580" at bounding box center [876, 417] width 512 height 31
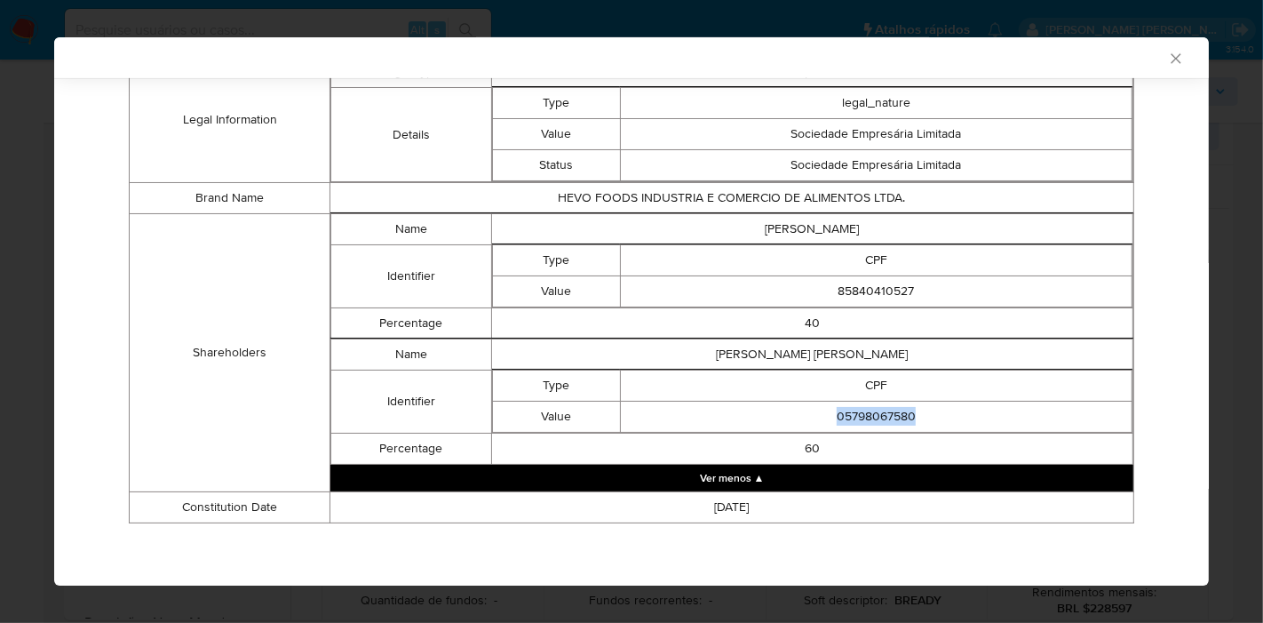
click at [886, 407] on td "05798067580" at bounding box center [876, 417] width 512 height 31
copy td "05798067580"
click at [1167, 62] on icon "Fechar a janela" at bounding box center [1176, 59] width 18 height 18
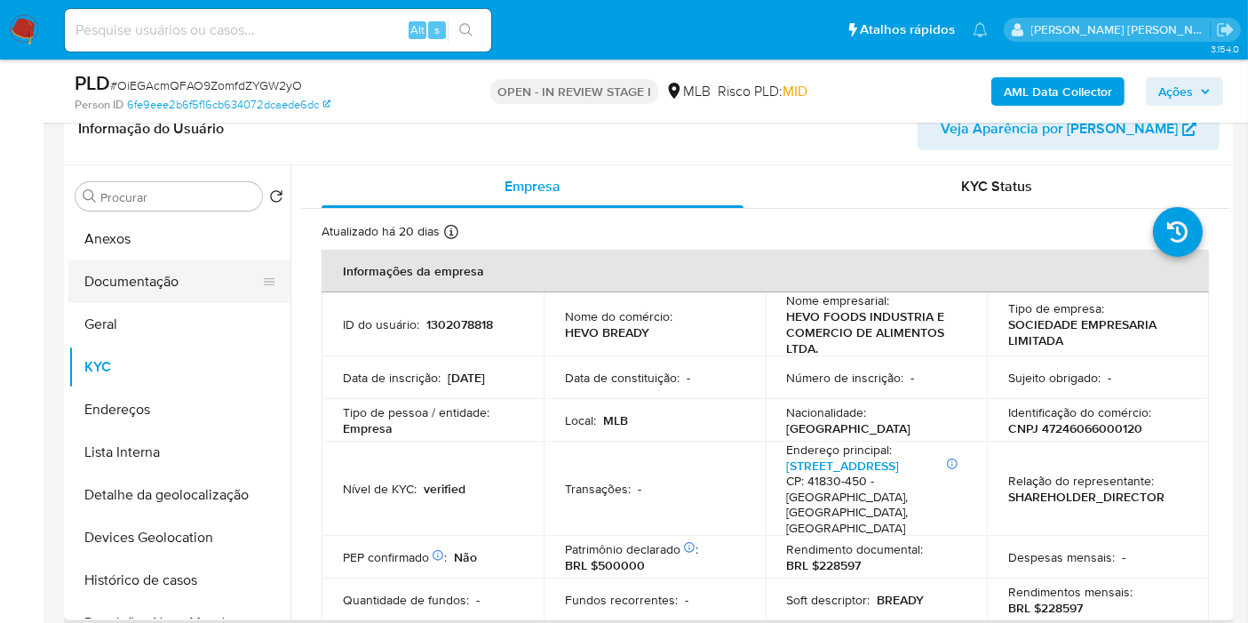
click at [147, 283] on button "Documentação" at bounding box center [172, 281] width 208 height 43
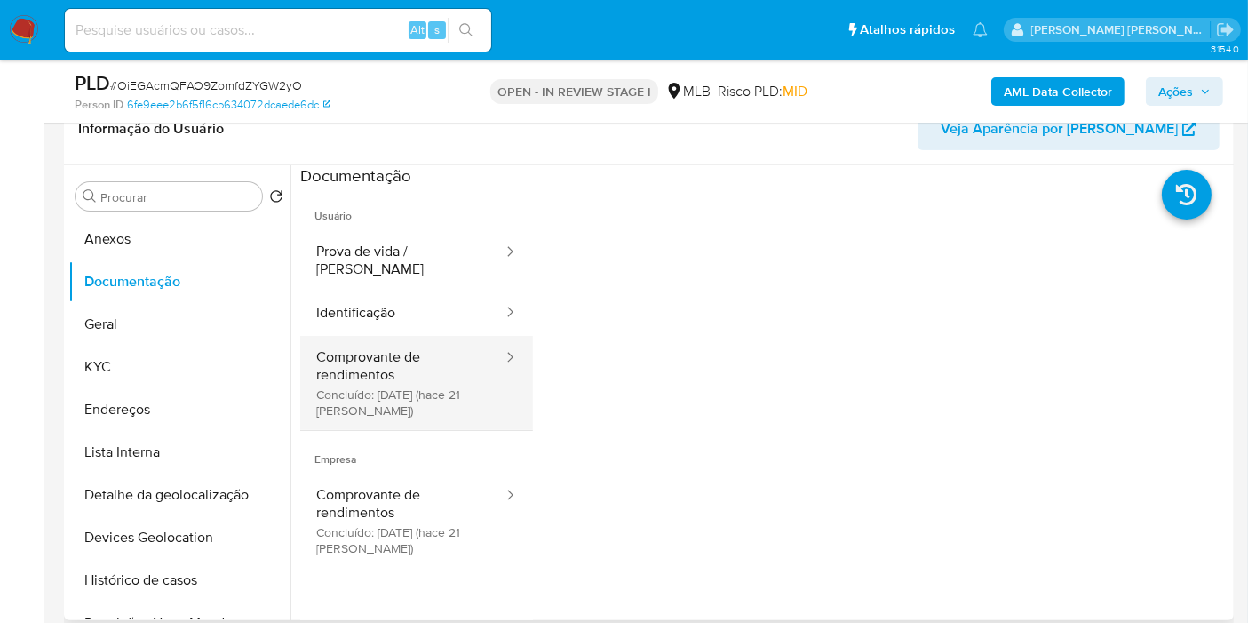
click at [418, 367] on button "Comprovante de rendimentos Concluído: 25/07/2025 (hace 21 días)" at bounding box center [402, 383] width 204 height 94
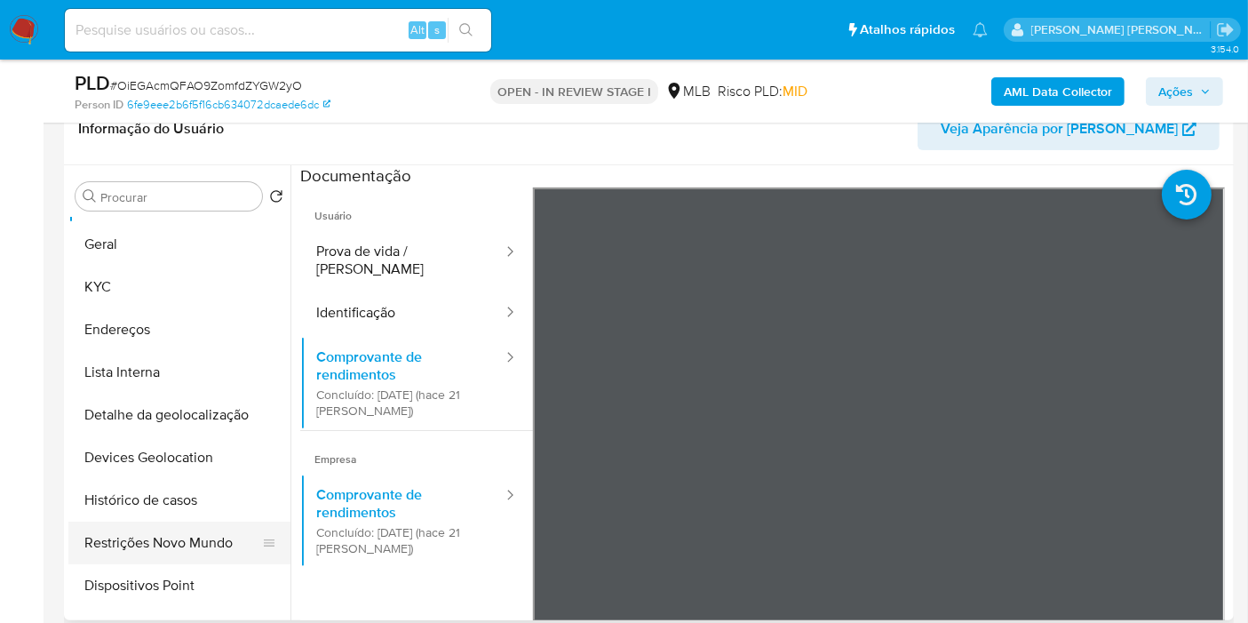
scroll to position [99, 0]
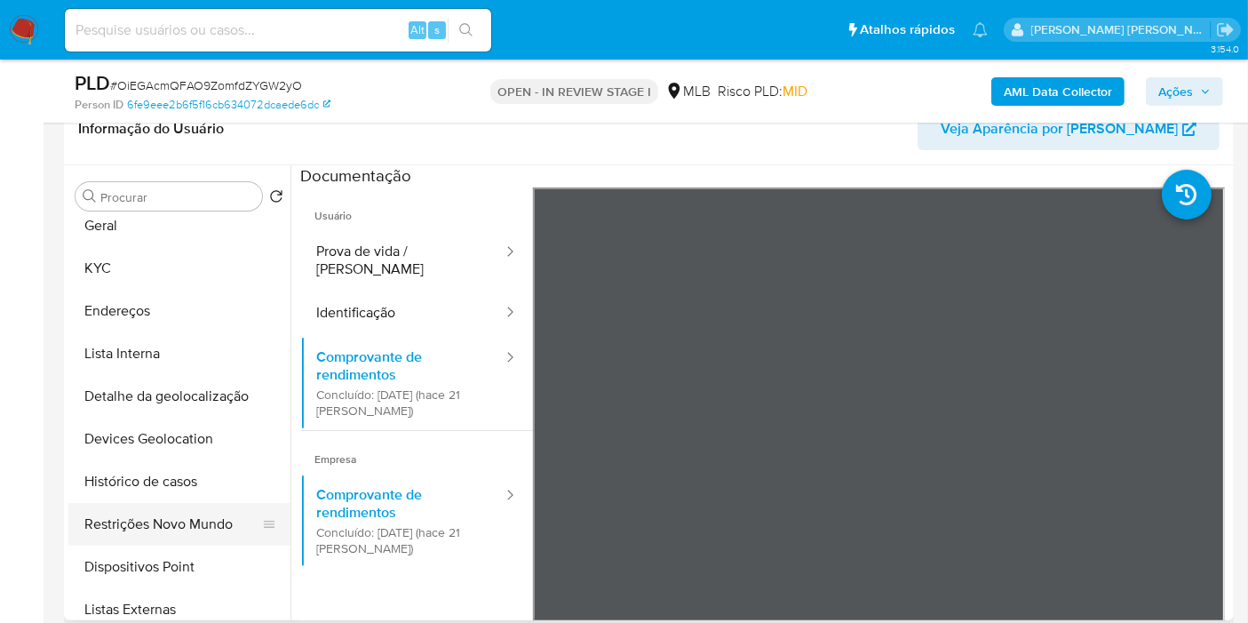
click at [203, 526] on button "Restrições Novo Mundo" at bounding box center [172, 524] width 208 height 43
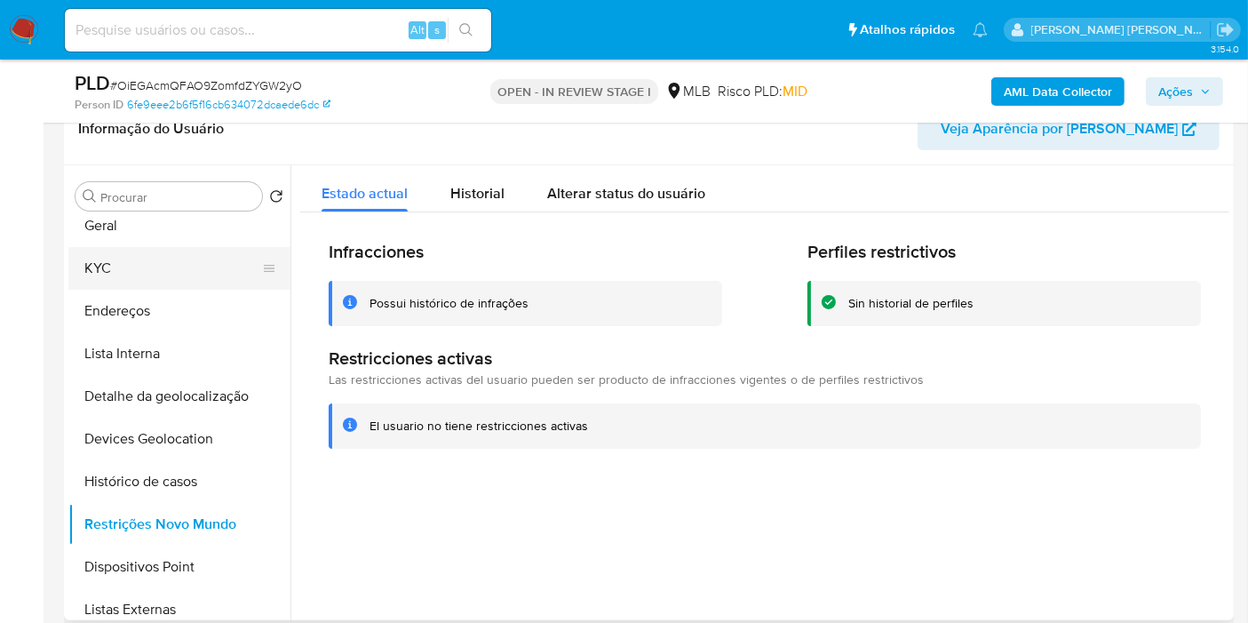
click at [198, 272] on button "KYC" at bounding box center [172, 268] width 208 height 43
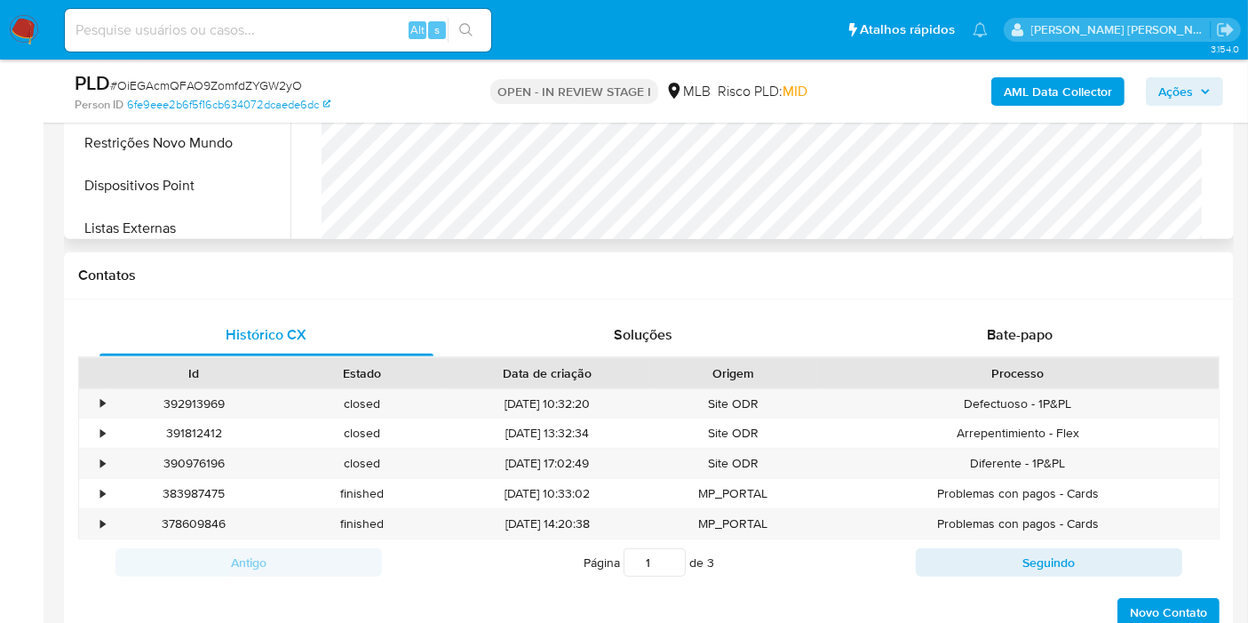
scroll to position [493, 0]
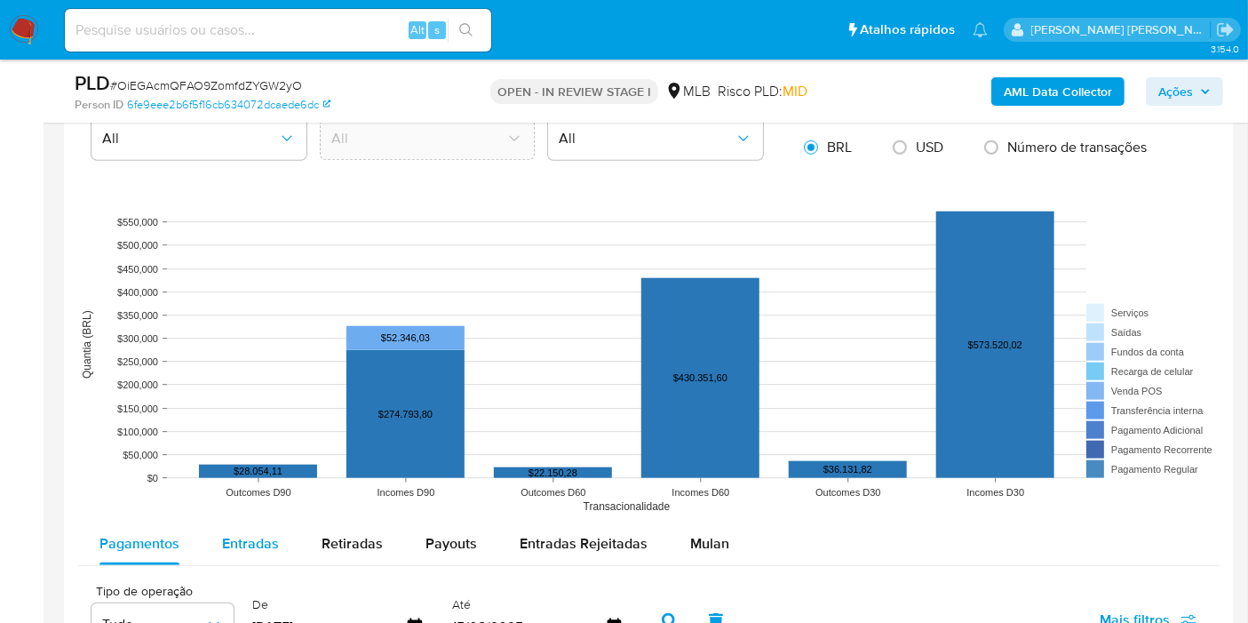
click at [237, 533] on span "Entradas" at bounding box center [250, 543] width 57 height 20
select select "10"
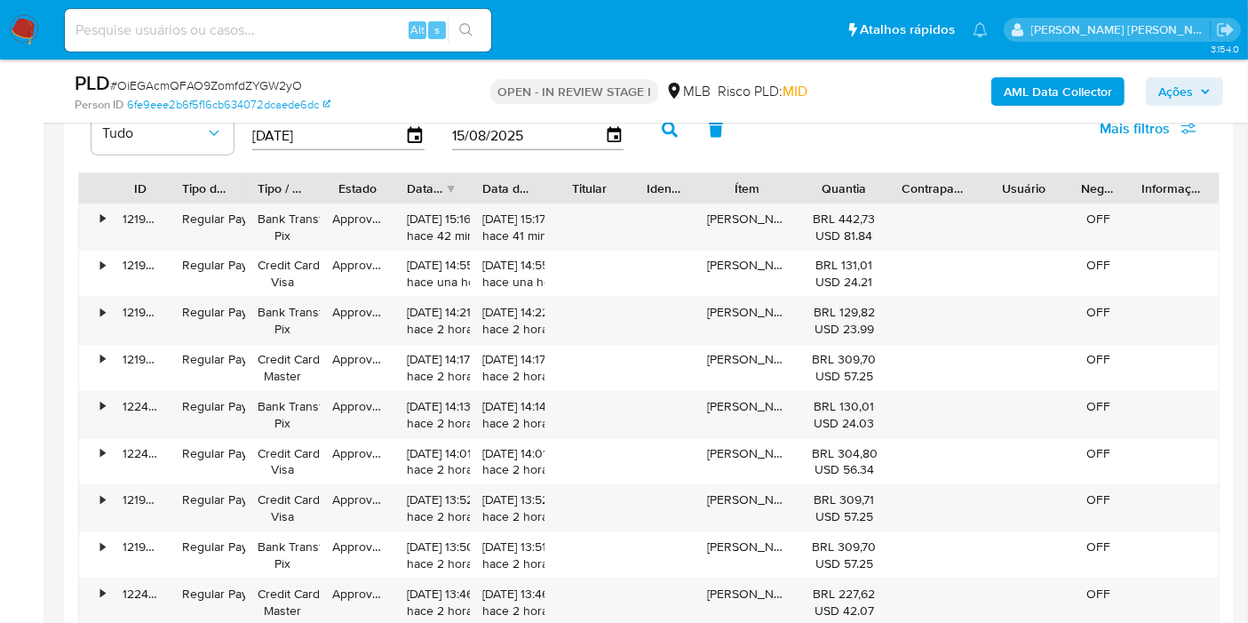
scroll to position [2073, 0]
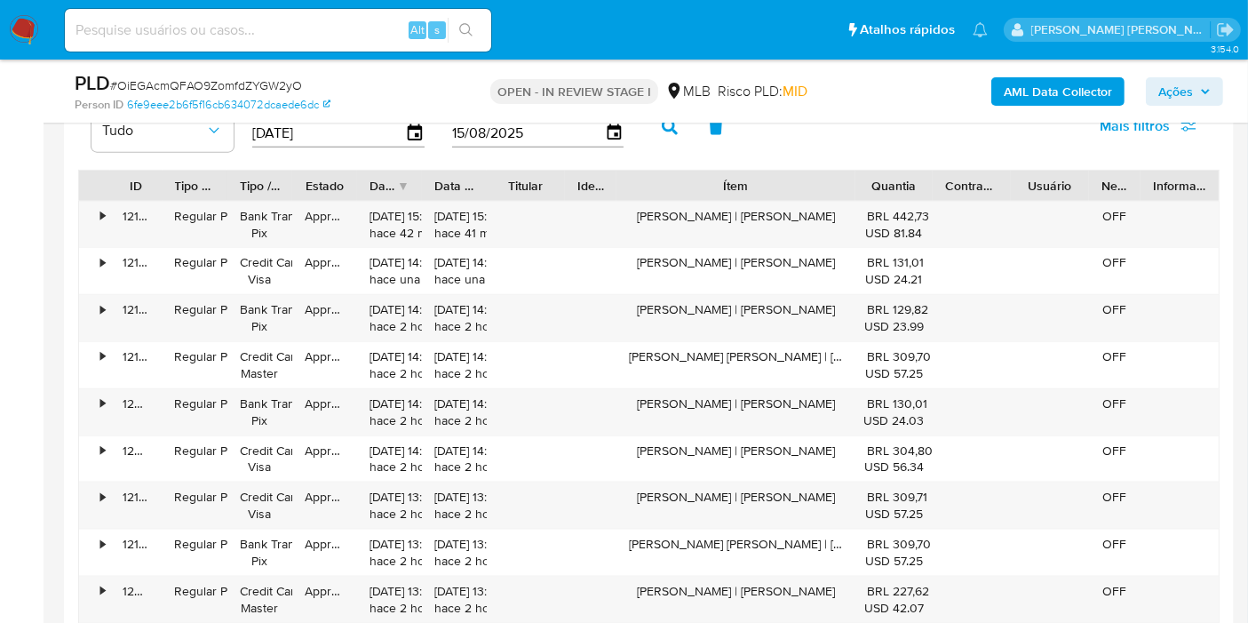
drag, startPoint x: 857, startPoint y: 183, endPoint x: 934, endPoint y: 183, distance: 76.4
click at [934, 183] on div "ID Tipo de operação Tipo / Método Estado Data de criação Data de aprovação Titu…" at bounding box center [649, 186] width 1140 height 30
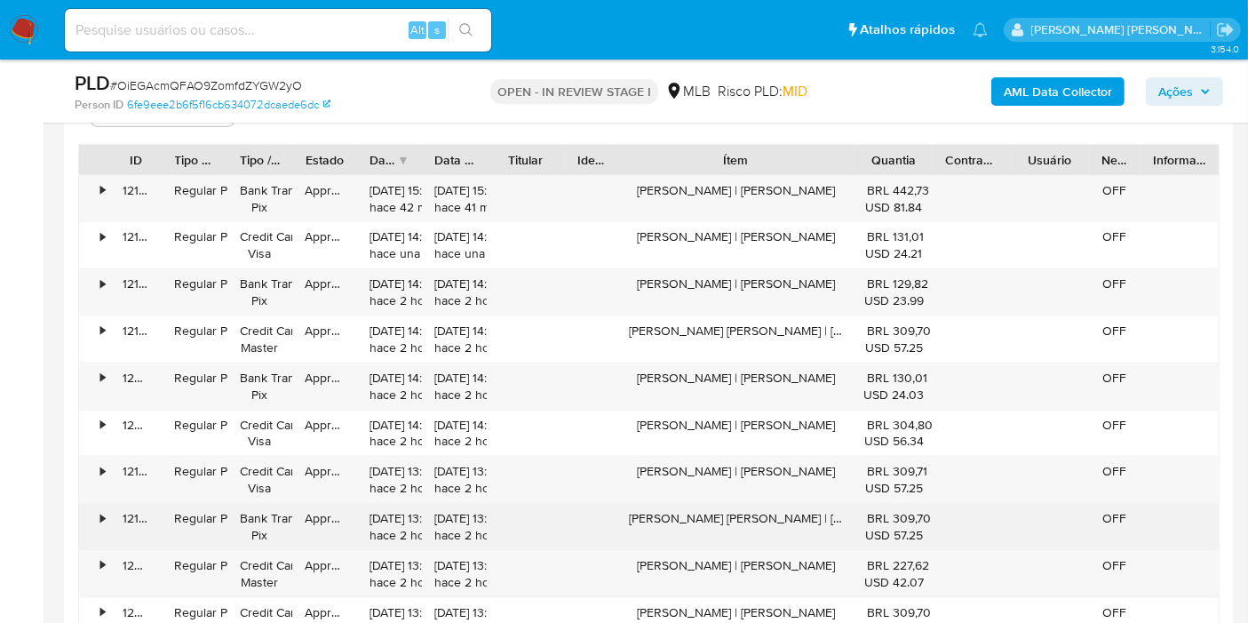
scroll to position [2171, 0]
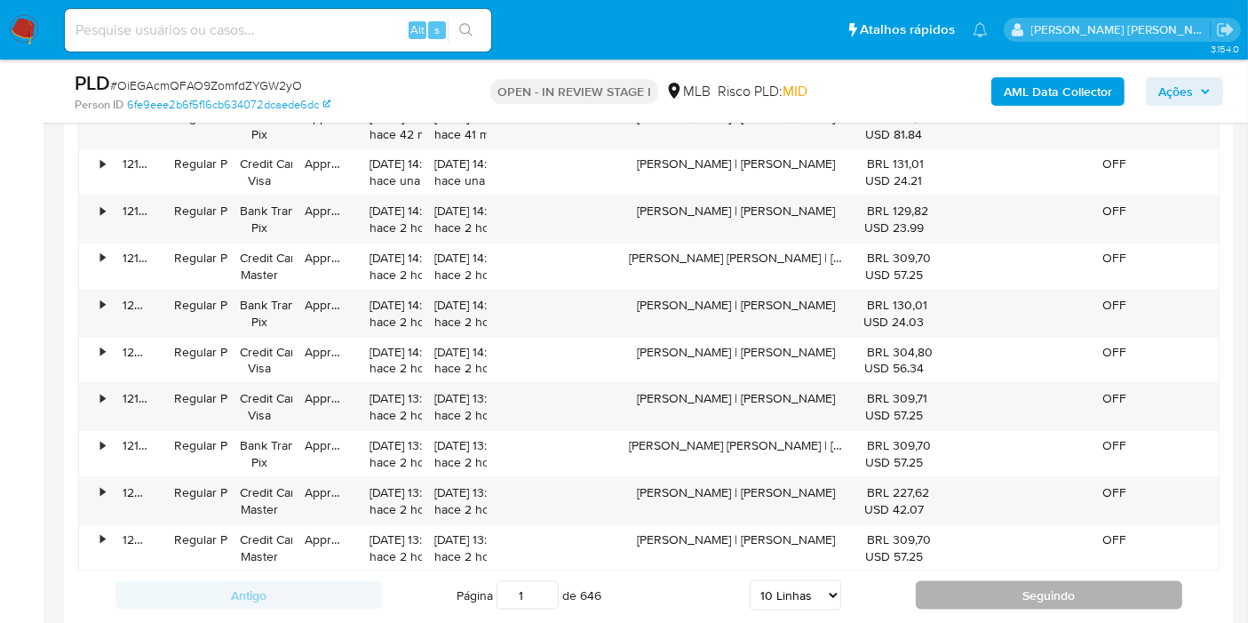
click at [957, 590] on button "Seguindo" at bounding box center [1049, 595] width 267 height 28
type input "2"
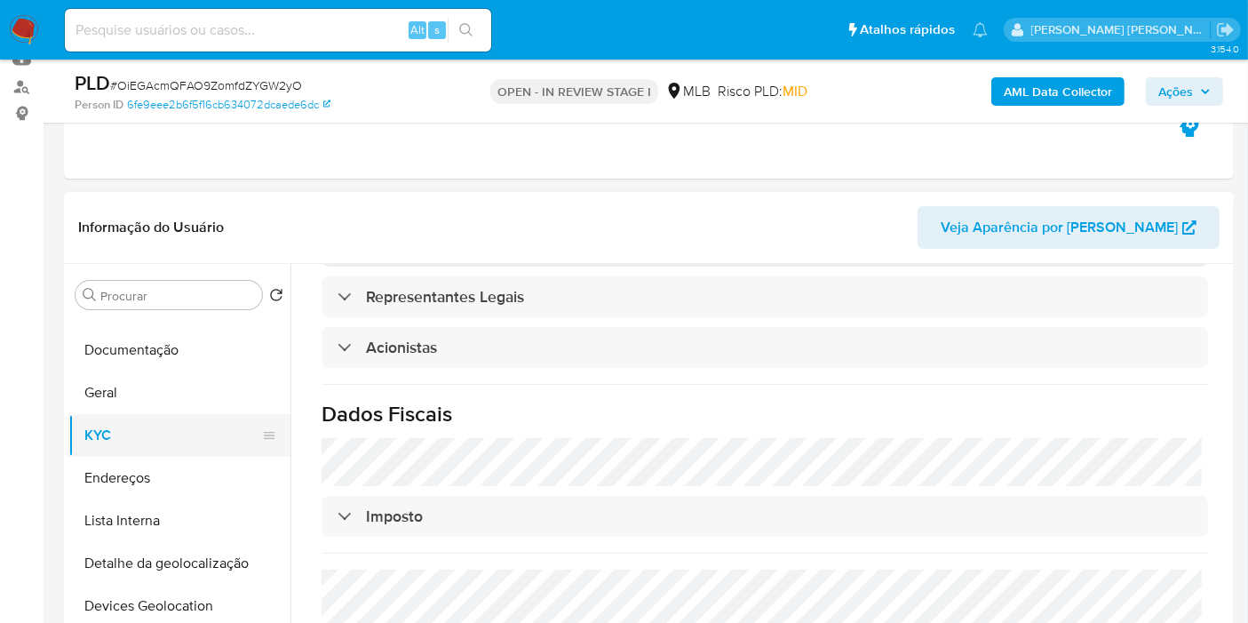
scroll to position [0, 0]
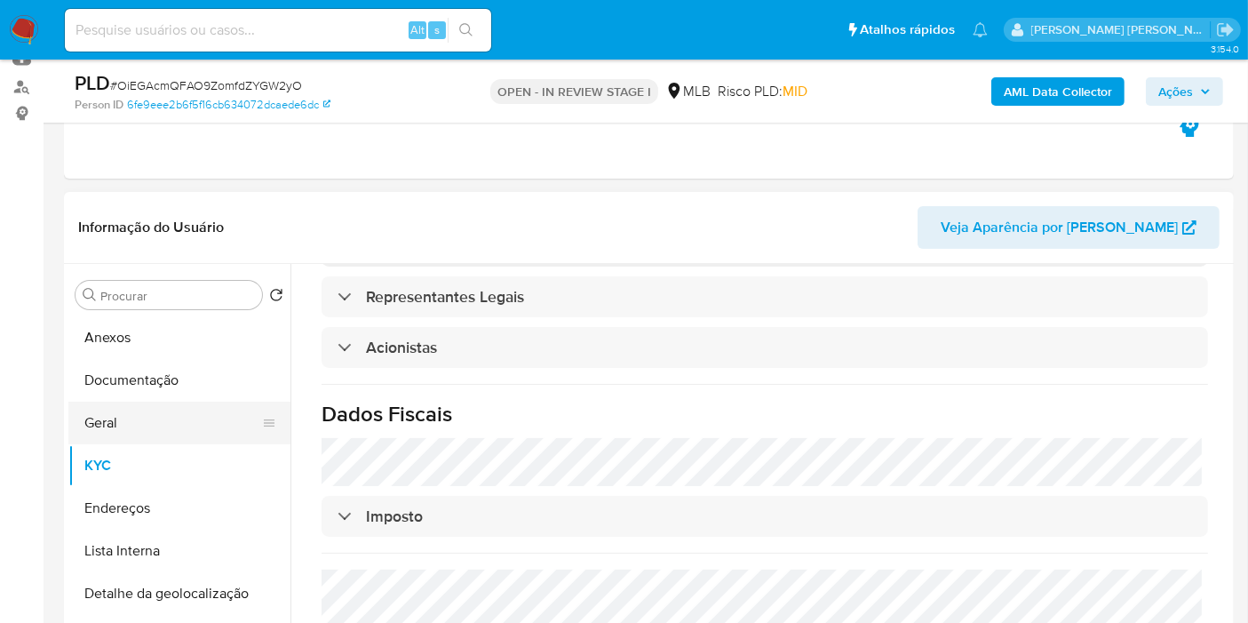
click at [141, 424] on button "Geral" at bounding box center [172, 423] width 208 height 43
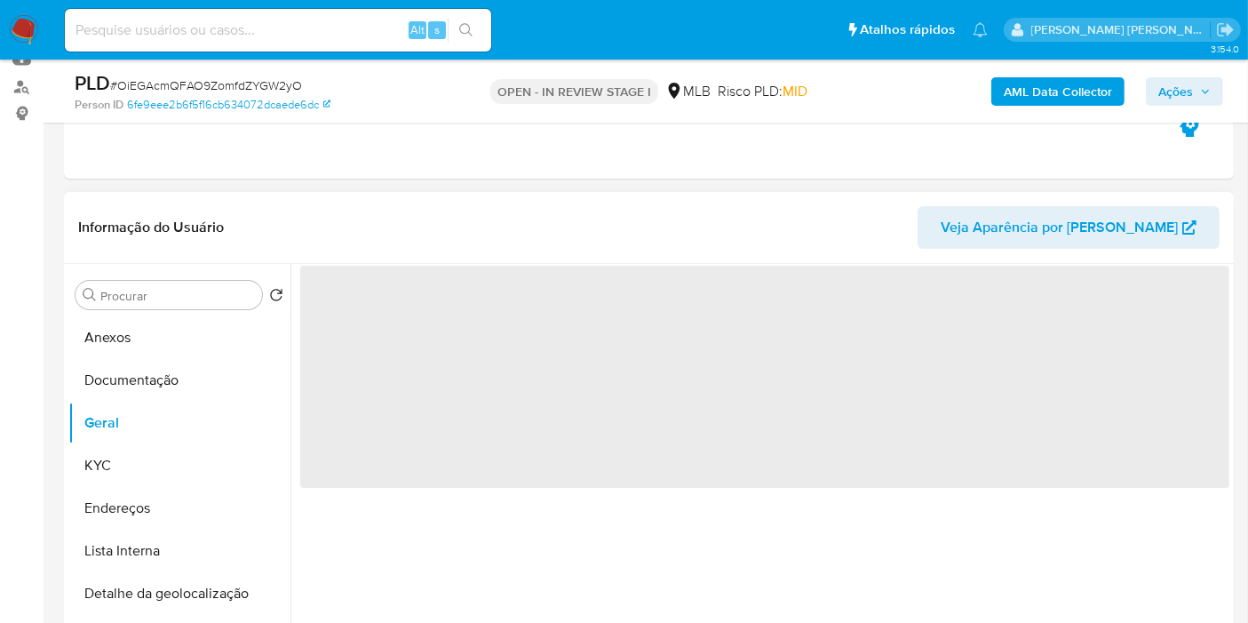
scroll to position [296, 0]
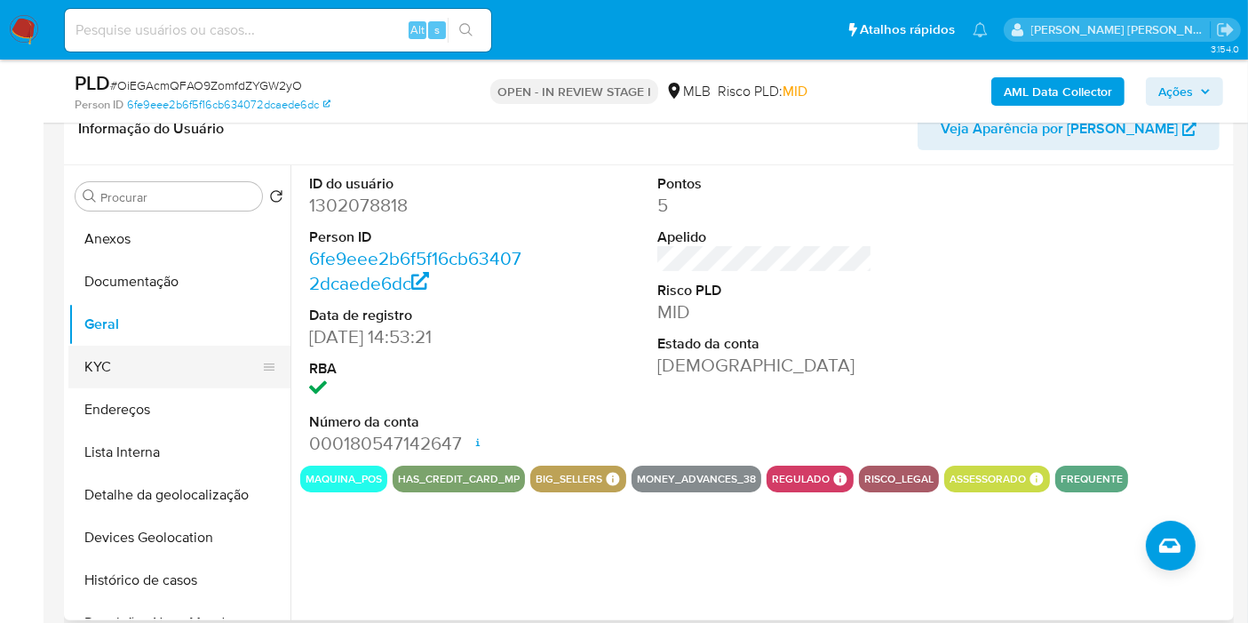
click at [142, 349] on button "KYC" at bounding box center [172, 367] width 208 height 43
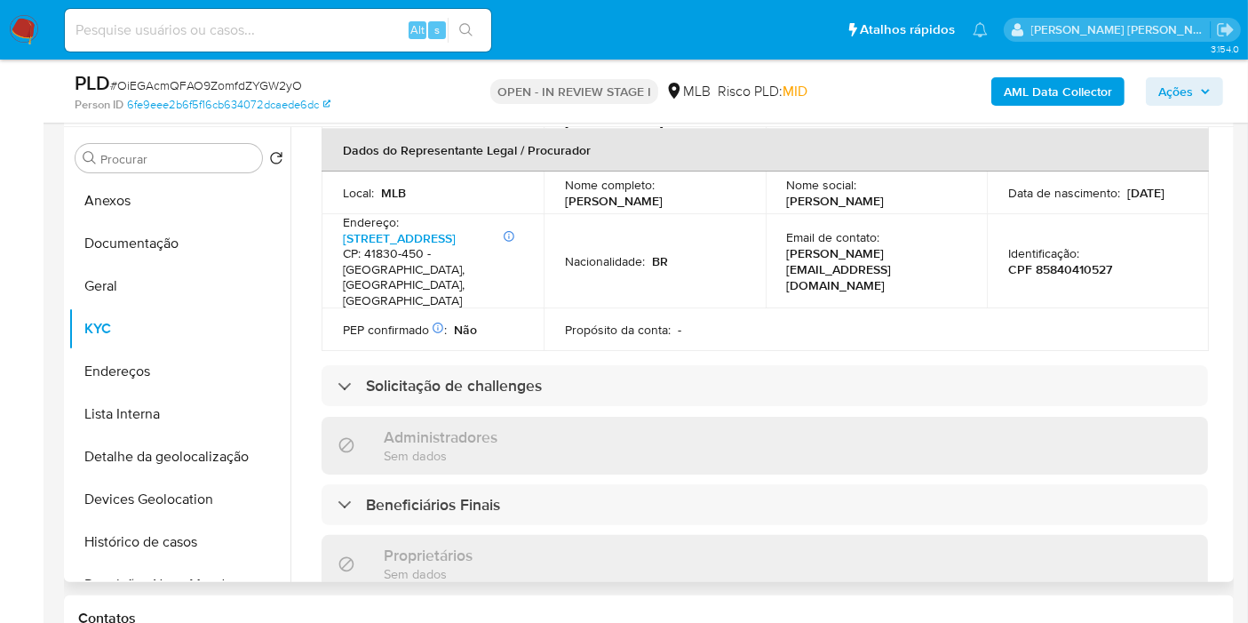
scroll to position [657, 0]
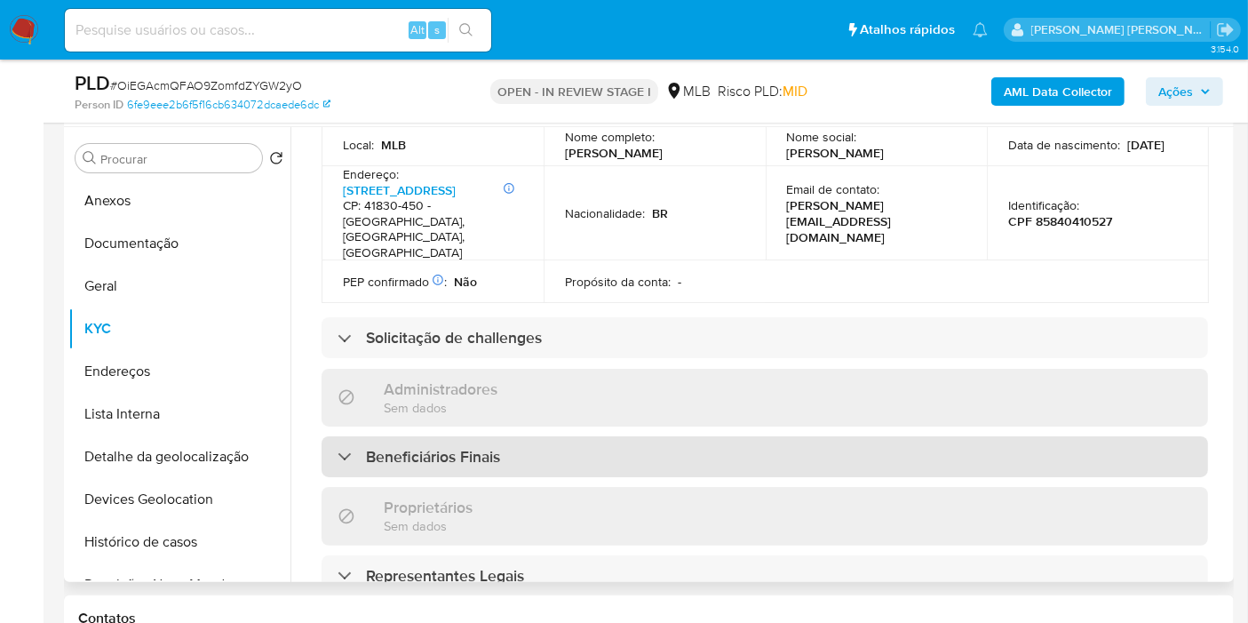
click at [660, 436] on div "Beneficiários Finais" at bounding box center [765, 456] width 887 height 41
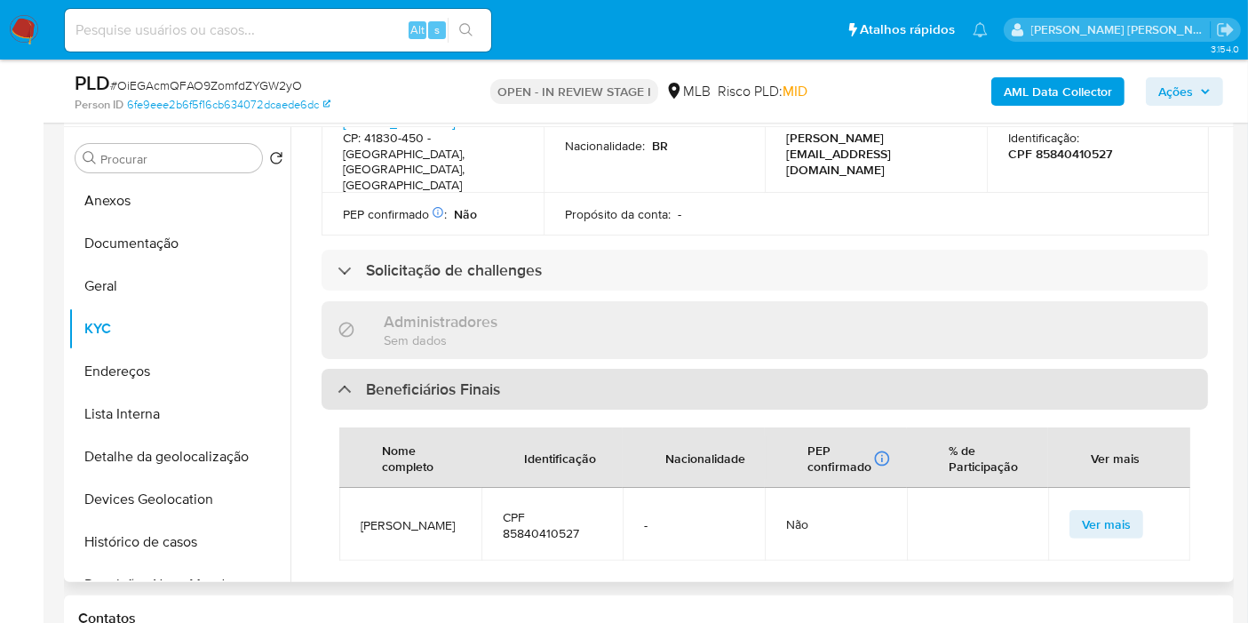
scroll to position [755, 0]
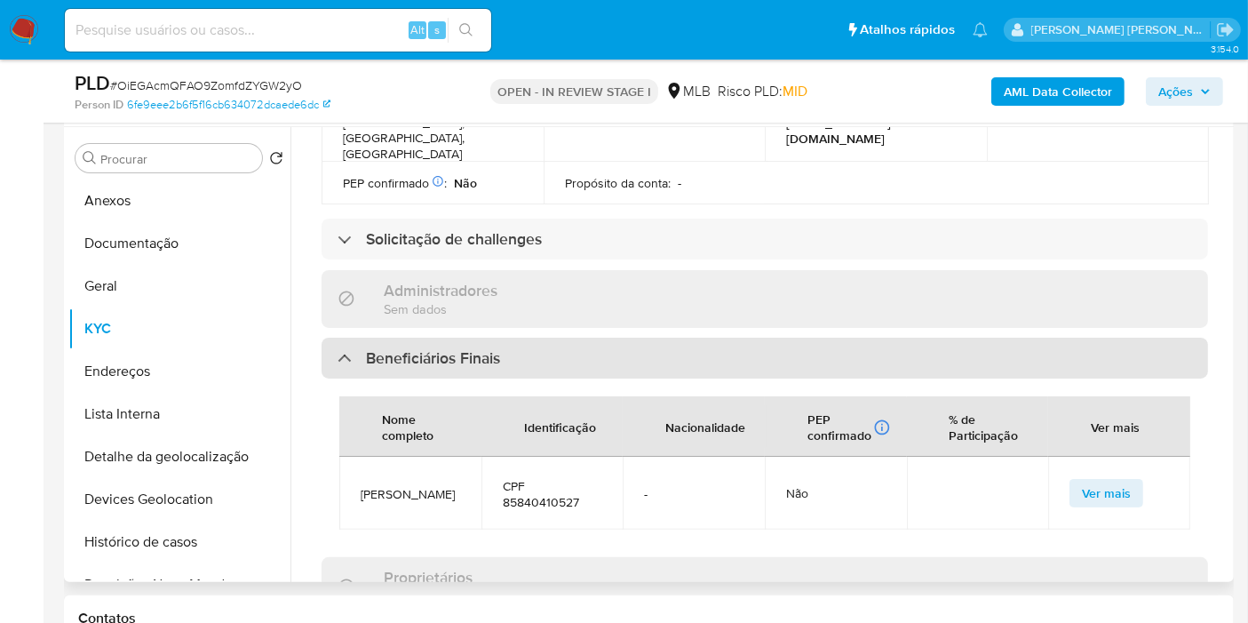
click at [657, 338] on div "Beneficiários Finais" at bounding box center [765, 358] width 887 height 41
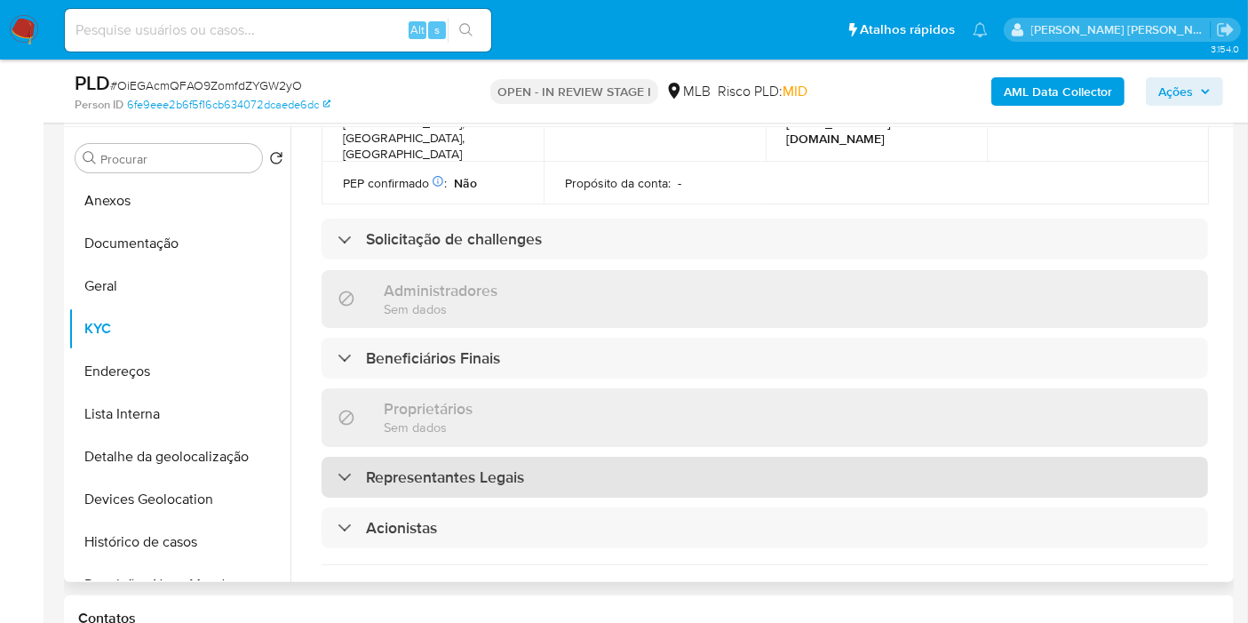
click at [653, 457] on div "Representantes Legais" at bounding box center [765, 477] width 887 height 41
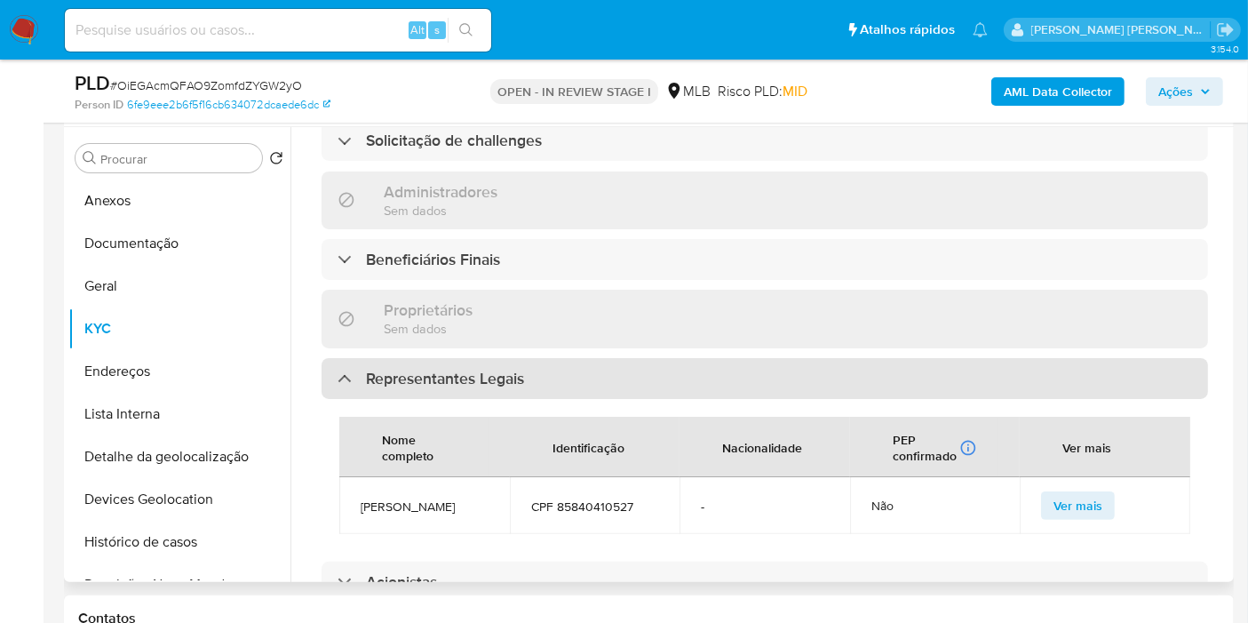
click at [665, 358] on div "Representantes Legais" at bounding box center [765, 378] width 887 height 41
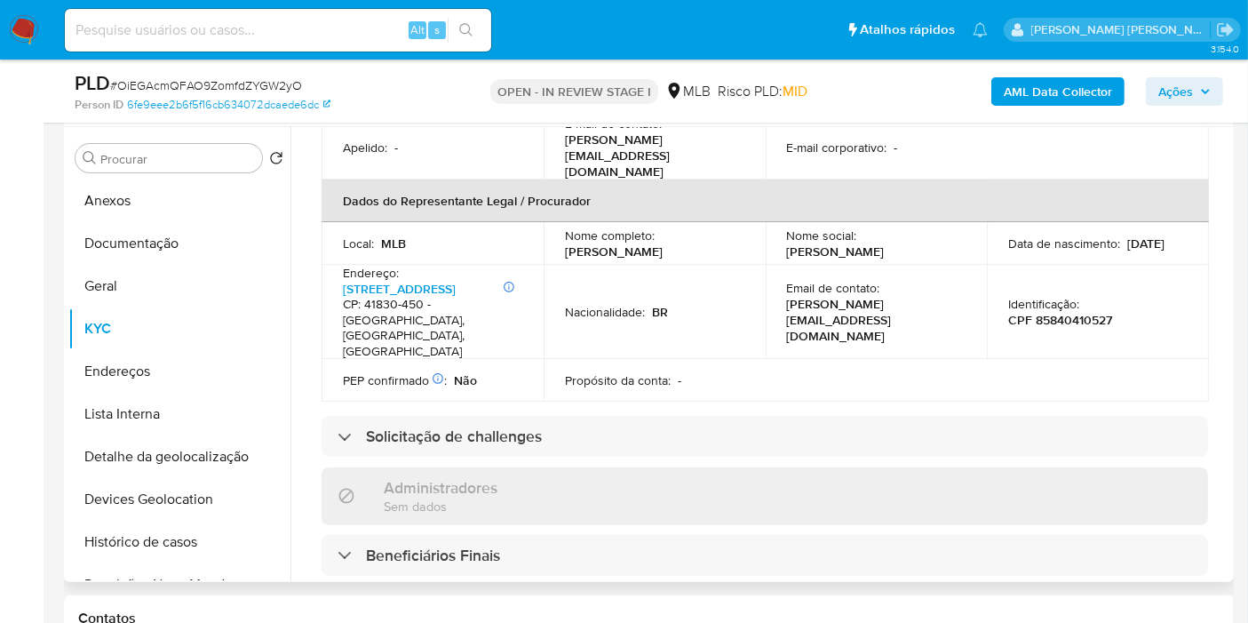
scroll to position [1051, 0]
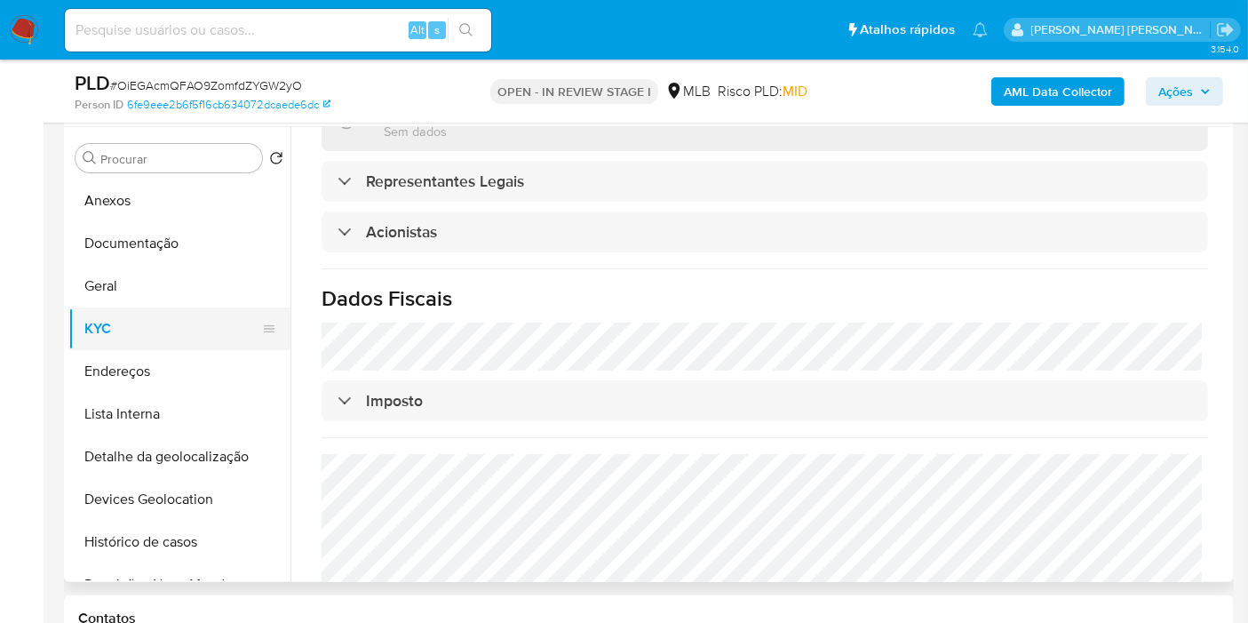
click at [183, 346] on button "KYC" at bounding box center [172, 328] width 208 height 43
click at [183, 363] on button "Endereços" at bounding box center [172, 371] width 208 height 43
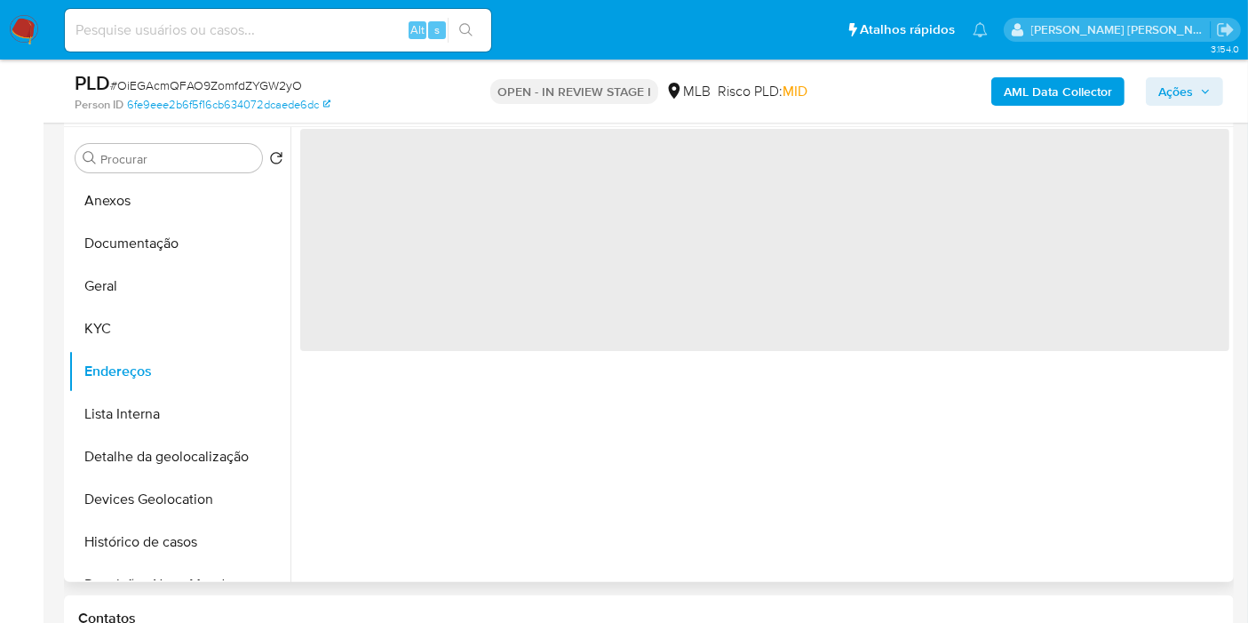
scroll to position [0, 0]
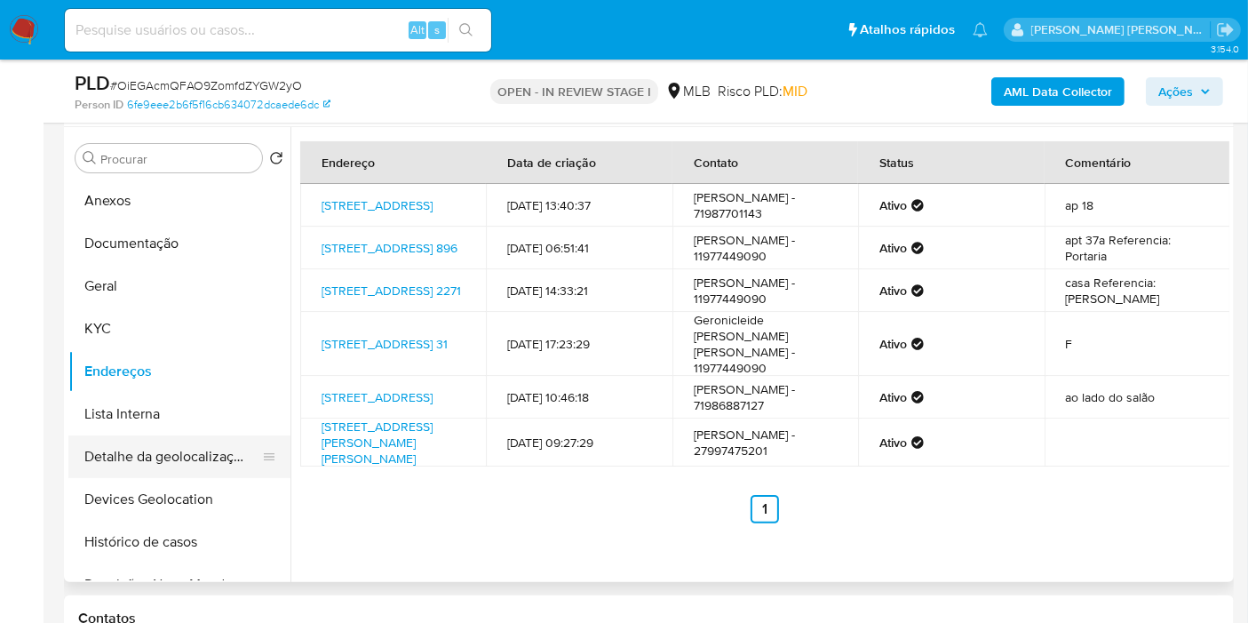
drag, startPoint x: 173, startPoint y: 469, endPoint x: 187, endPoint y: 472, distance: 13.6
click at [174, 469] on button "Detalhe da geolocalização" at bounding box center [172, 456] width 208 height 43
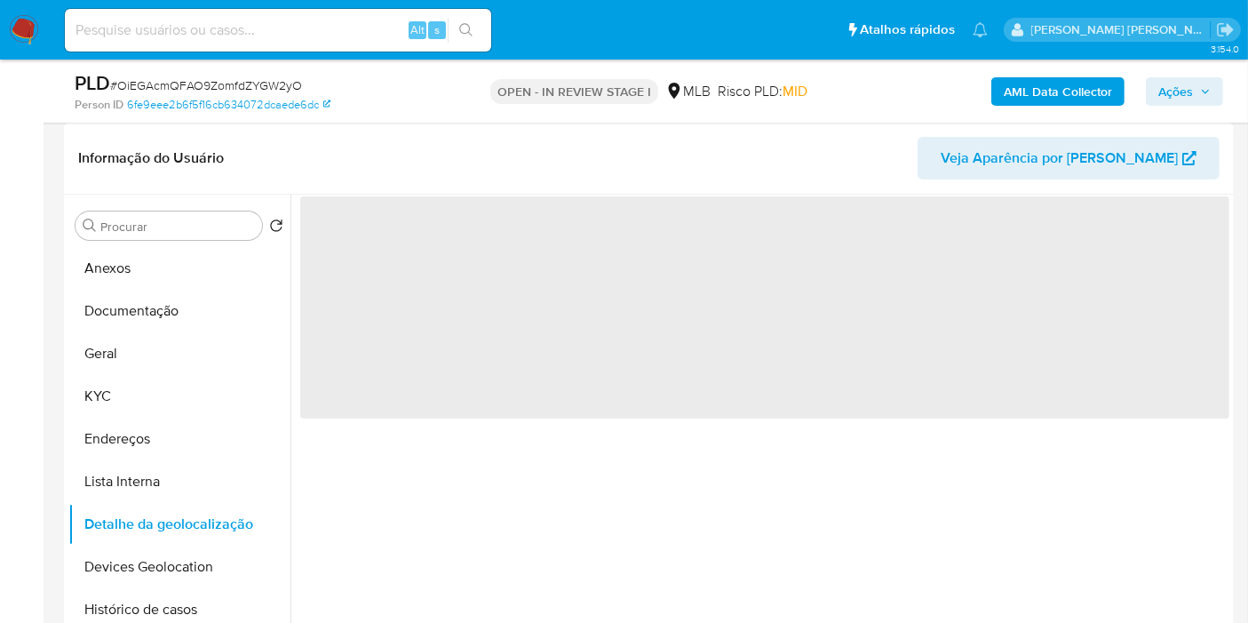
scroll to position [235, 0]
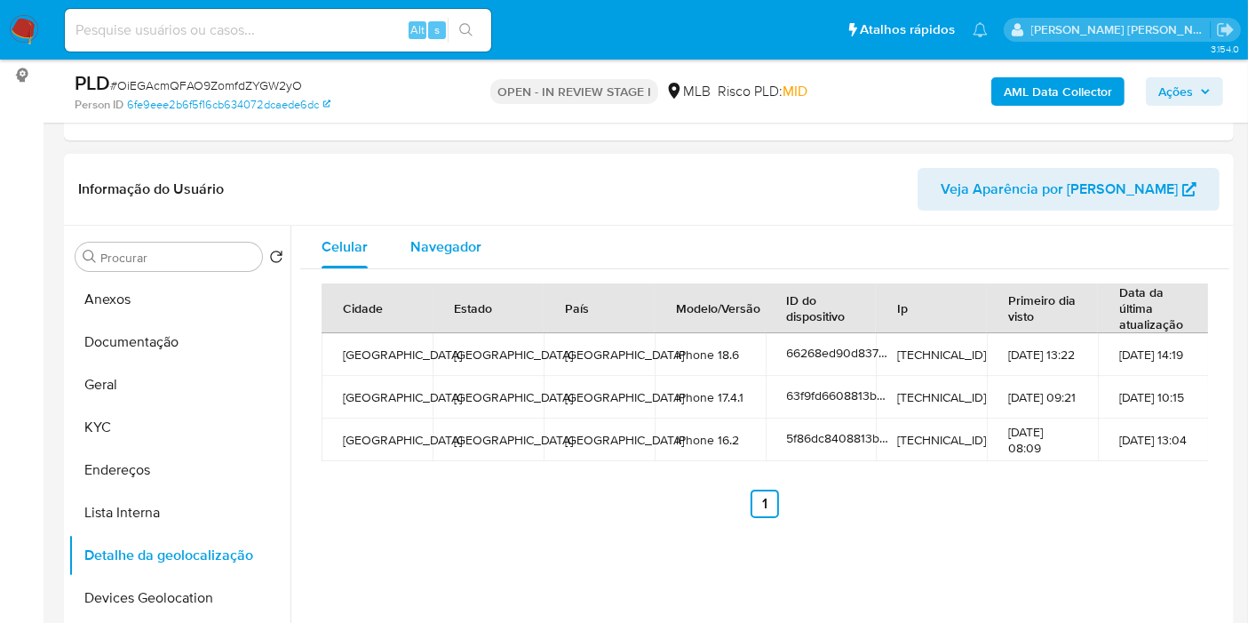
click at [434, 255] on span "Navegador" at bounding box center [445, 246] width 71 height 20
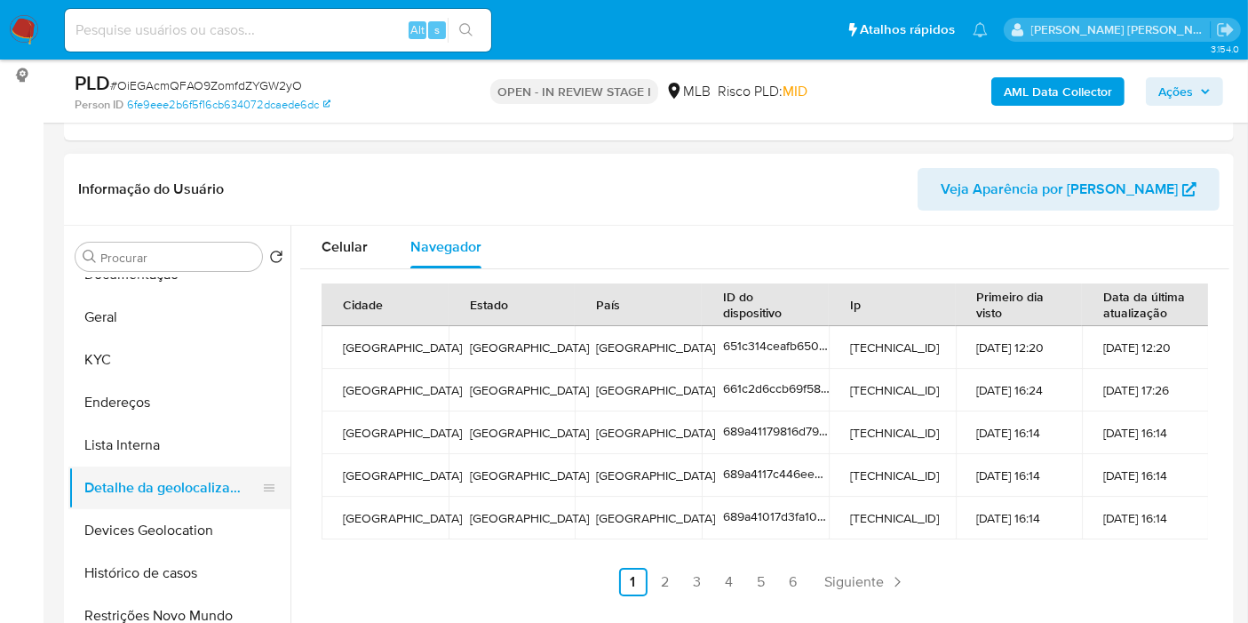
scroll to position [99, 0]
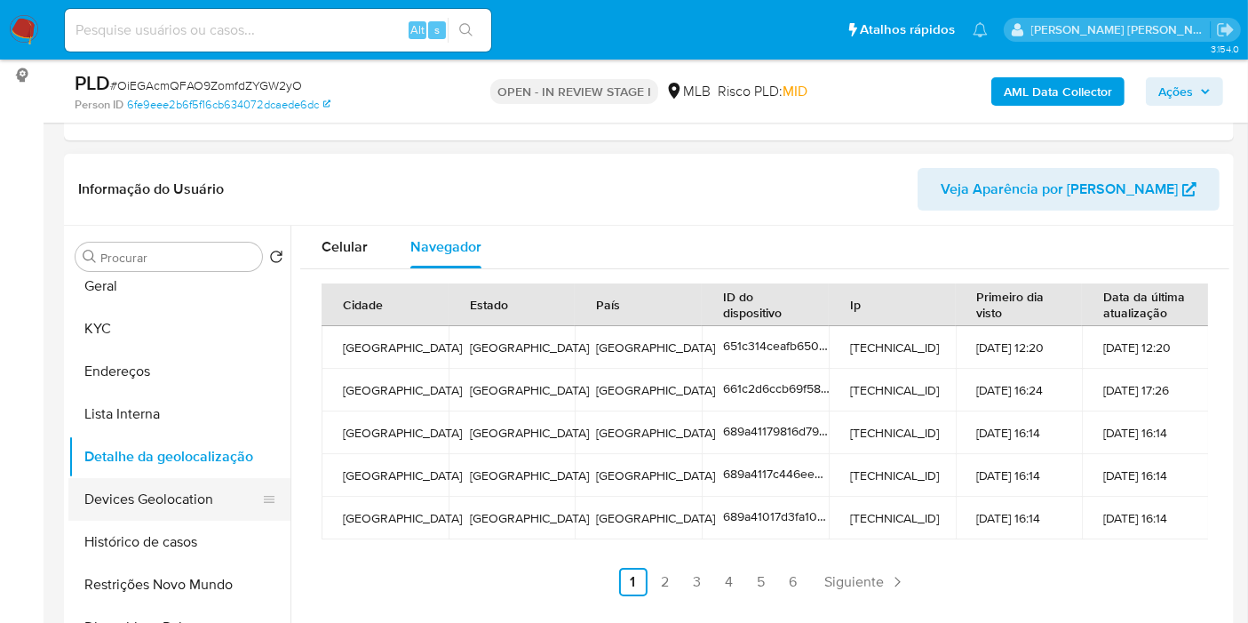
click at [179, 497] on button "Devices Geolocation" at bounding box center [172, 499] width 208 height 43
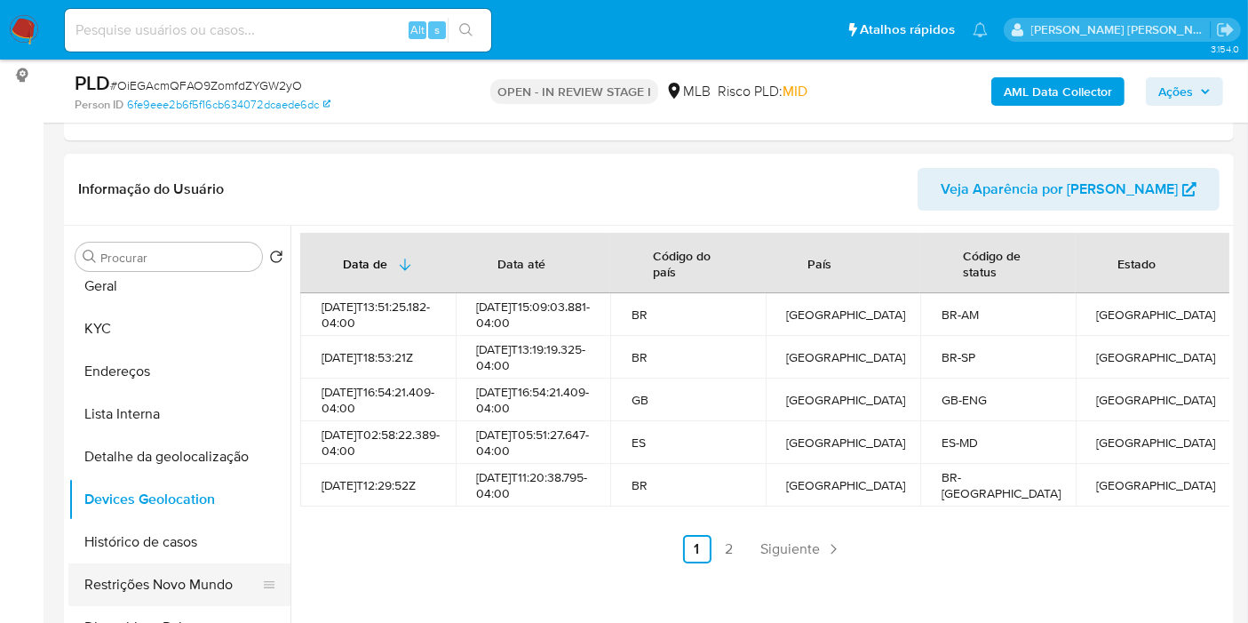
scroll to position [197, 0]
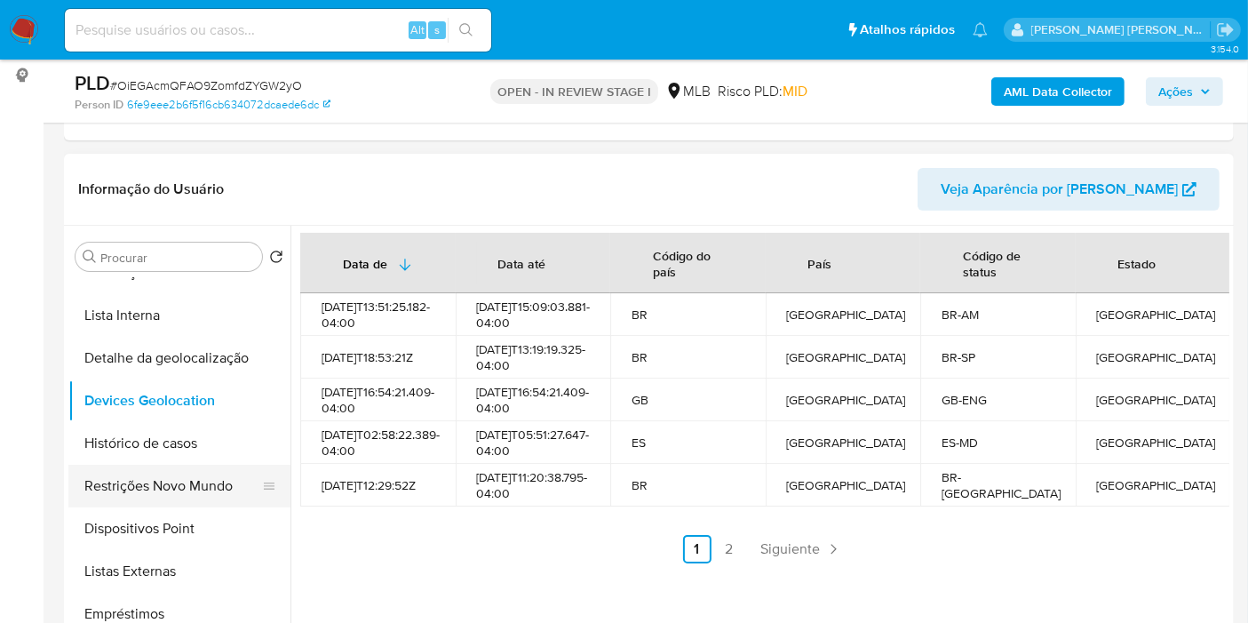
click at [209, 497] on button "Restrições Novo Mundo" at bounding box center [172, 486] width 208 height 43
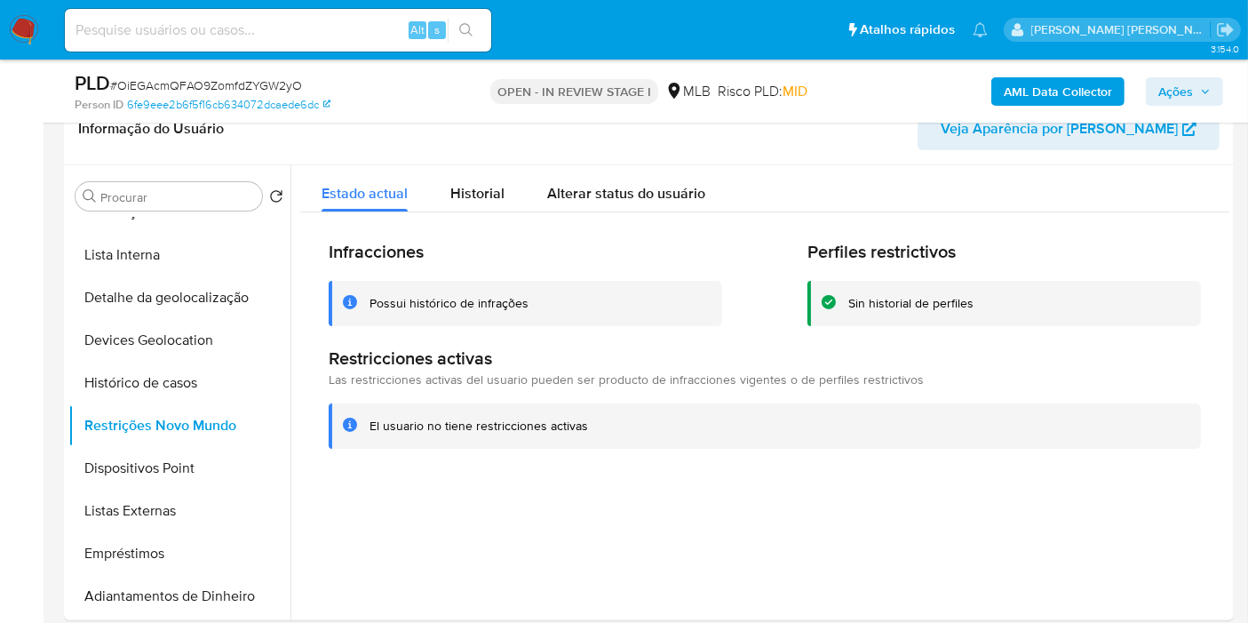
scroll to position [275, 0]
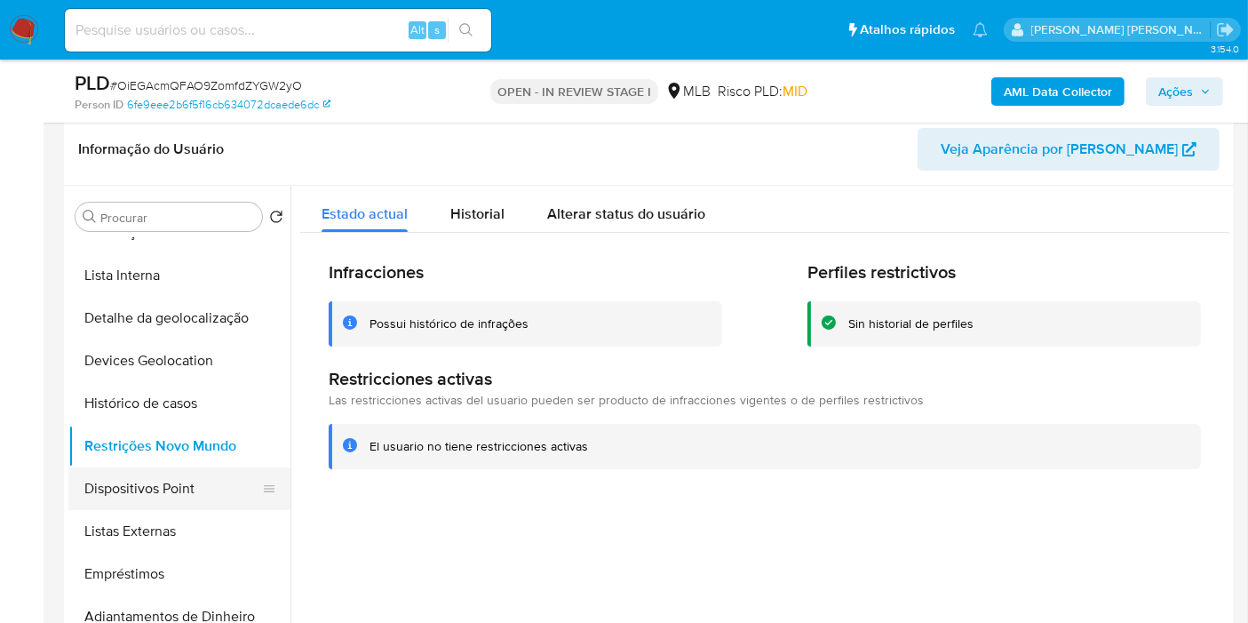
click at [182, 499] on button "Dispositivos Point" at bounding box center [172, 488] width 208 height 43
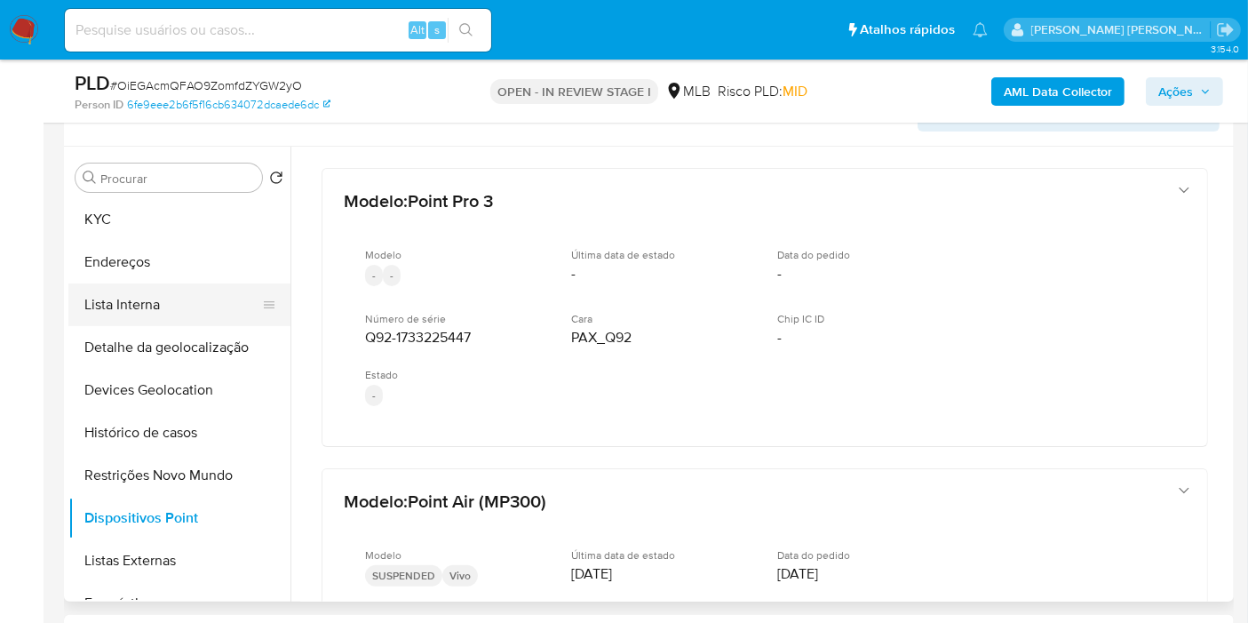
scroll to position [99, 0]
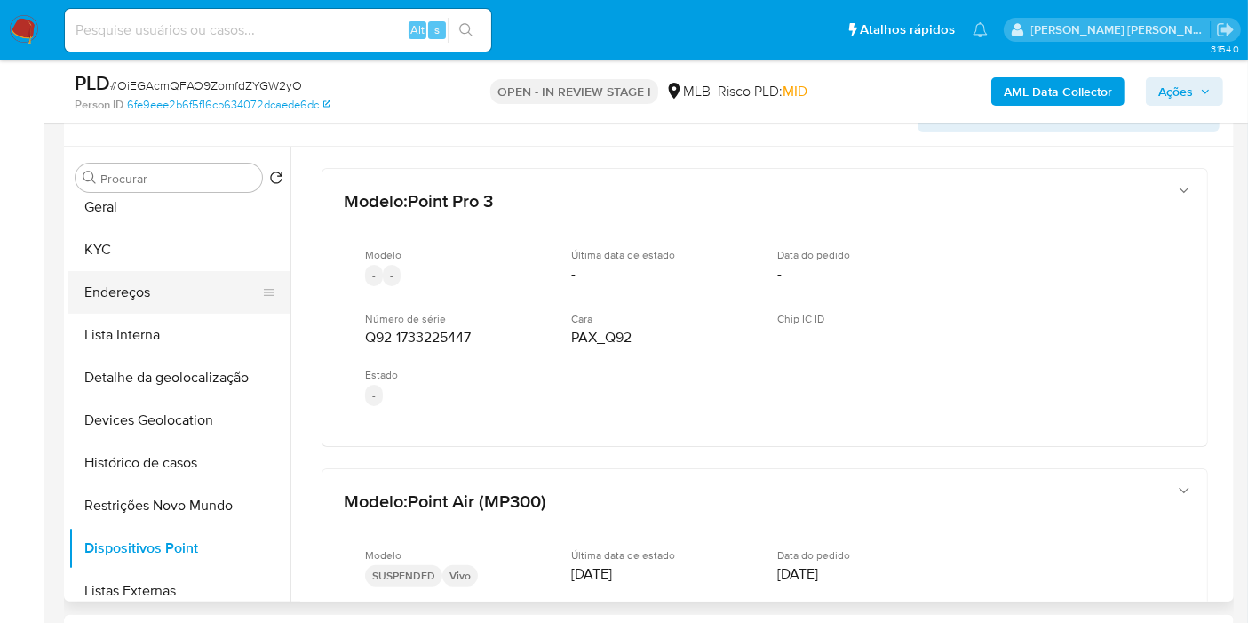
click at [170, 293] on button "Endereços" at bounding box center [172, 292] width 208 height 43
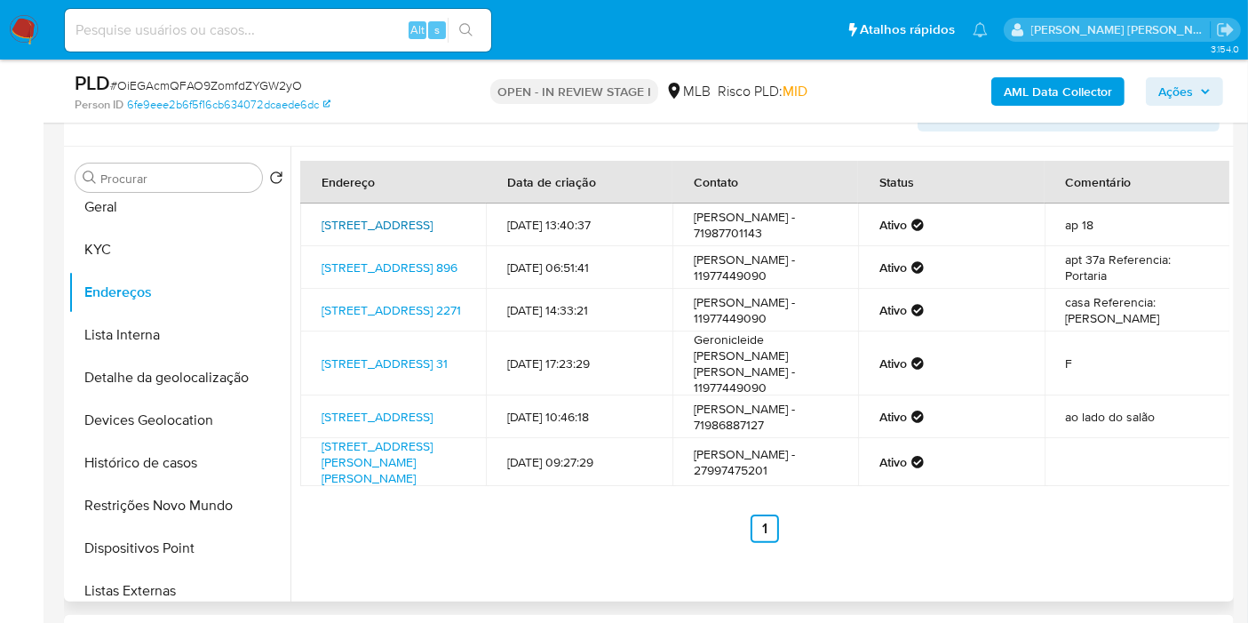
click at [388, 216] on link "Rua Mucuri 251, São Paulo, São Paulo, 04313050, Brasil 251" at bounding box center [377, 225] width 111 height 18
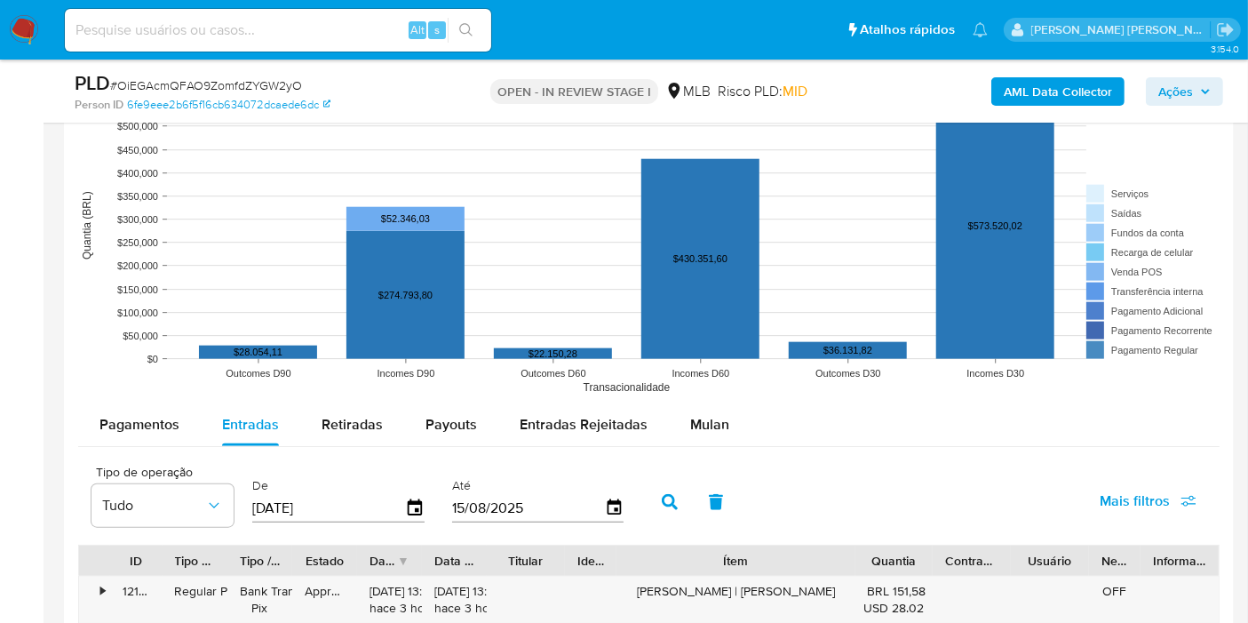
scroll to position [1893, 0]
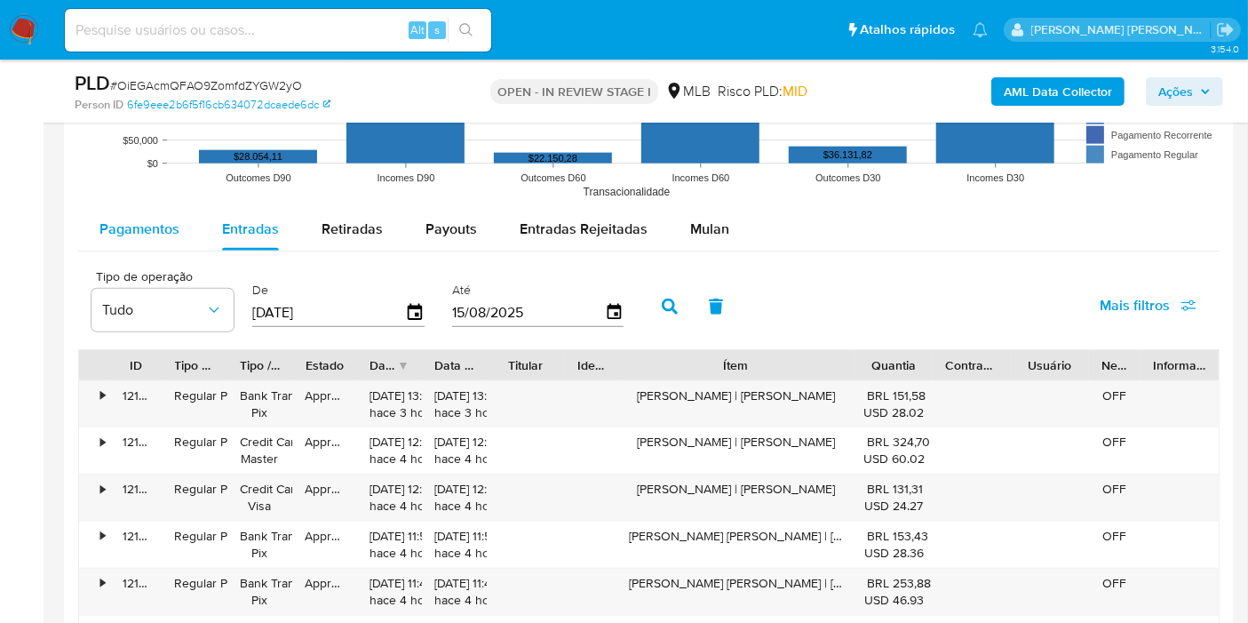
click at [166, 208] on div "Pagamentos" at bounding box center [140, 229] width 80 height 43
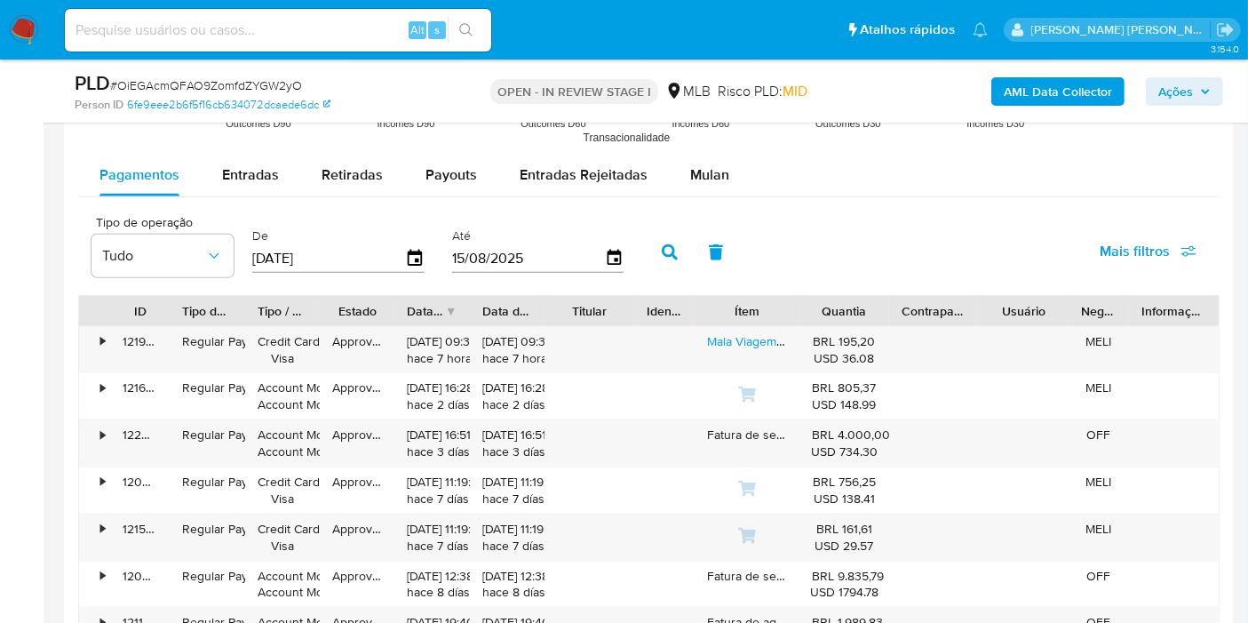
scroll to position [1992, 0]
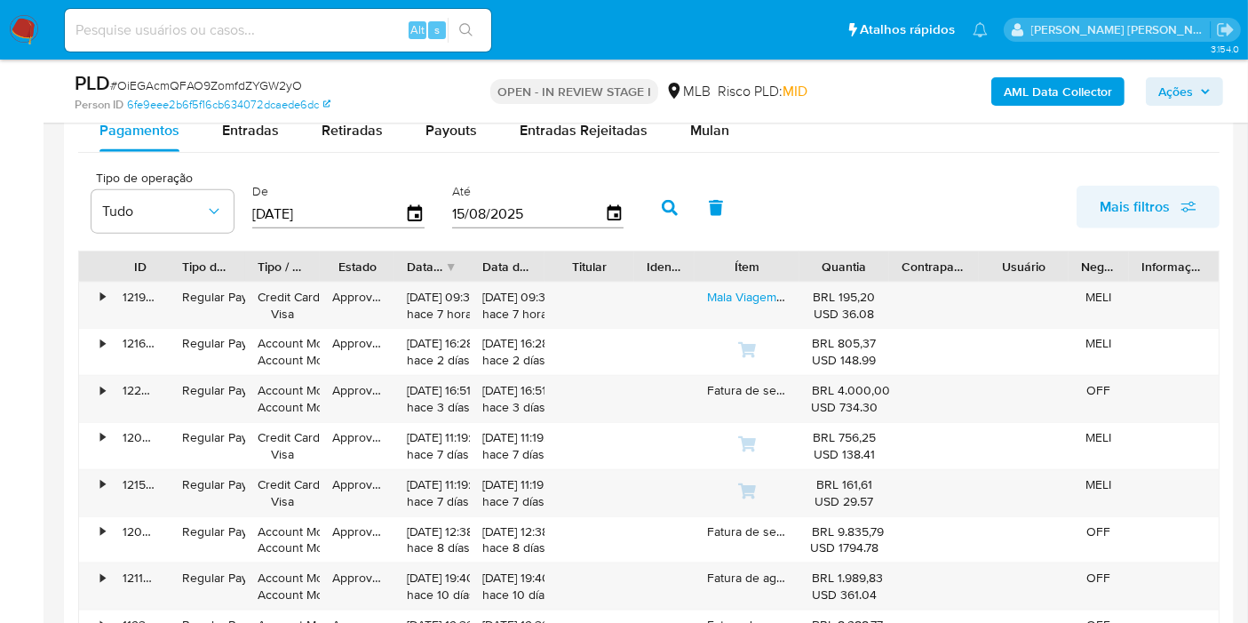
click at [1171, 191] on span "Mais filtros" at bounding box center [1148, 206] width 97 height 39
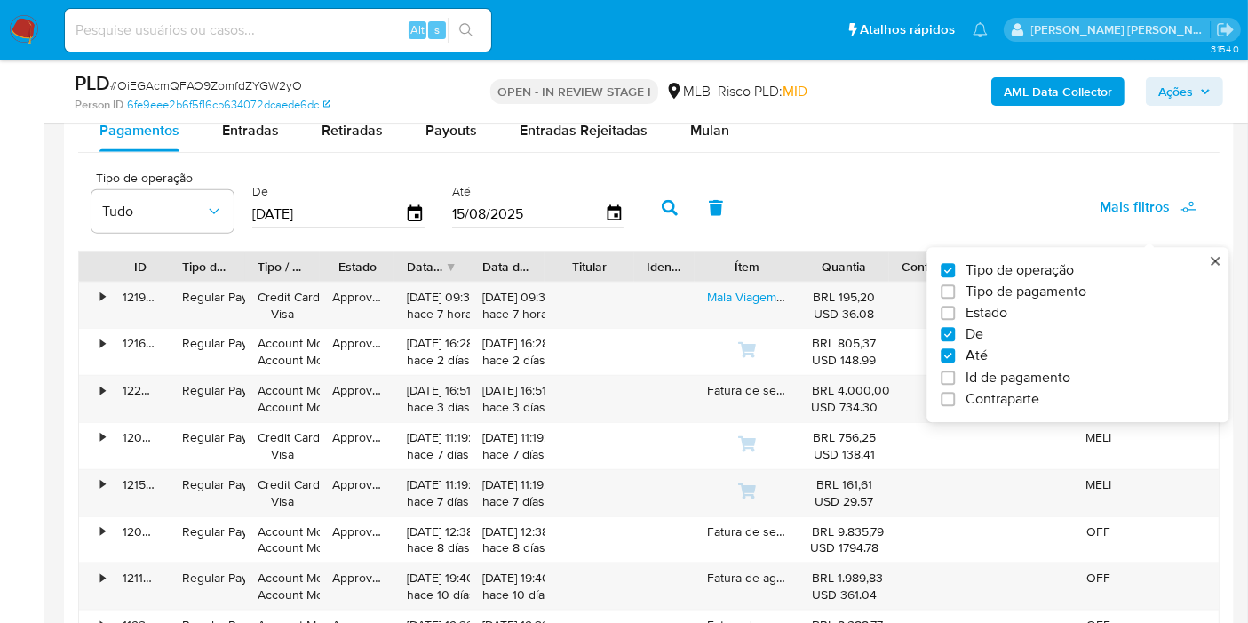
click at [1091, 292] on label "Tipo de pagamento" at bounding box center [1070, 292] width 259 height 18
click at [955, 292] on input "Tipo de pagamento" at bounding box center [948, 291] width 14 height 14
checkbox input "true"
type input "[DATE]"
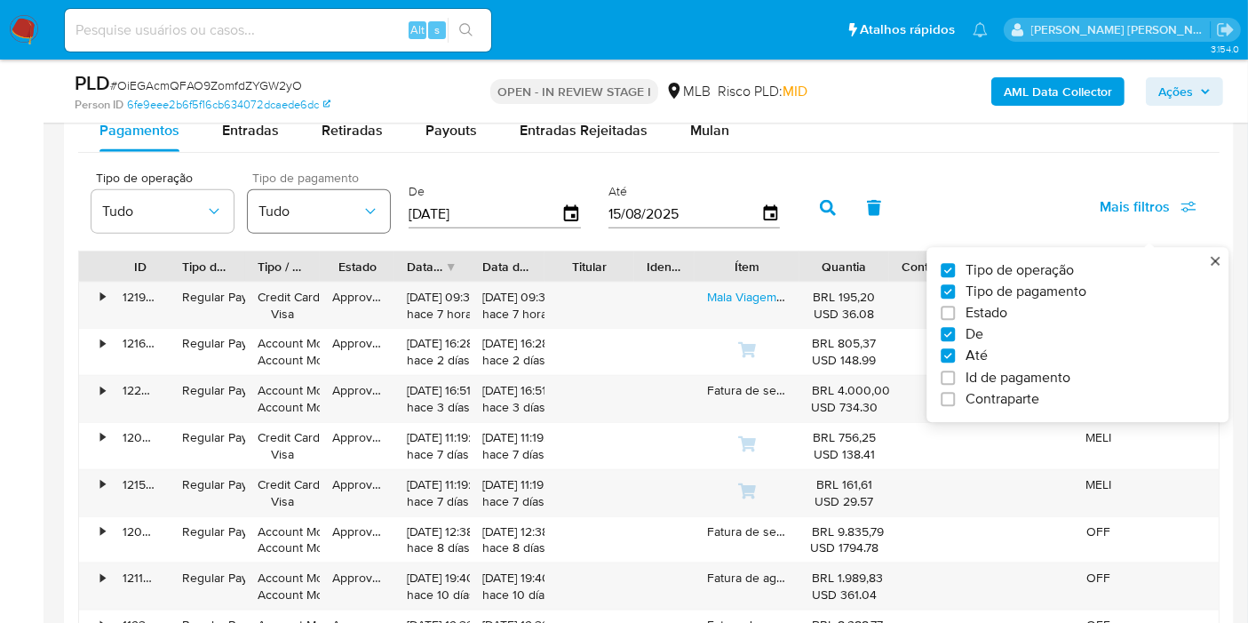
click at [307, 217] on button "Tudo" at bounding box center [319, 211] width 142 height 43
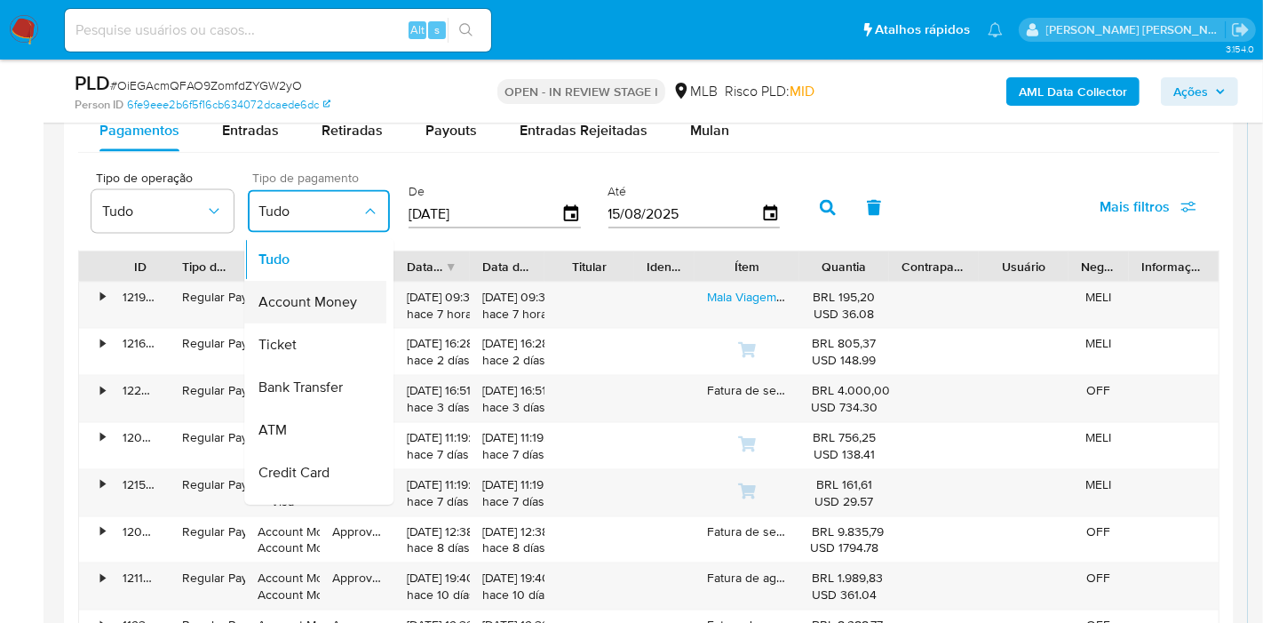
click at [335, 295] on span "Account Money" at bounding box center [308, 302] width 99 height 18
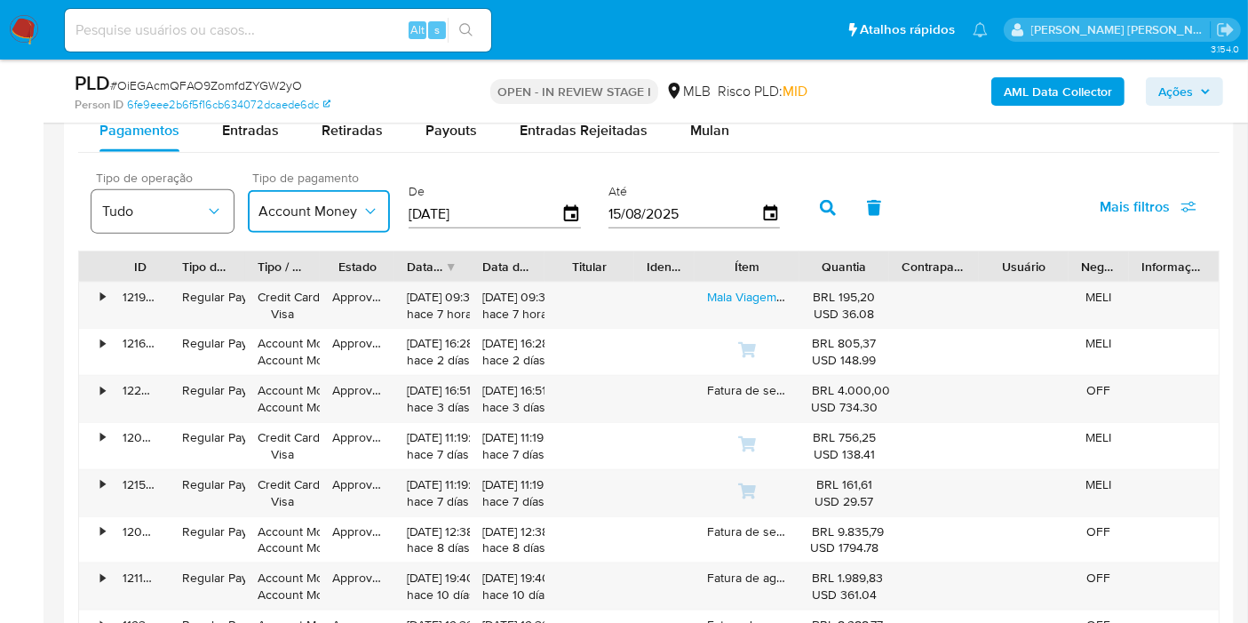
click at [172, 210] on span "Tudo" at bounding box center [153, 212] width 103 height 18
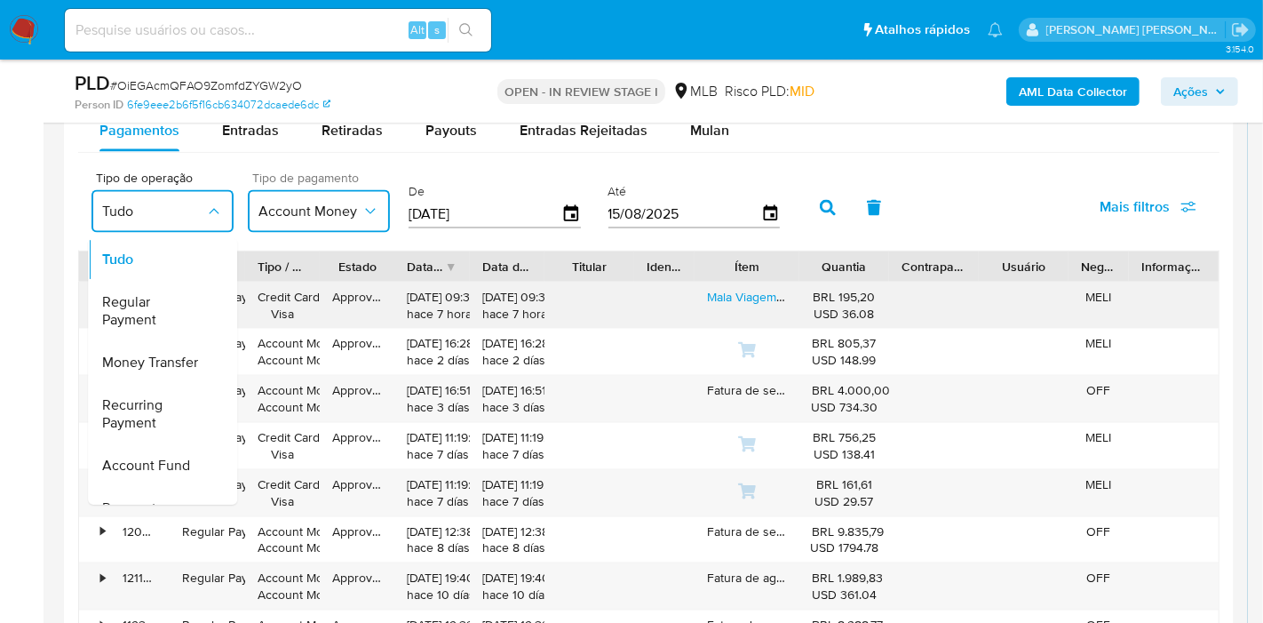
click at [200, 312] on span "Regular Payment" at bounding box center [153, 311] width 103 height 36
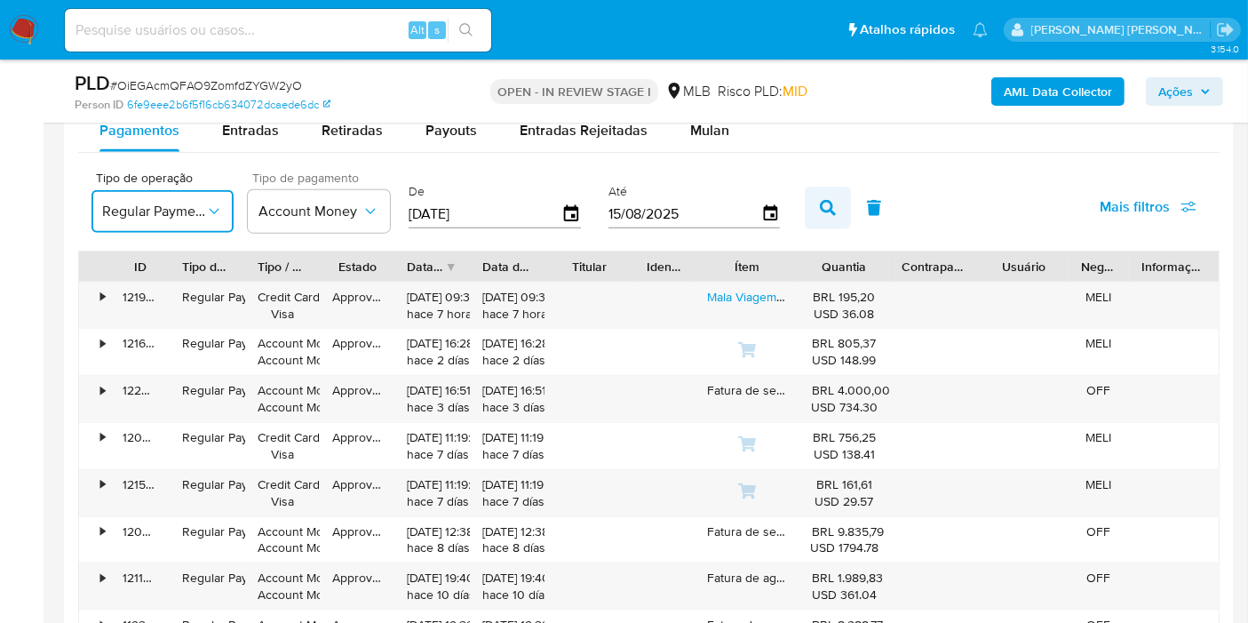
click at [820, 204] on icon "button" at bounding box center [828, 208] width 16 height 16
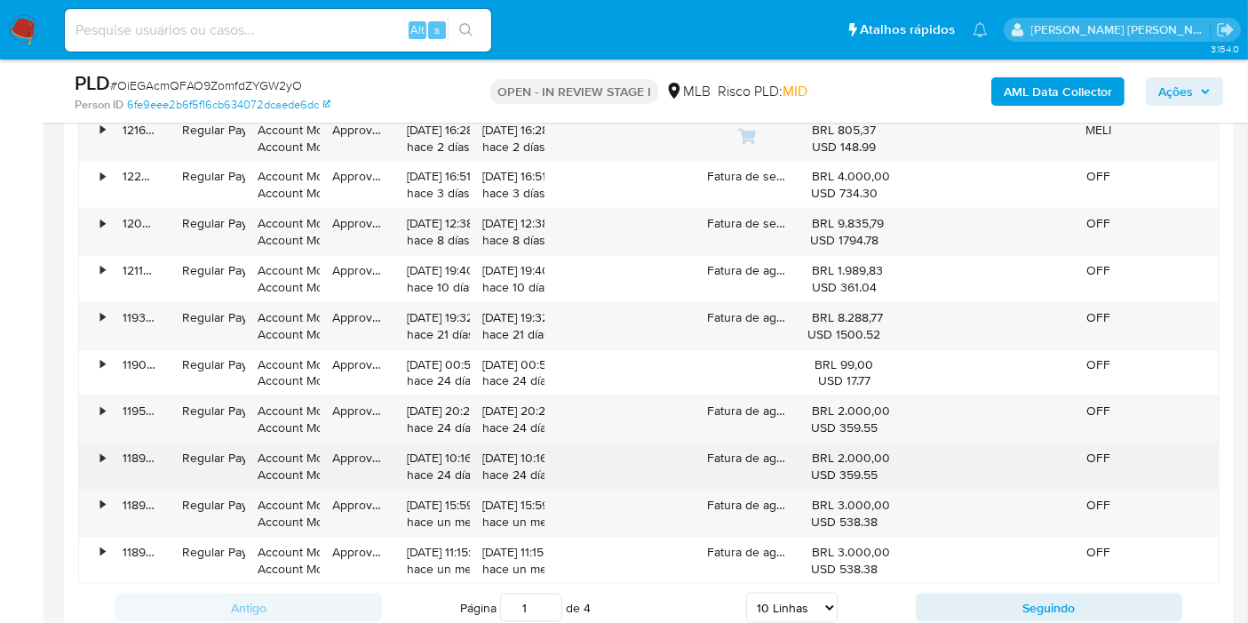
scroll to position [2190, 0]
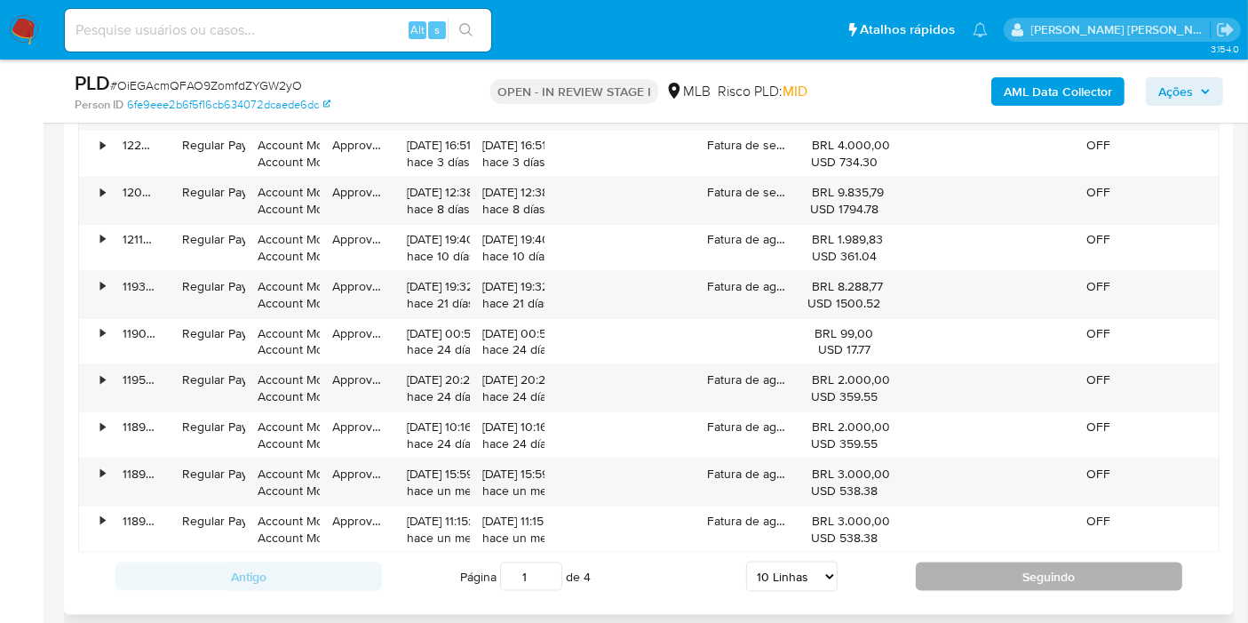
click at [959, 566] on button "Seguindo" at bounding box center [1049, 576] width 267 height 28
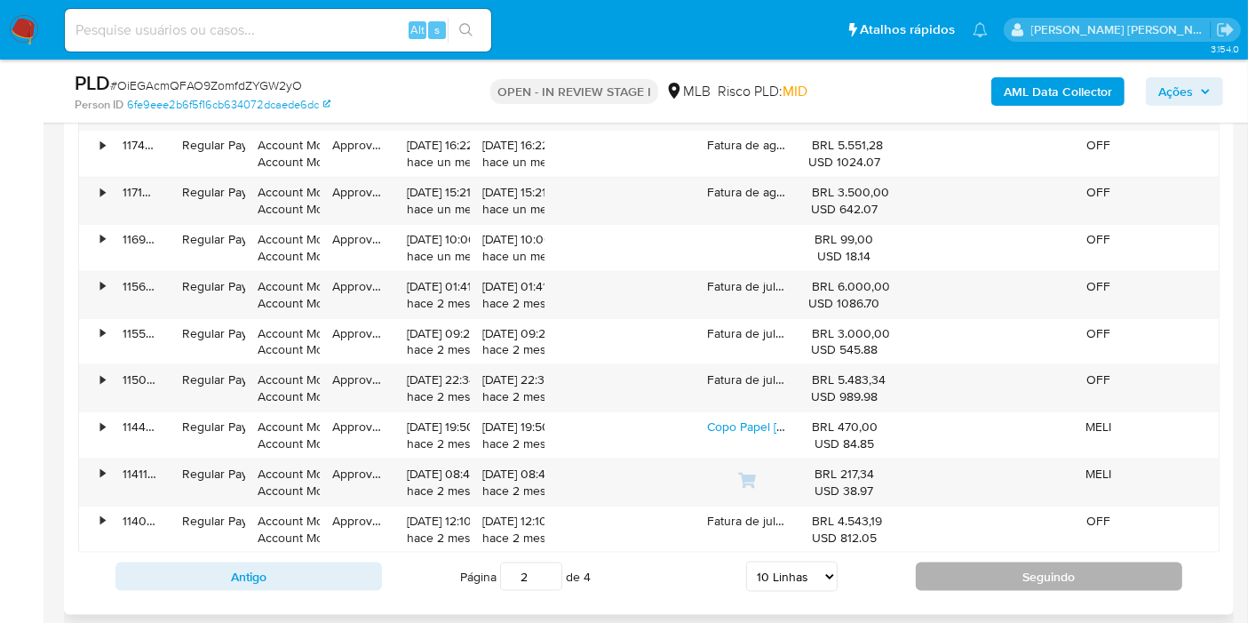
click at [967, 572] on button "Seguindo" at bounding box center [1049, 576] width 267 height 28
type input "3"
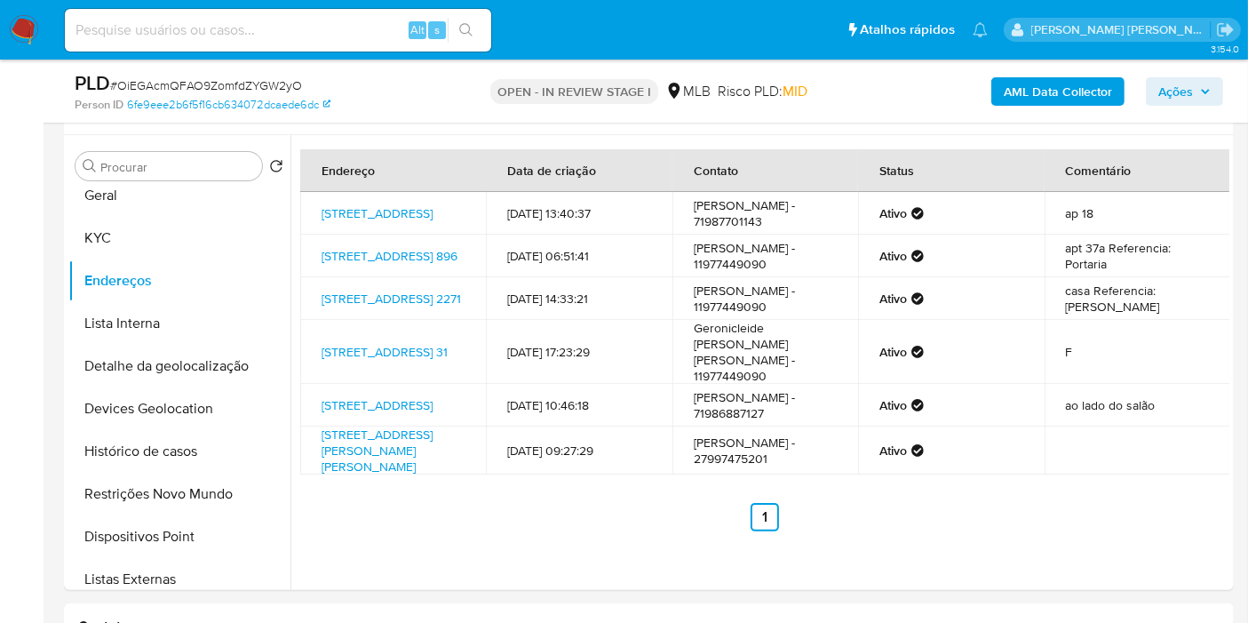
scroll to position [315, 0]
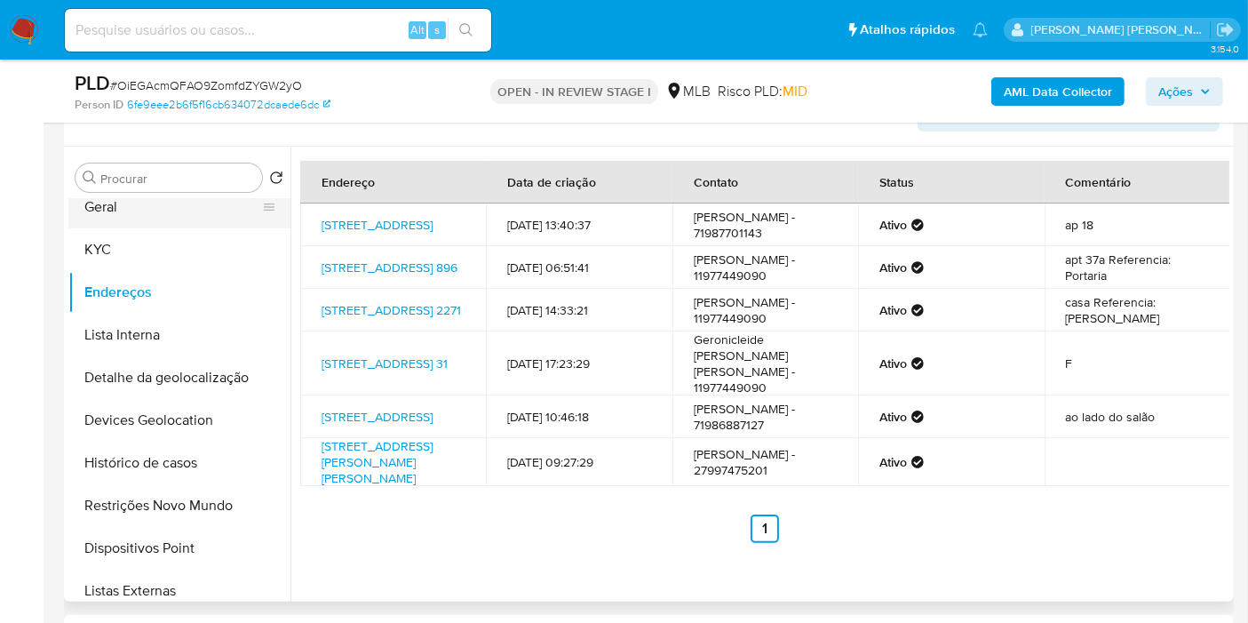
click at [149, 217] on button "Geral" at bounding box center [172, 207] width 208 height 43
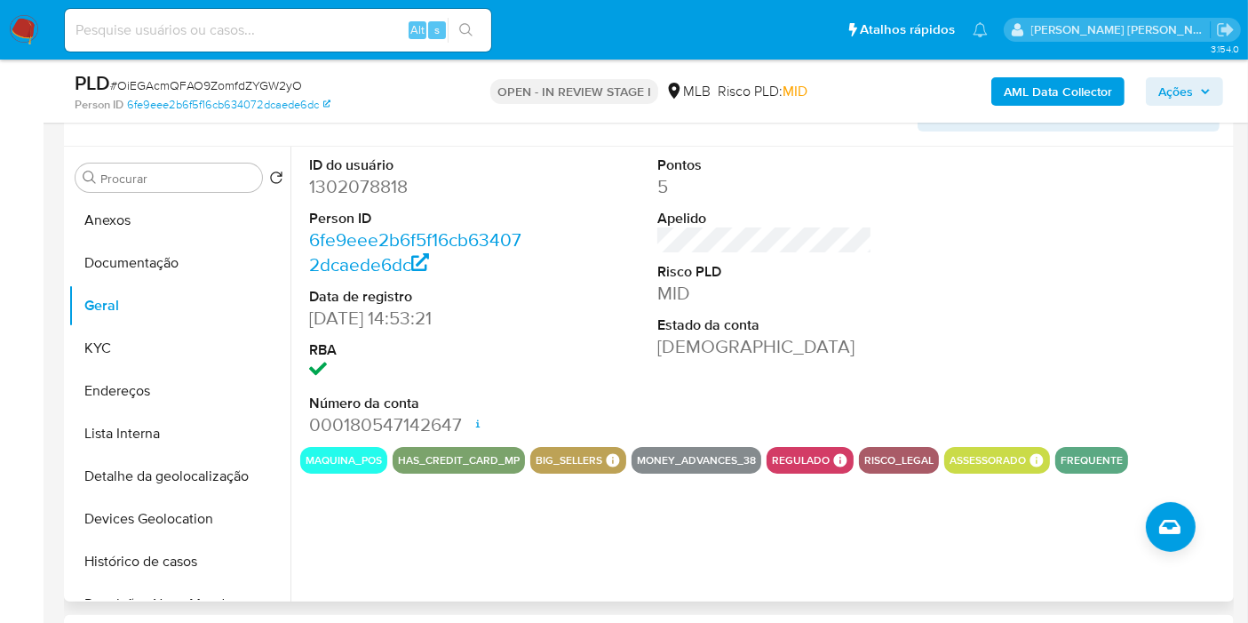
scroll to position [709, 0]
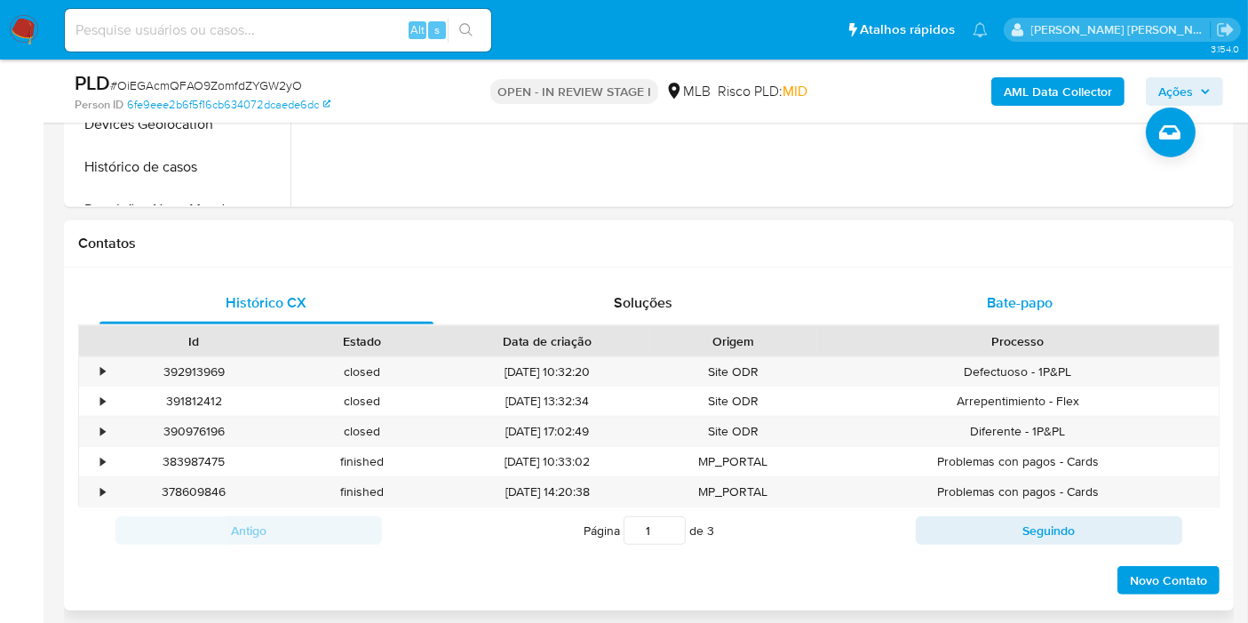
click at [1023, 301] on span "Bate-papo" at bounding box center [1020, 302] width 66 height 20
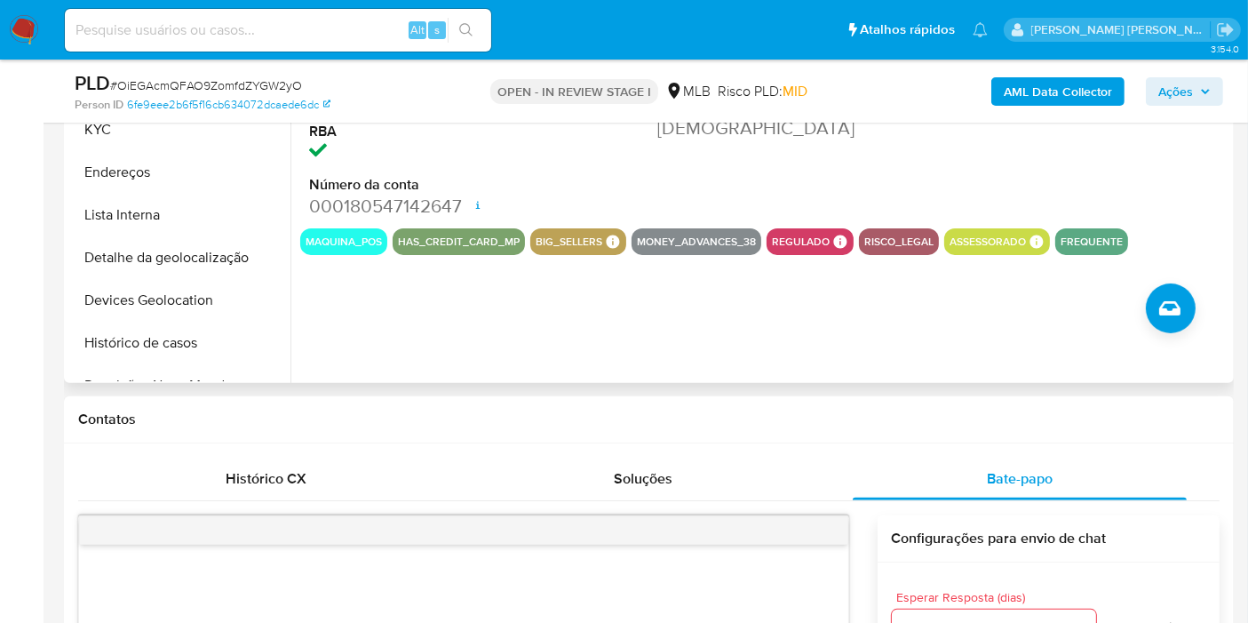
scroll to position [413, 0]
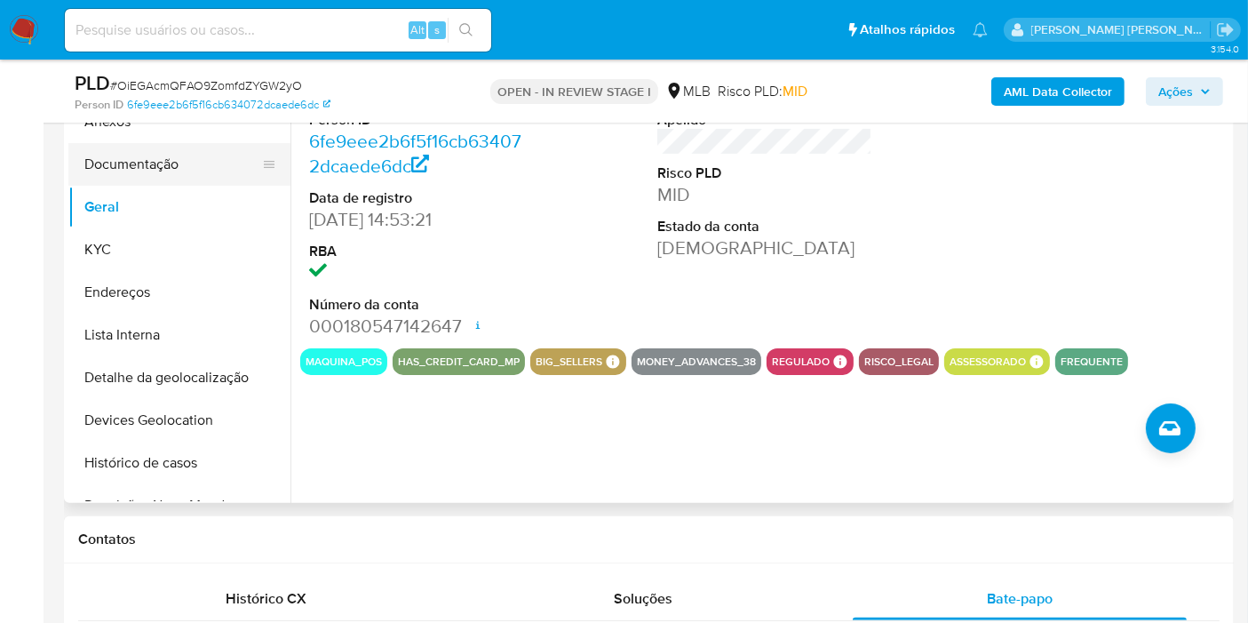
click at [158, 160] on button "Documentação" at bounding box center [172, 164] width 208 height 43
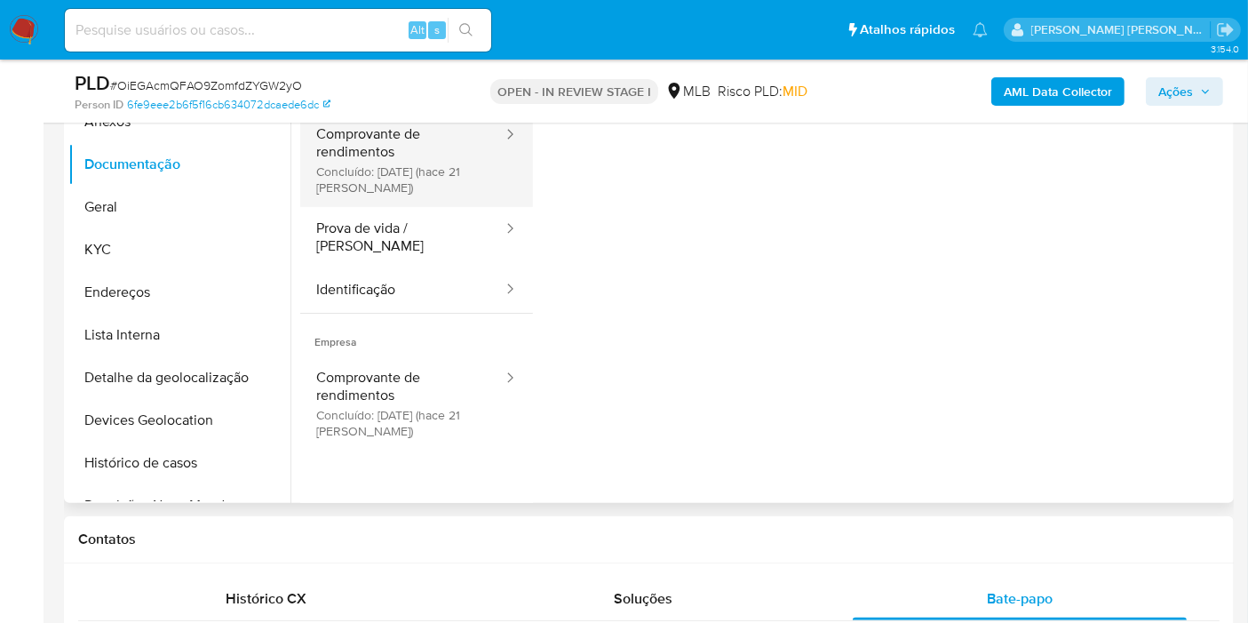
click at [402, 163] on button "Comprovante de rendimentos Concluído: 25/07/2025 (hace 21 días)" at bounding box center [402, 160] width 204 height 94
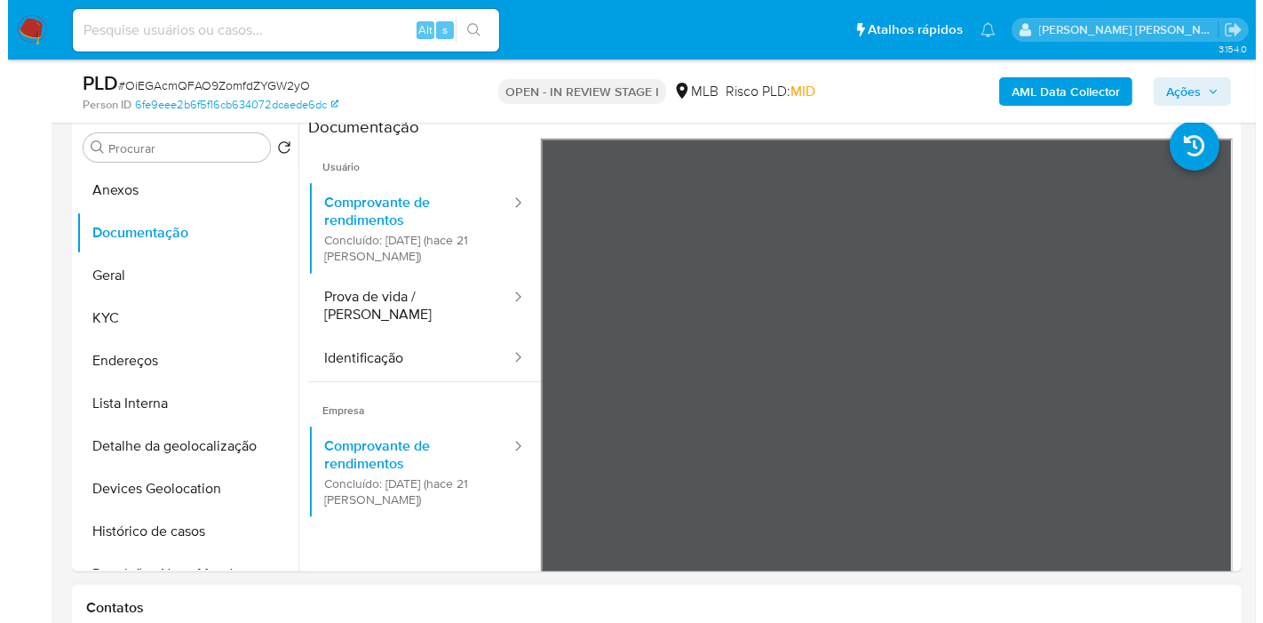
scroll to position [315, 0]
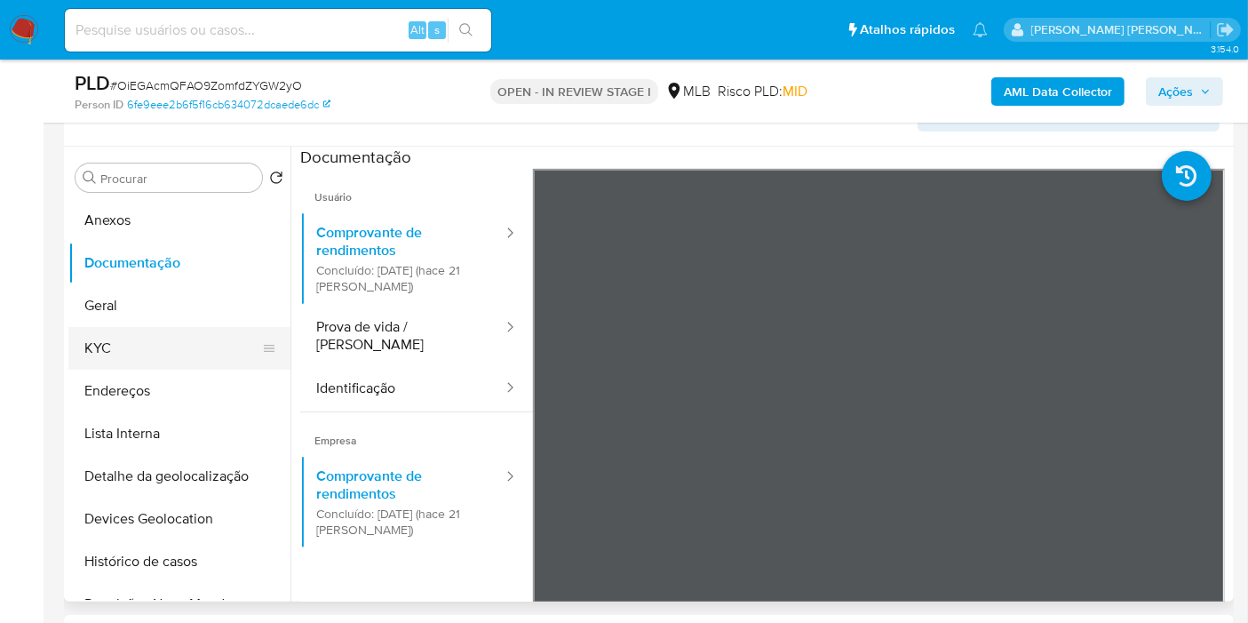
drag, startPoint x: 195, startPoint y: 352, endPoint x: 224, endPoint y: 354, distance: 28.6
click at [195, 354] on button "KYC" at bounding box center [172, 348] width 208 height 43
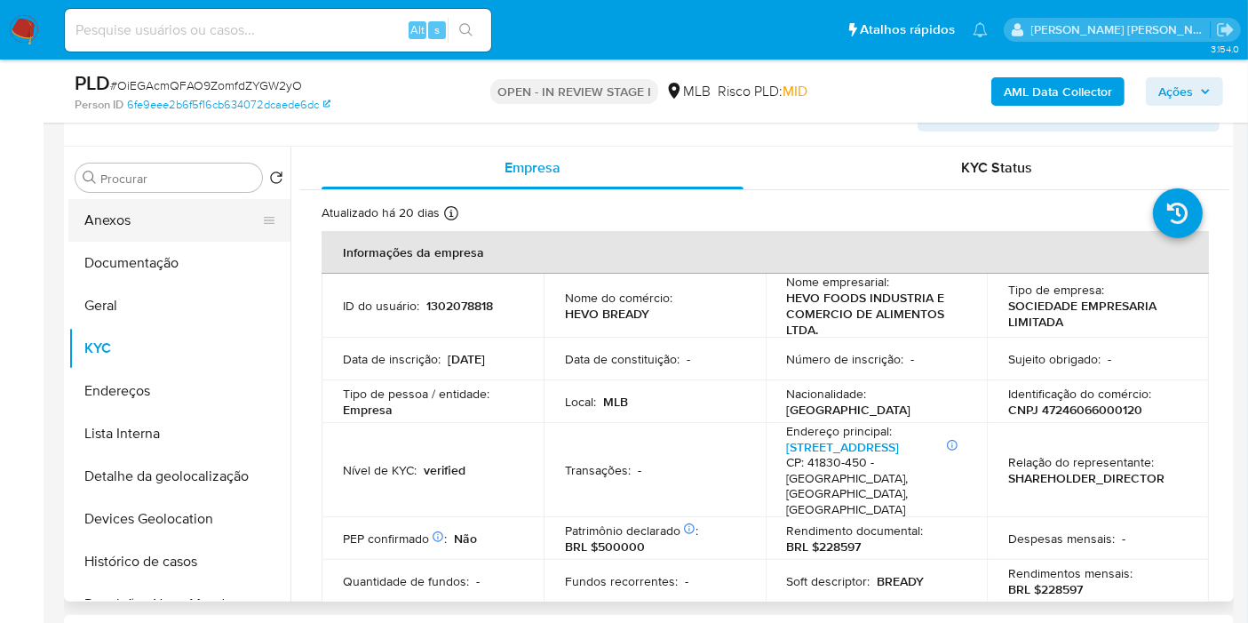
click at [193, 216] on button "Anexos" at bounding box center [172, 220] width 208 height 43
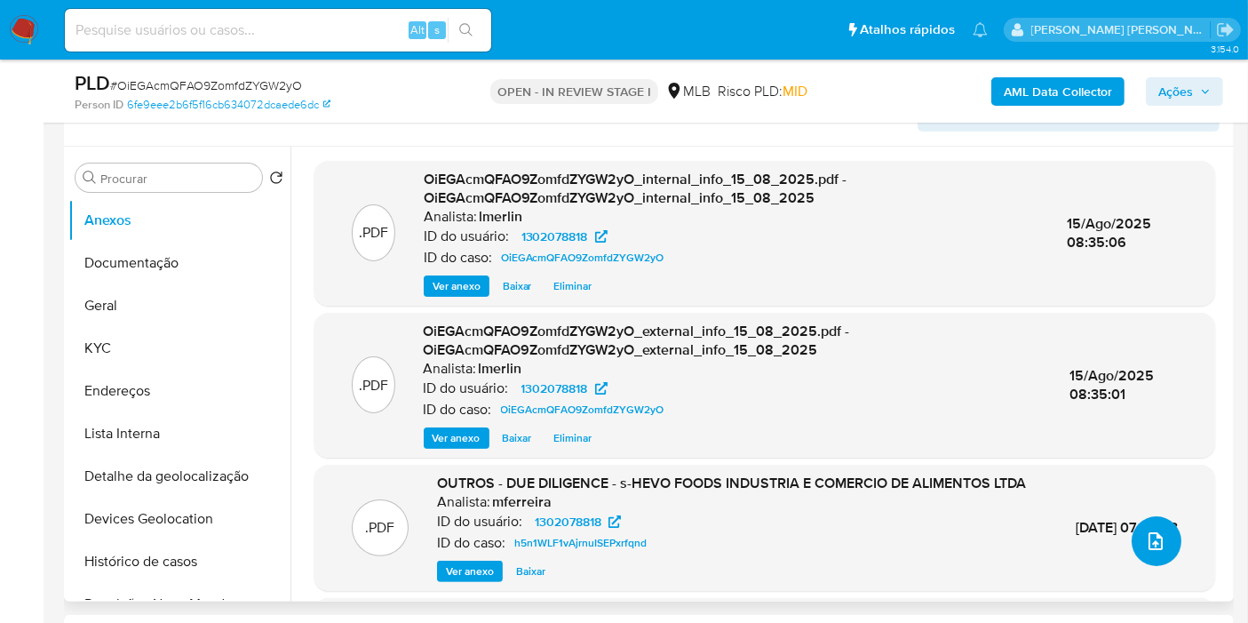
click at [1149, 537] on icon "upload-file" at bounding box center [1156, 541] width 14 height 18
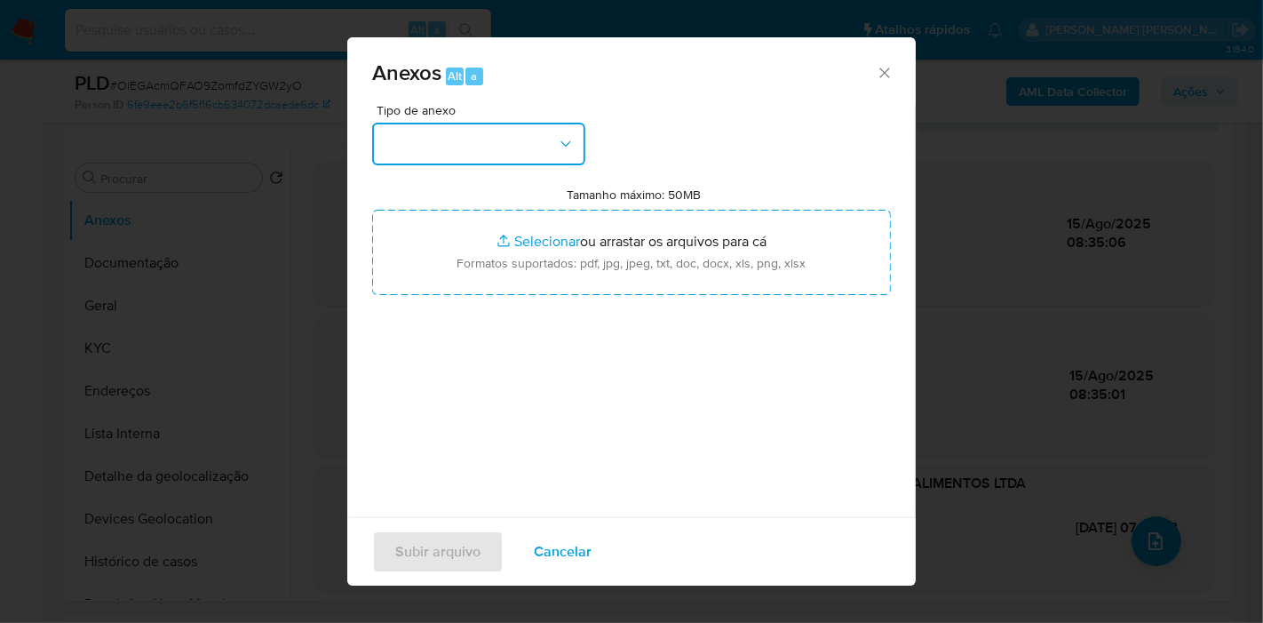
click at [469, 153] on button "button" at bounding box center [478, 144] width 213 height 43
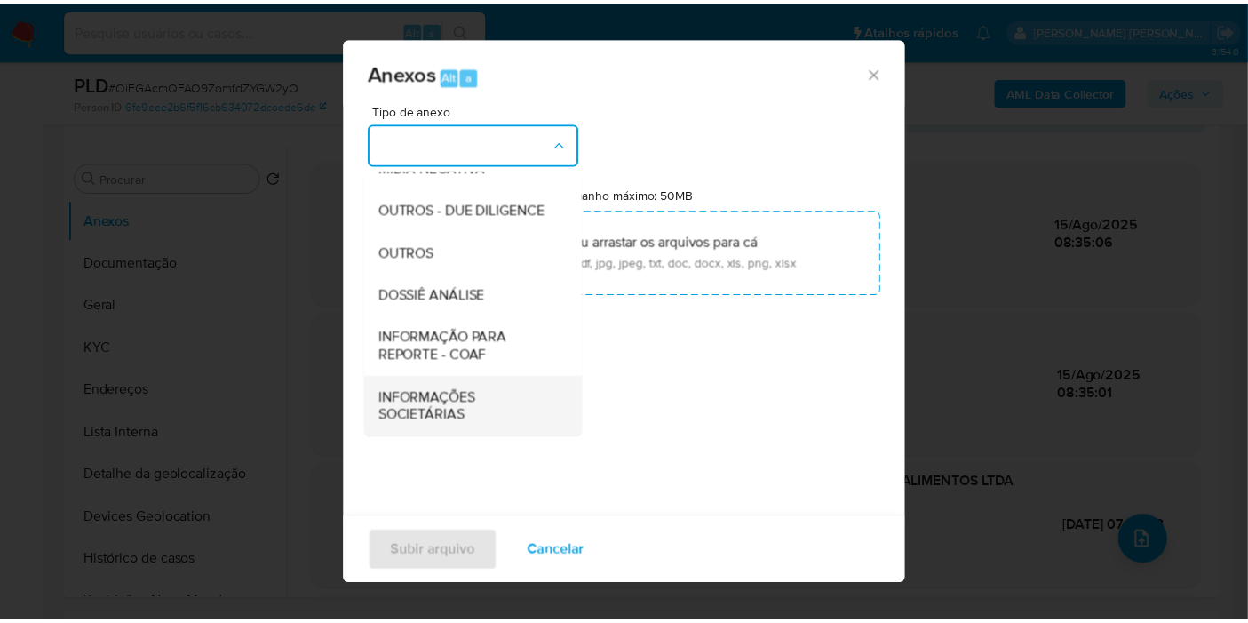
scroll to position [273, 0]
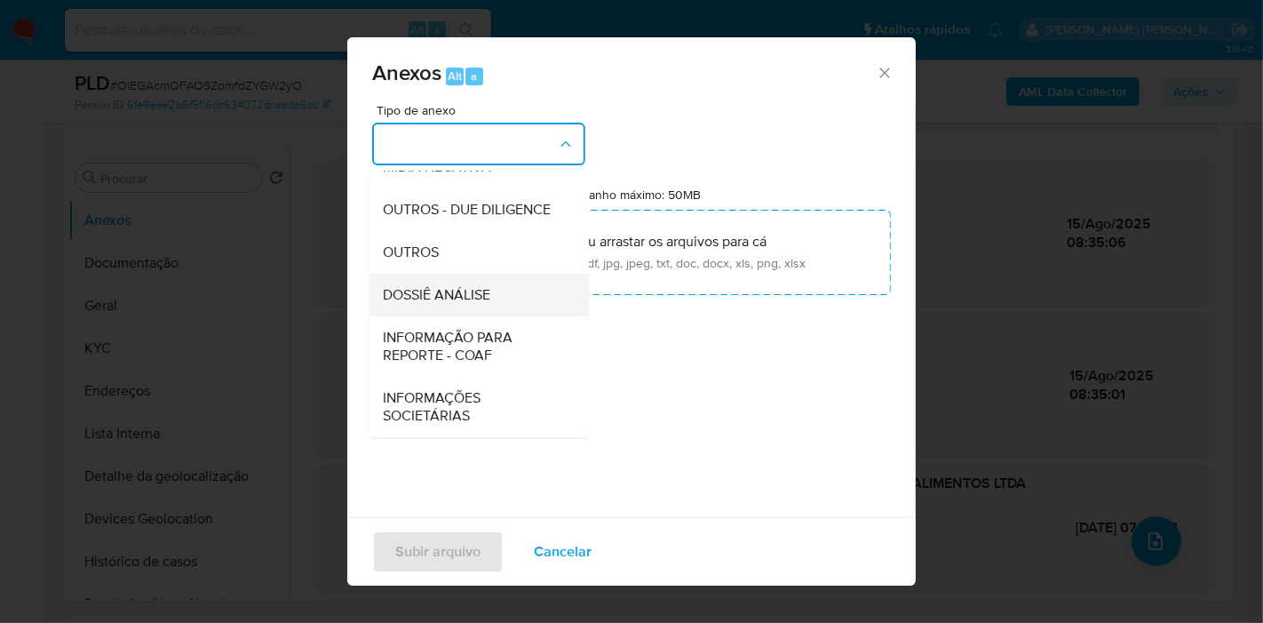
click at [496, 298] on div "DOSSIÊ ANÁLISE" at bounding box center [473, 295] width 181 height 43
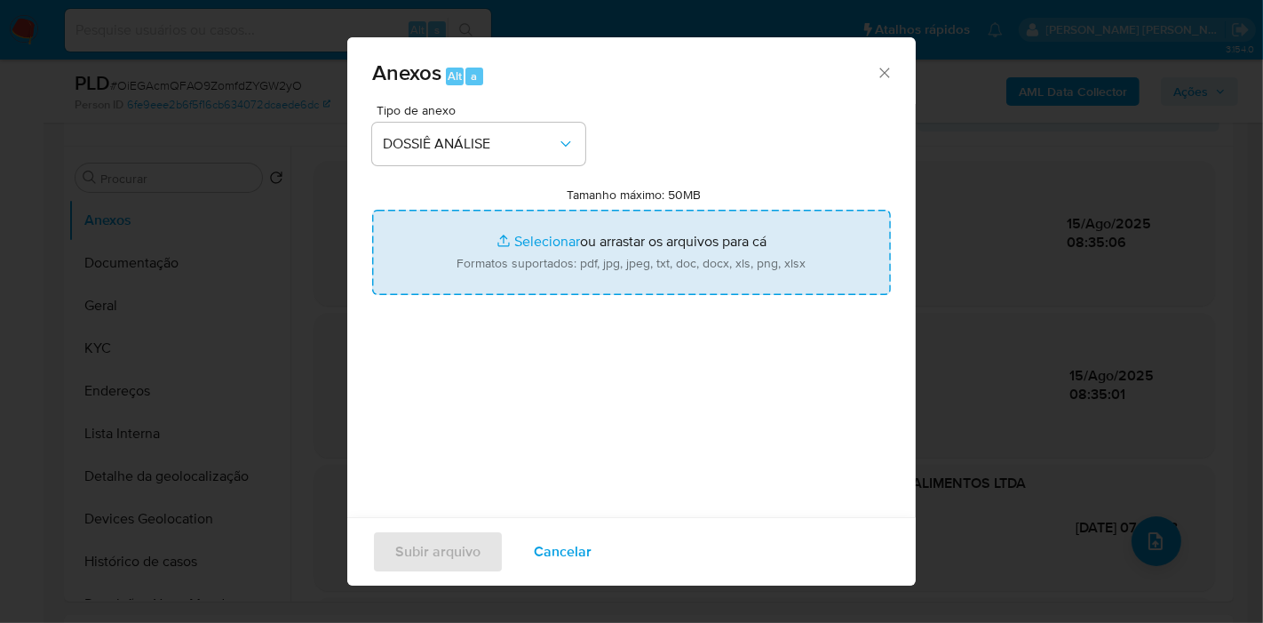
click at [553, 244] on input "Tamanho máximo: 50MB Selecionar arquivos" at bounding box center [631, 252] width 519 height 85
type input "C:\fakepath\SAR - XXX - CNPJ 47246066000120 - HEVO FOODS INDUSTRIA E COMERCIO D…"
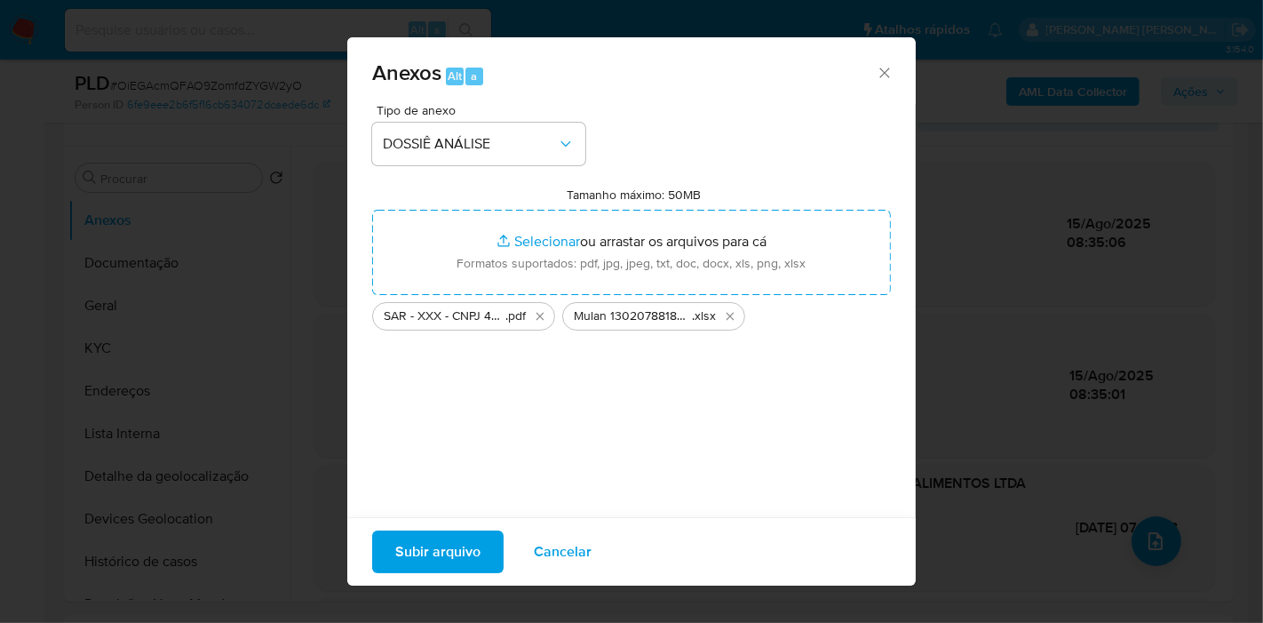
click at [437, 560] on span "Subir arquivo" at bounding box center [437, 551] width 85 height 39
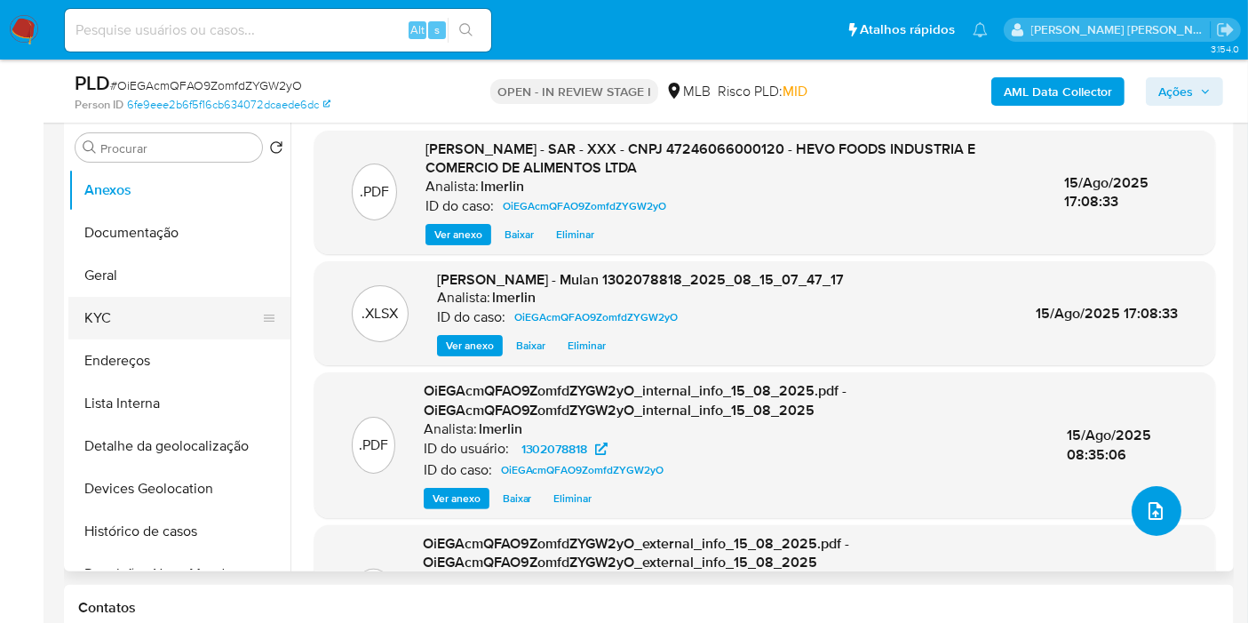
scroll to position [315, 0]
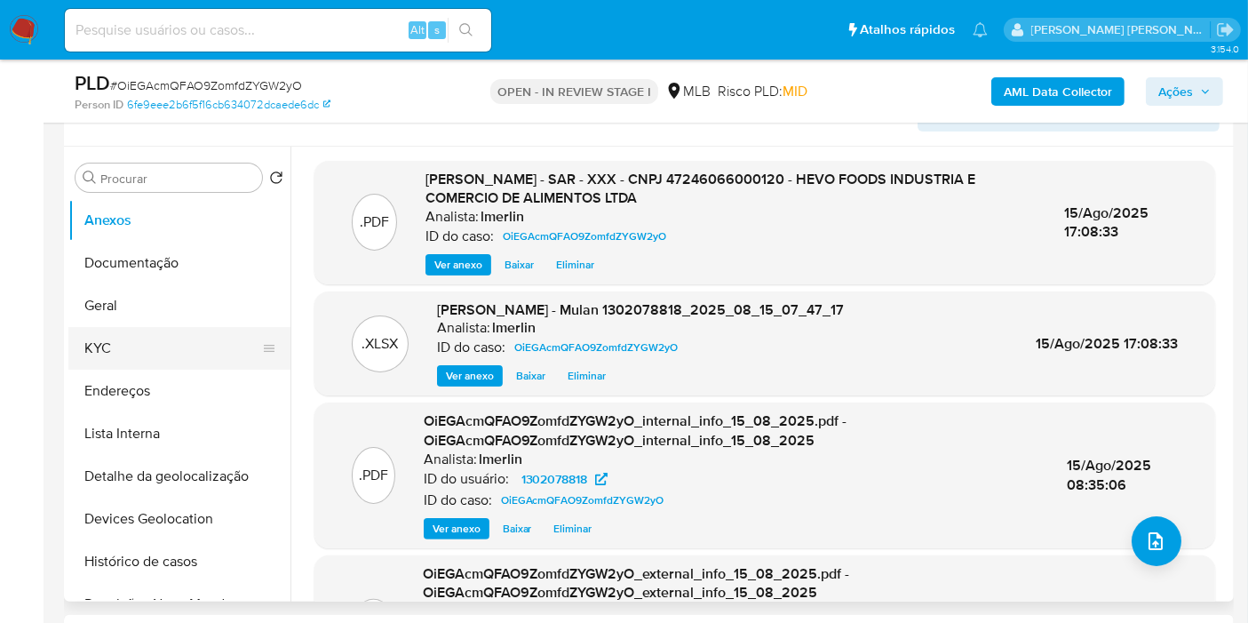
click at [139, 327] on button "KYC" at bounding box center [172, 348] width 208 height 43
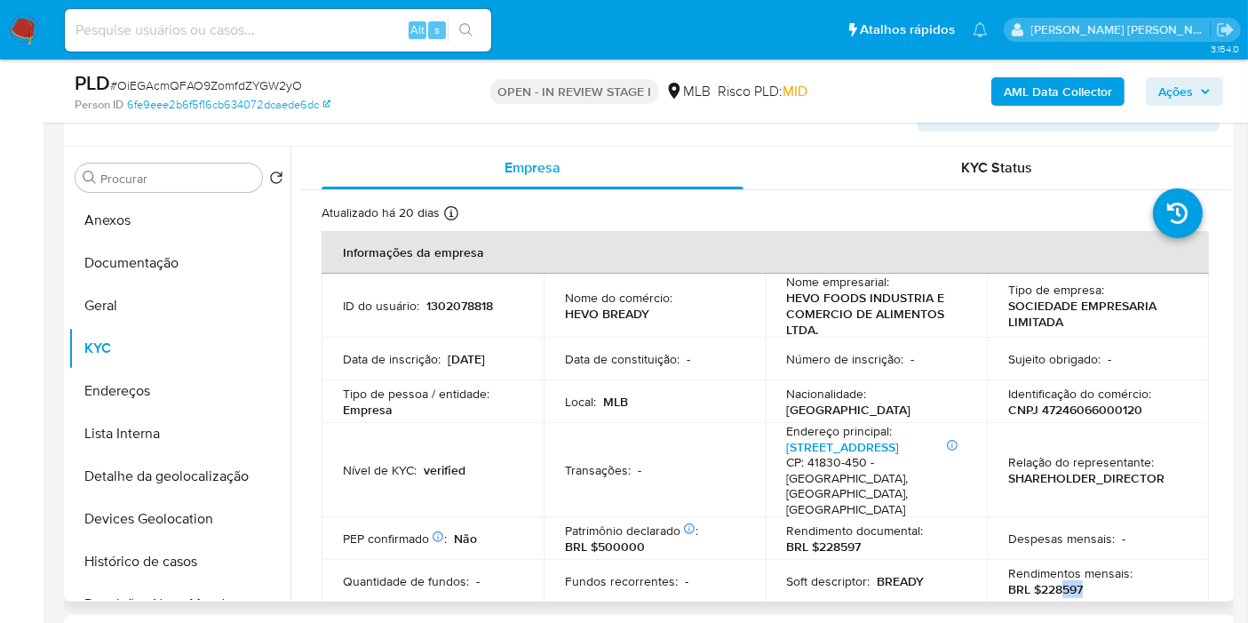
drag, startPoint x: 1057, startPoint y: 557, endPoint x: 1099, endPoint y: 561, distance: 42.0
click at [1099, 565] on div "Rendimentos mensais : BRL $228597" at bounding box center [1097, 581] width 179 height 32
click at [1051, 581] on p "BRL $228597" at bounding box center [1045, 589] width 75 height 16
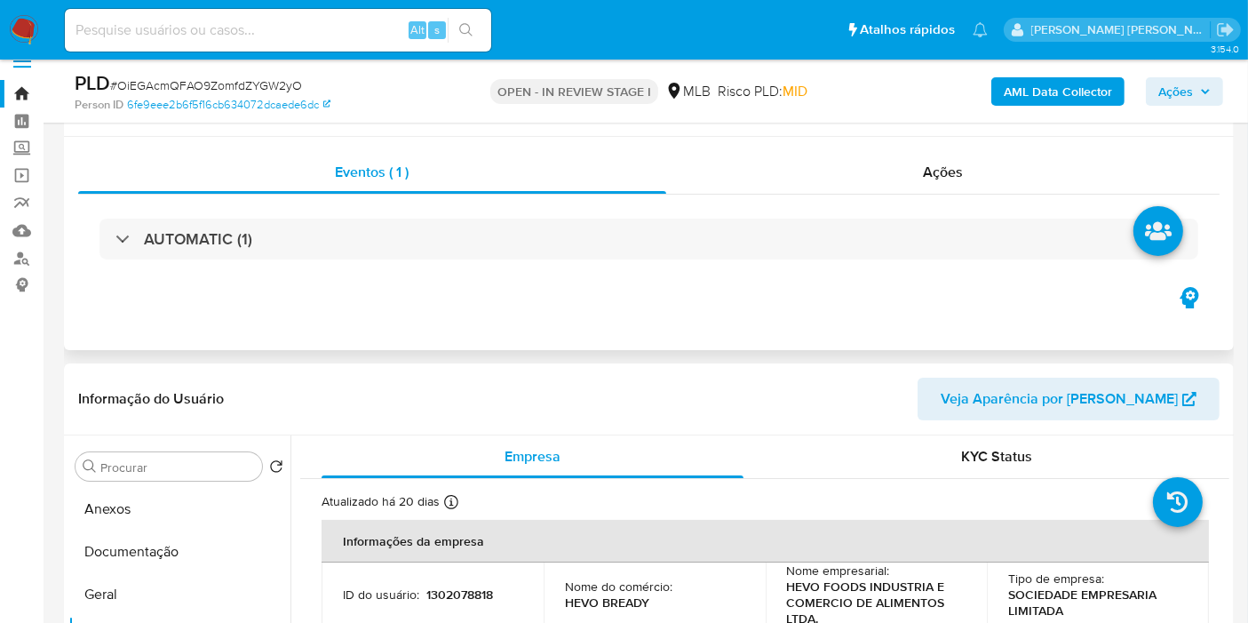
scroll to position [18, 0]
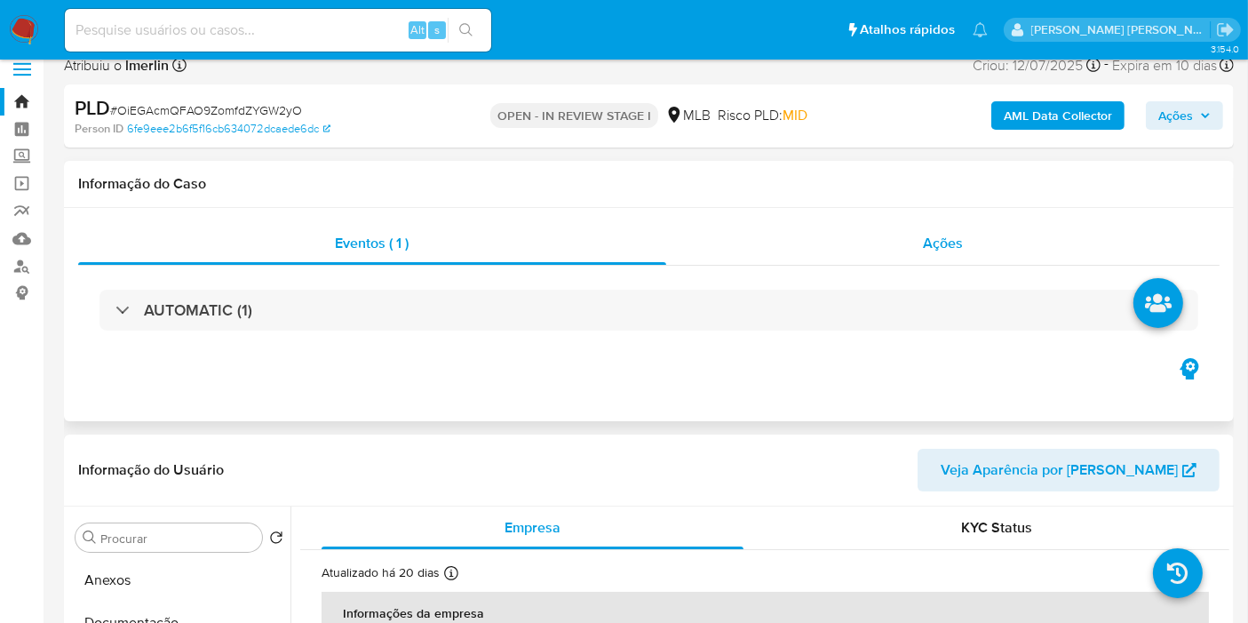
click at [1000, 258] on div "Ações" at bounding box center [943, 243] width 554 height 43
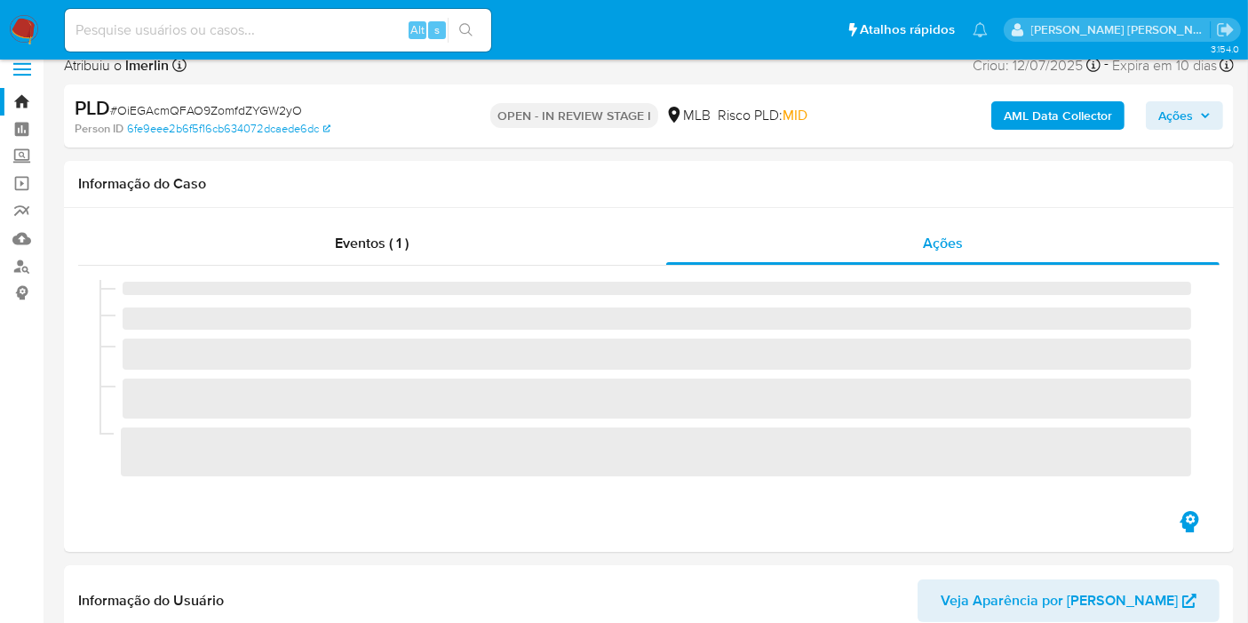
click at [1174, 107] on span "Ações" at bounding box center [1176, 115] width 35 height 28
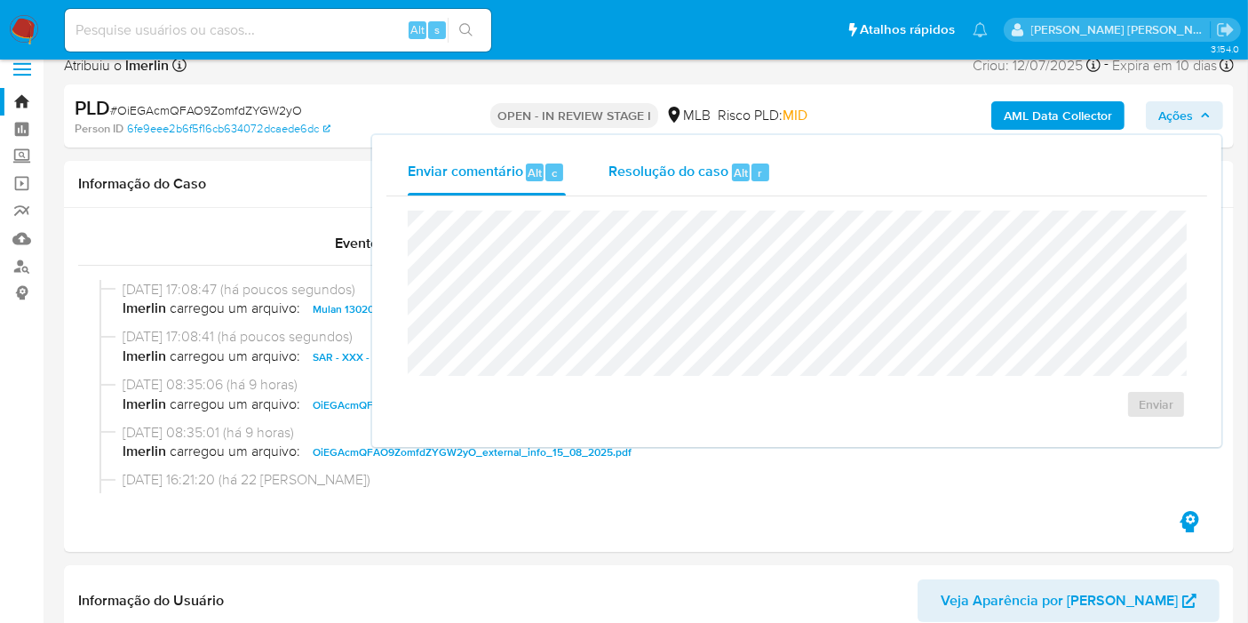
click at [699, 166] on span "Resolução do caso" at bounding box center [669, 172] width 120 height 20
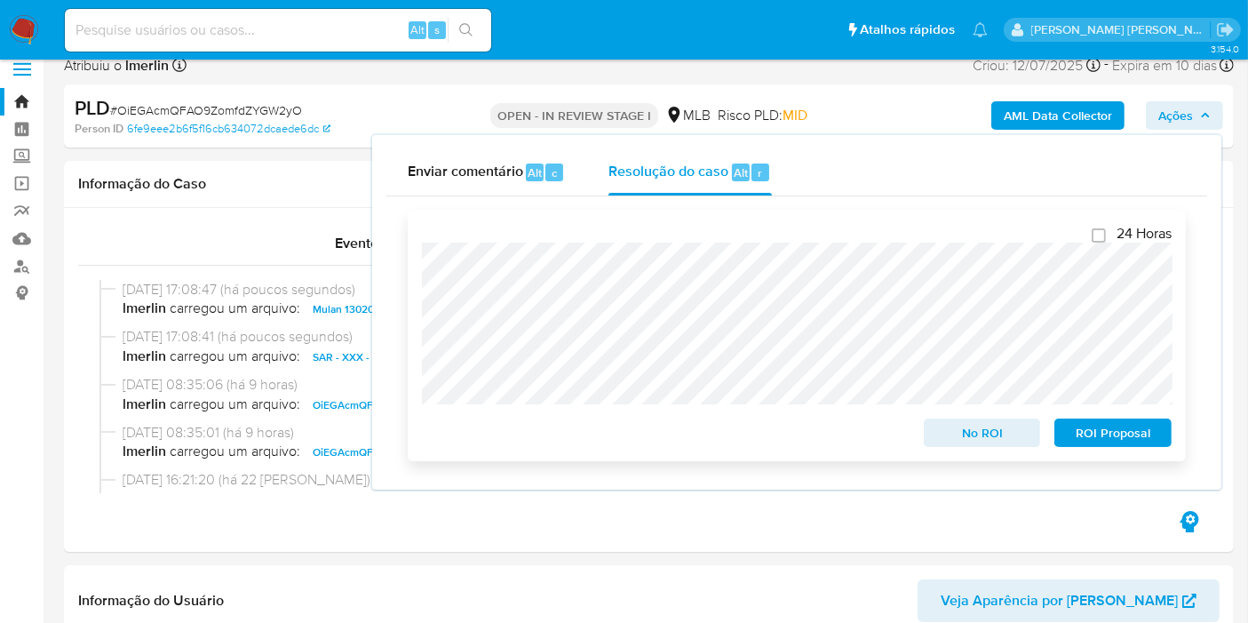
click at [1111, 433] on span "ROI Proposal" at bounding box center [1113, 432] width 92 height 25
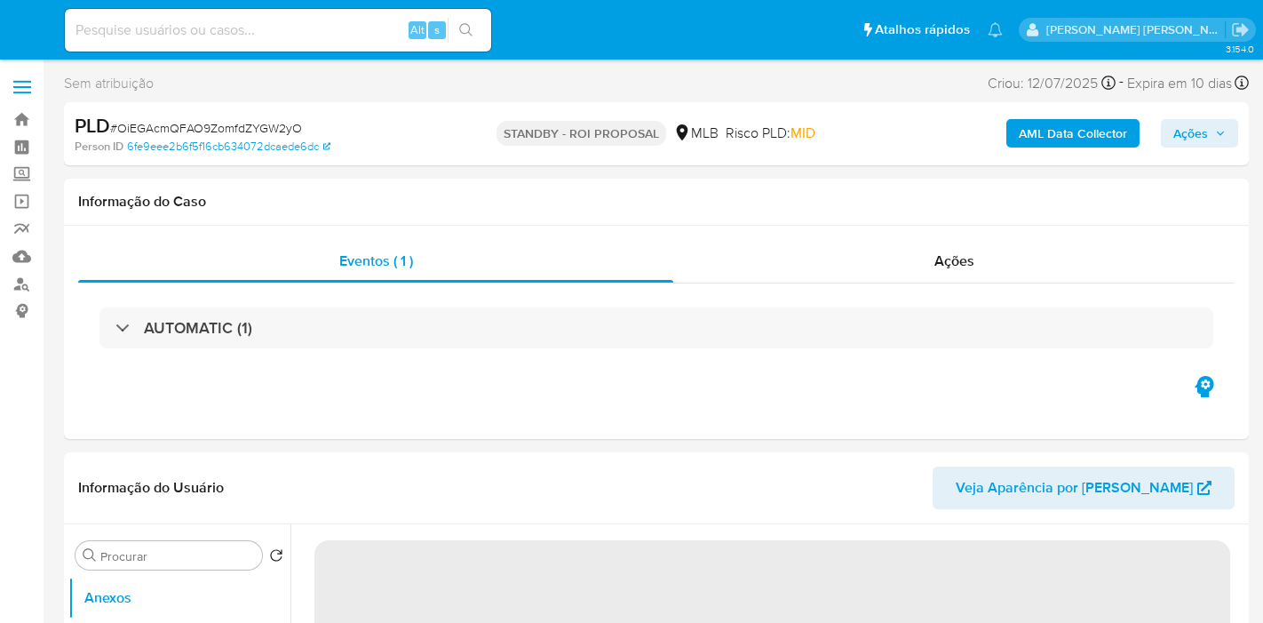
select select "10"
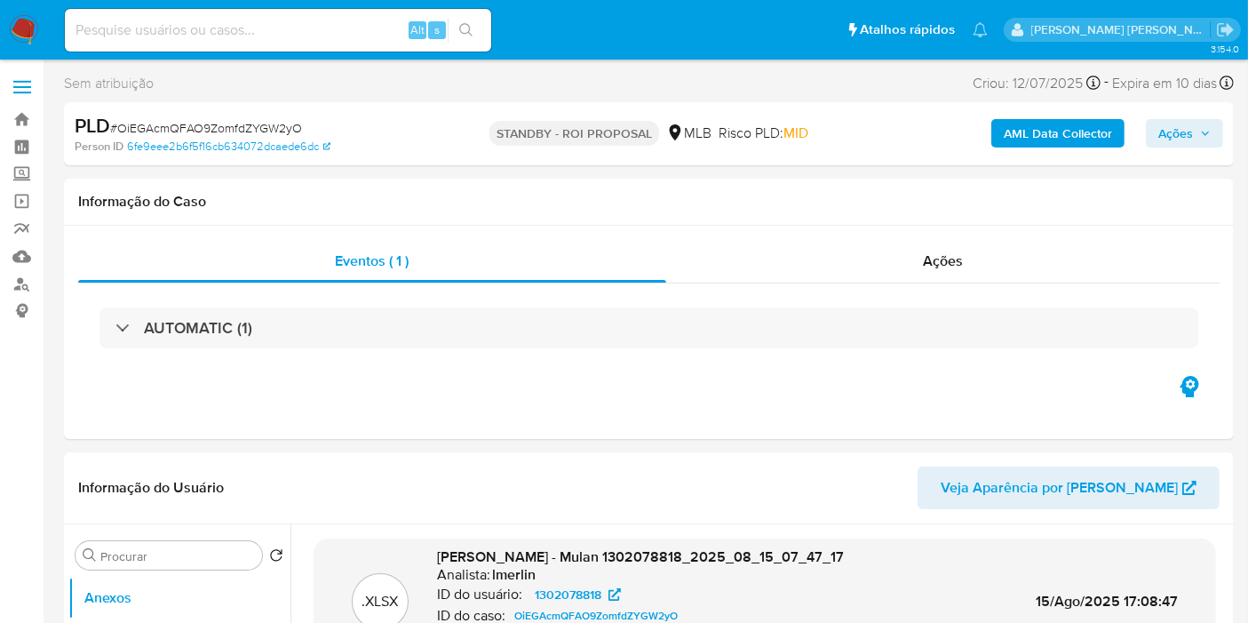
click at [25, 27] on img at bounding box center [24, 30] width 30 height 30
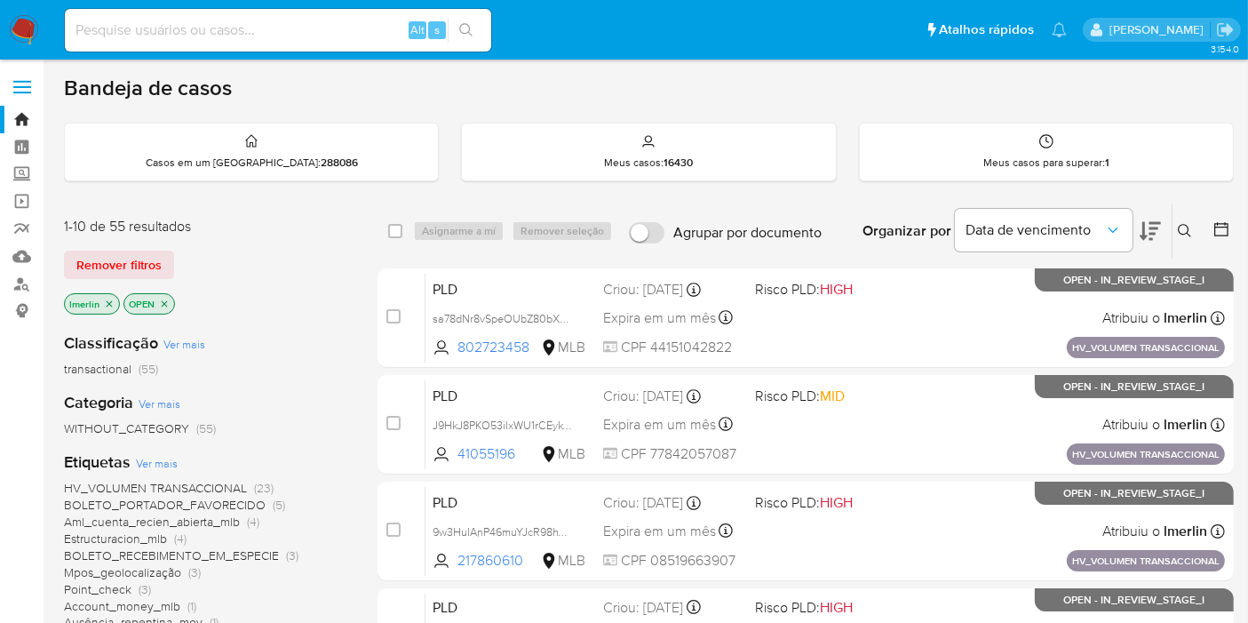
click at [108, 304] on icon "close-filter" at bounding box center [109, 304] width 11 height 11
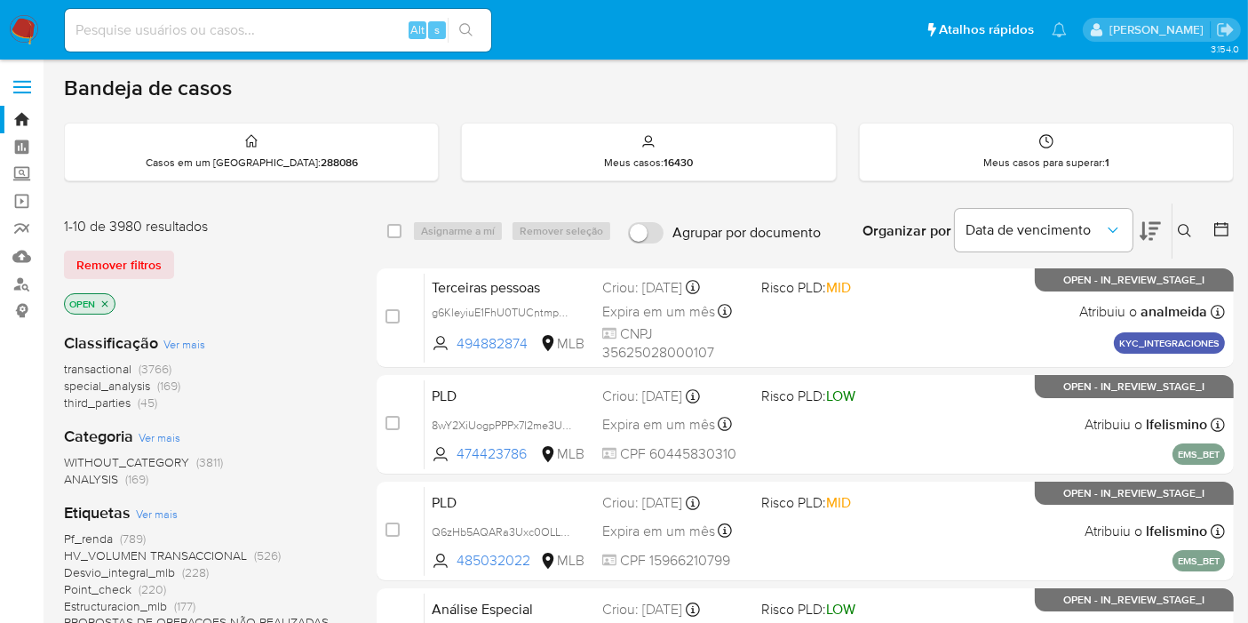
click at [213, 32] on input at bounding box center [278, 30] width 426 height 23
paste input "202999943"
type input "202999943"
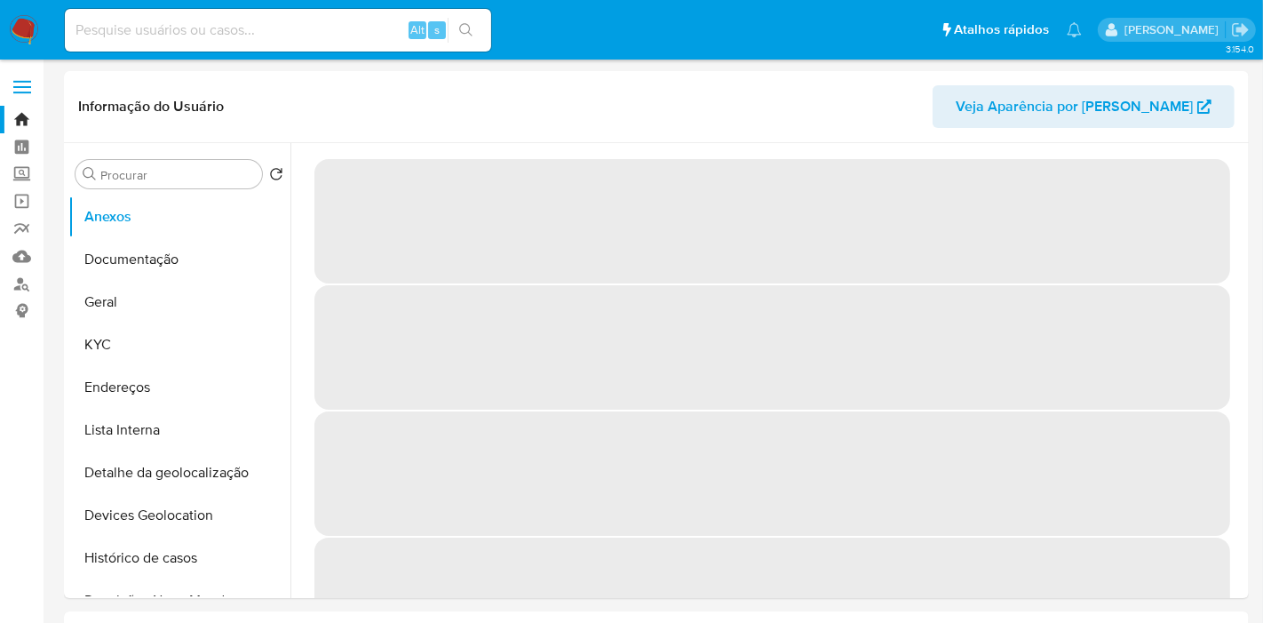
select select "10"
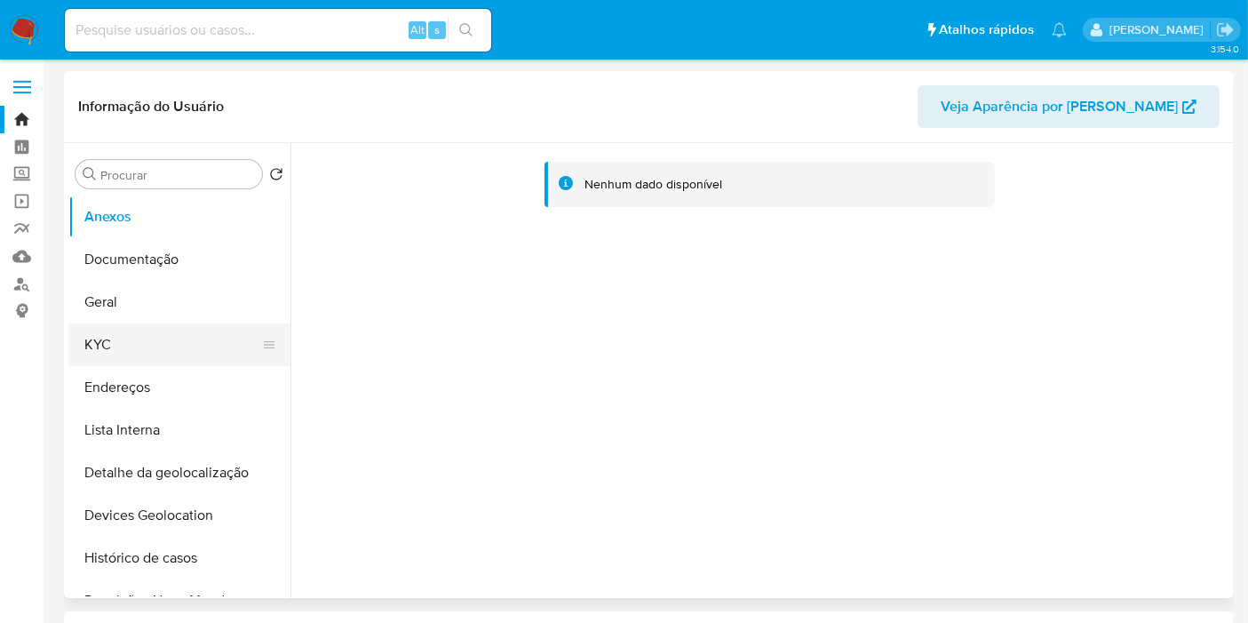
click at [177, 344] on button "KYC" at bounding box center [172, 344] width 208 height 43
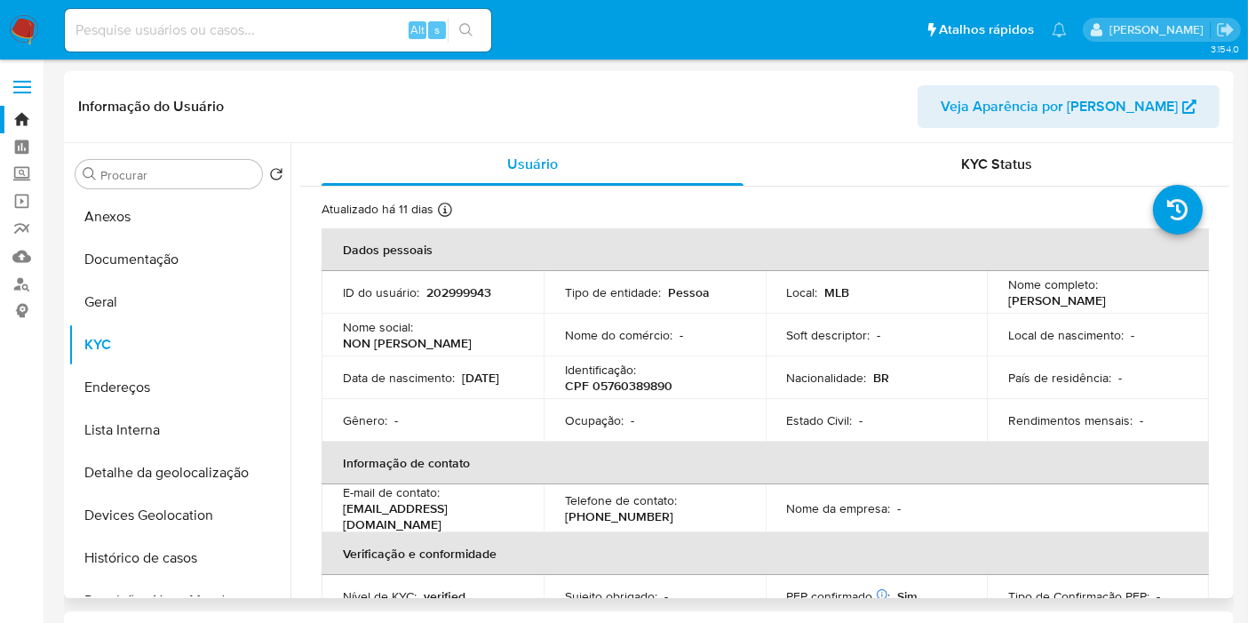
click at [629, 380] on p "CPF 05760389890" at bounding box center [618, 386] width 107 height 16
copy p "05760389890"
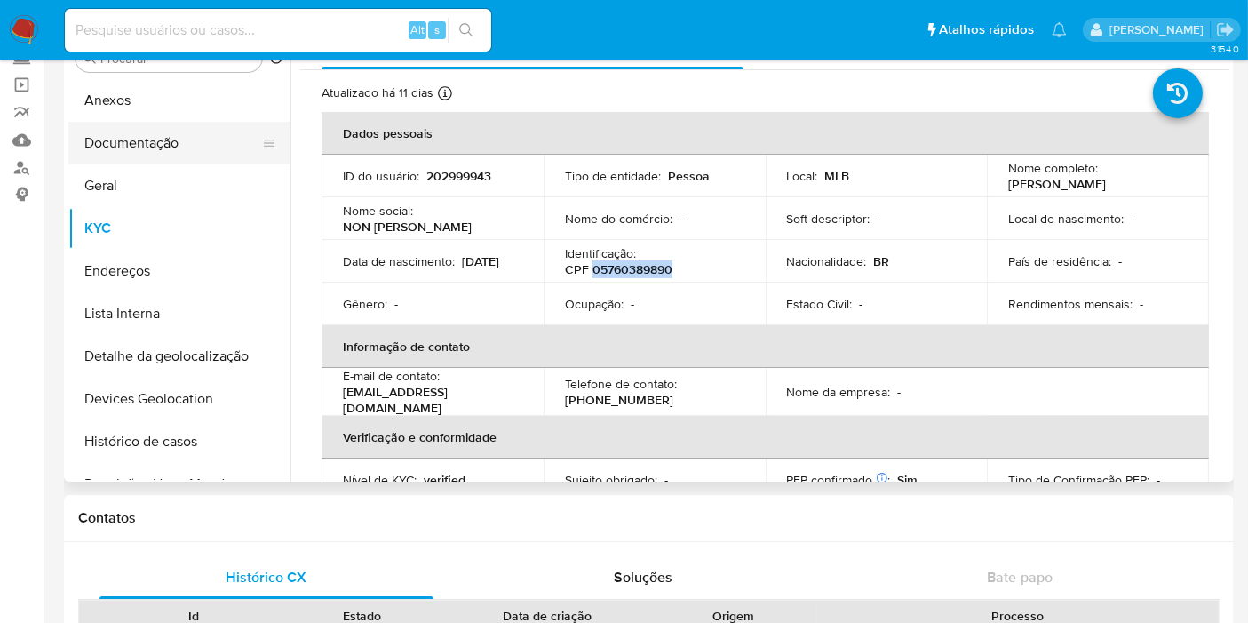
scroll to position [99, 0]
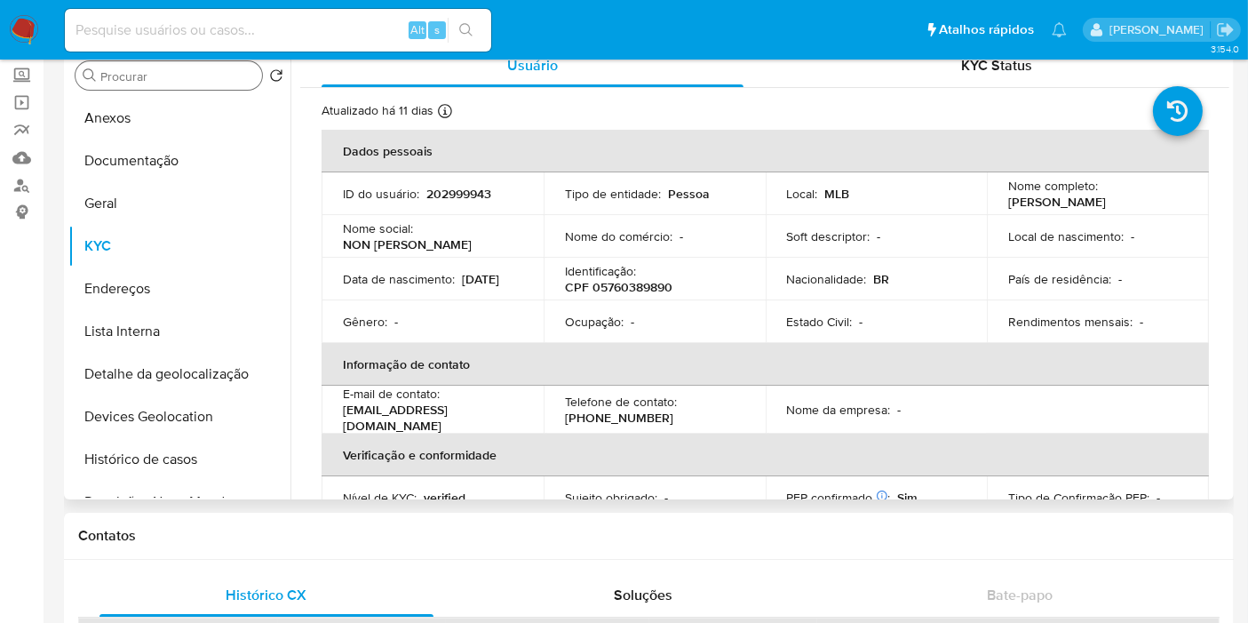
click at [188, 75] on input "Procurar" at bounding box center [177, 76] width 155 height 16
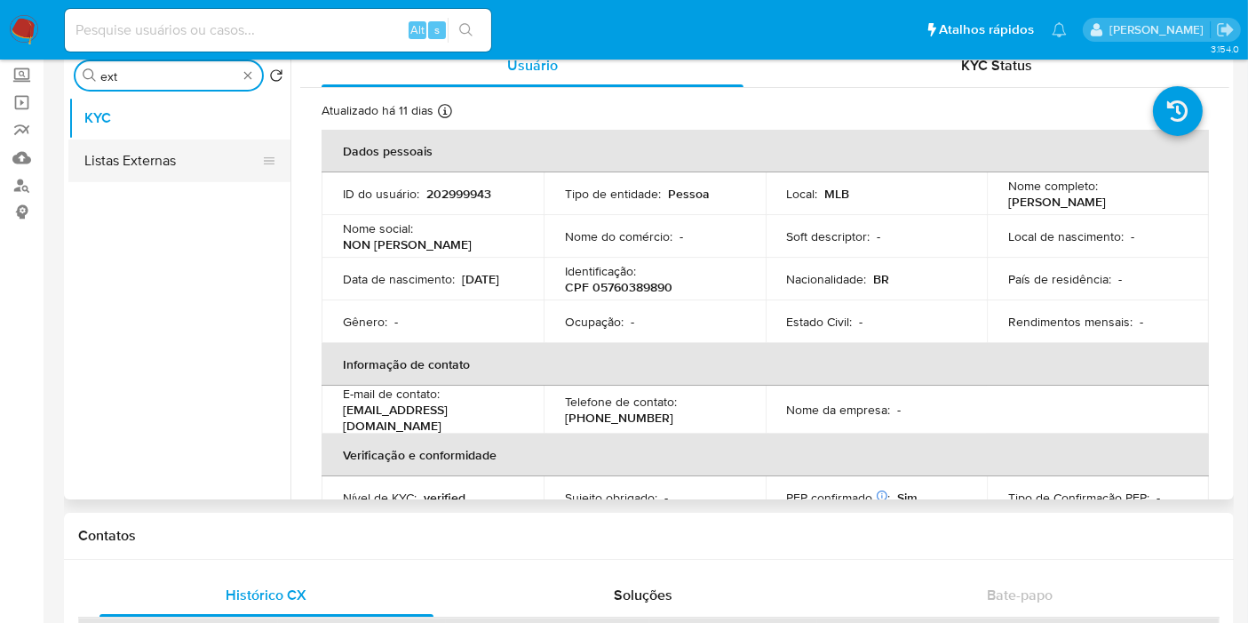
type input "ext"
click at [194, 164] on button "Listas Externas" at bounding box center [172, 160] width 208 height 43
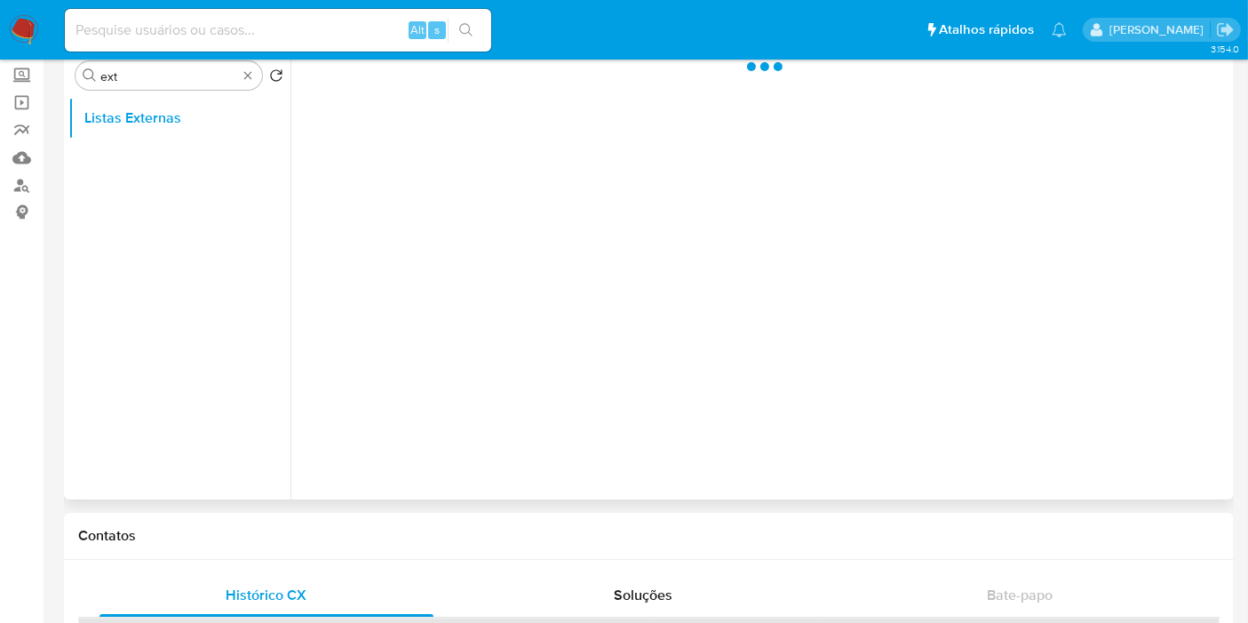
scroll to position [0, 0]
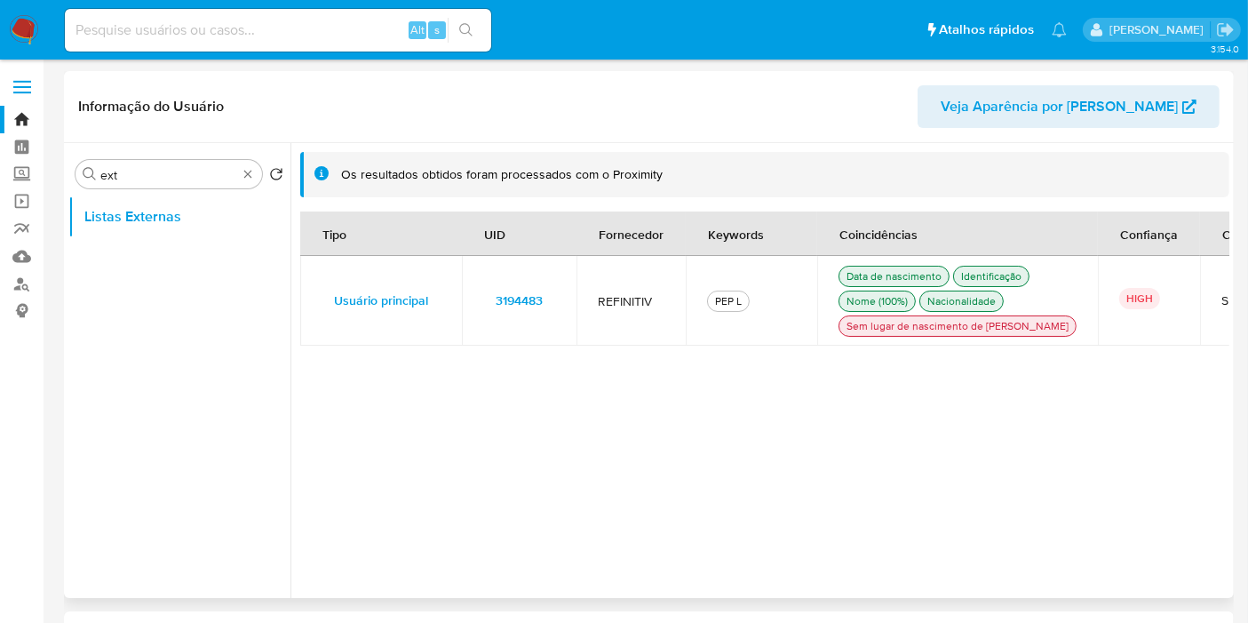
click at [533, 300] on span "3194483" at bounding box center [519, 300] width 47 height 25
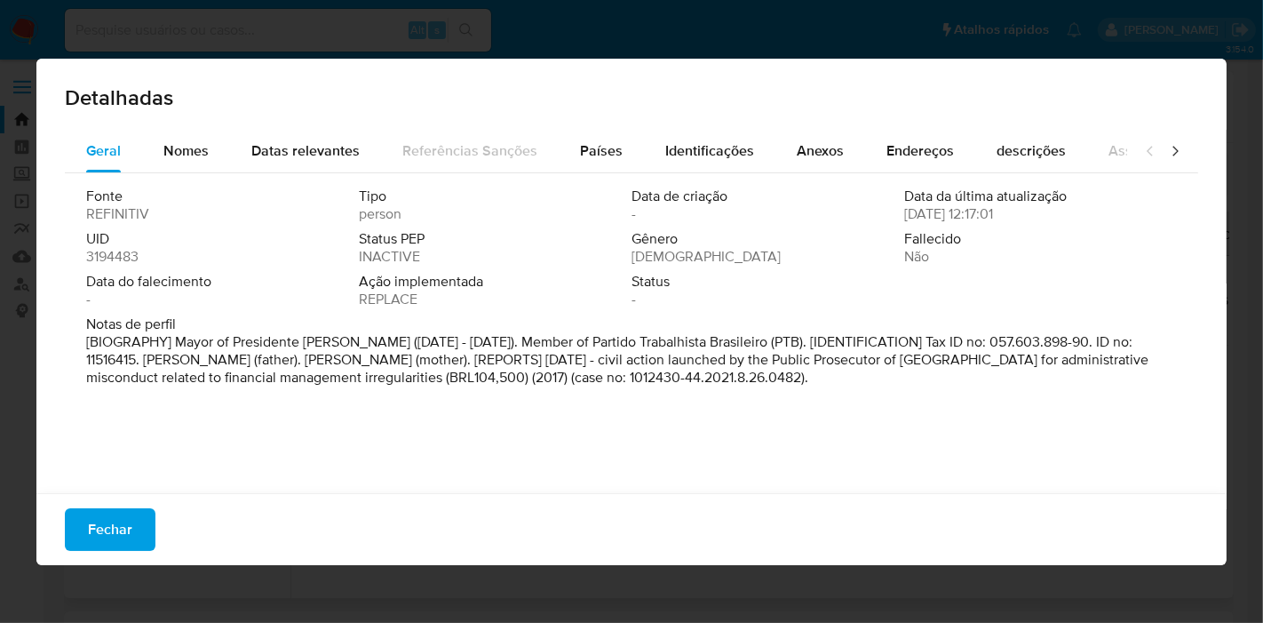
drag, startPoint x: 890, startPoint y: 377, endPoint x: 718, endPoint y: 379, distance: 172.4
click at [718, 379] on p "[BIOGRAPHY] Mayor of Presidente [PERSON_NAME] ([DATE] - [DATE]). Member of Part…" at bounding box center [629, 359] width 1087 height 53
click at [736, 417] on div "Fonte REFINITIV Tipo person Data de criação - Data da última atualização [DATE]…" at bounding box center [632, 328] width 1134 height 311
drag, startPoint x: 723, startPoint y: 377, endPoint x: 890, endPoint y: 372, distance: 167.1
click at [890, 372] on p "[BIOGRAPHY] Mayor of Presidente [PERSON_NAME] ([DATE] - [DATE]). Member of Part…" at bounding box center [629, 359] width 1087 height 53
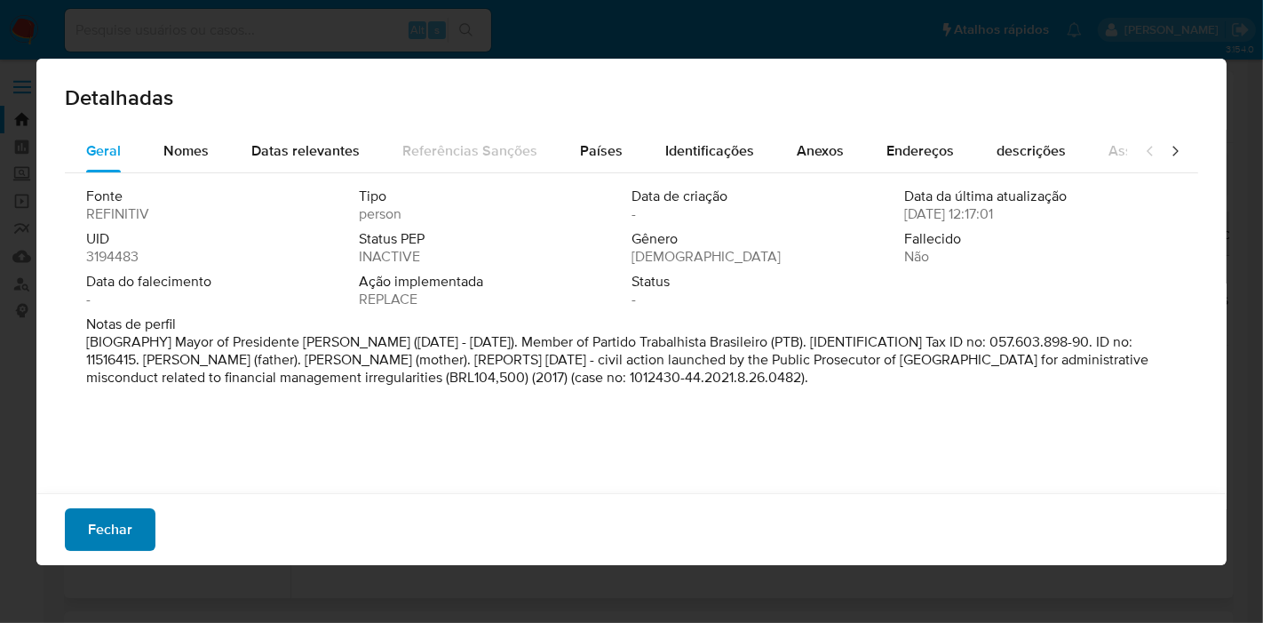
click at [97, 542] on span "Fechar" at bounding box center [110, 529] width 44 height 39
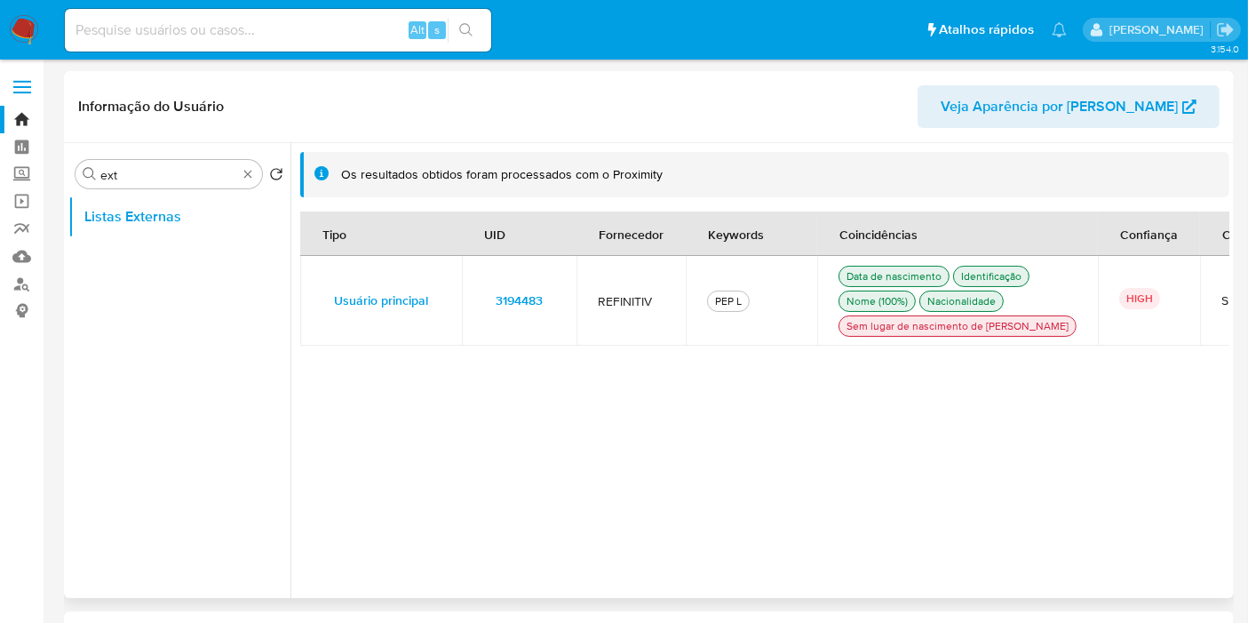
click at [12, 34] on img at bounding box center [24, 30] width 30 height 30
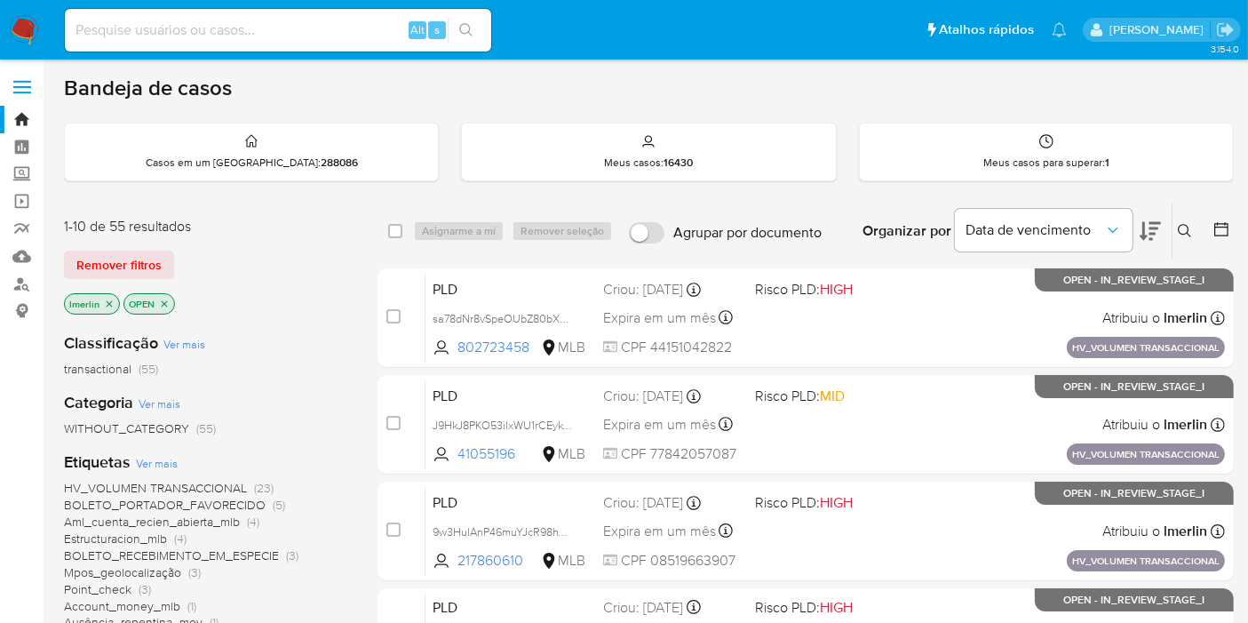
click at [107, 300] on icon "close-filter" at bounding box center [109, 304] width 11 height 11
